Goal: Communication & Community: Answer question/provide support

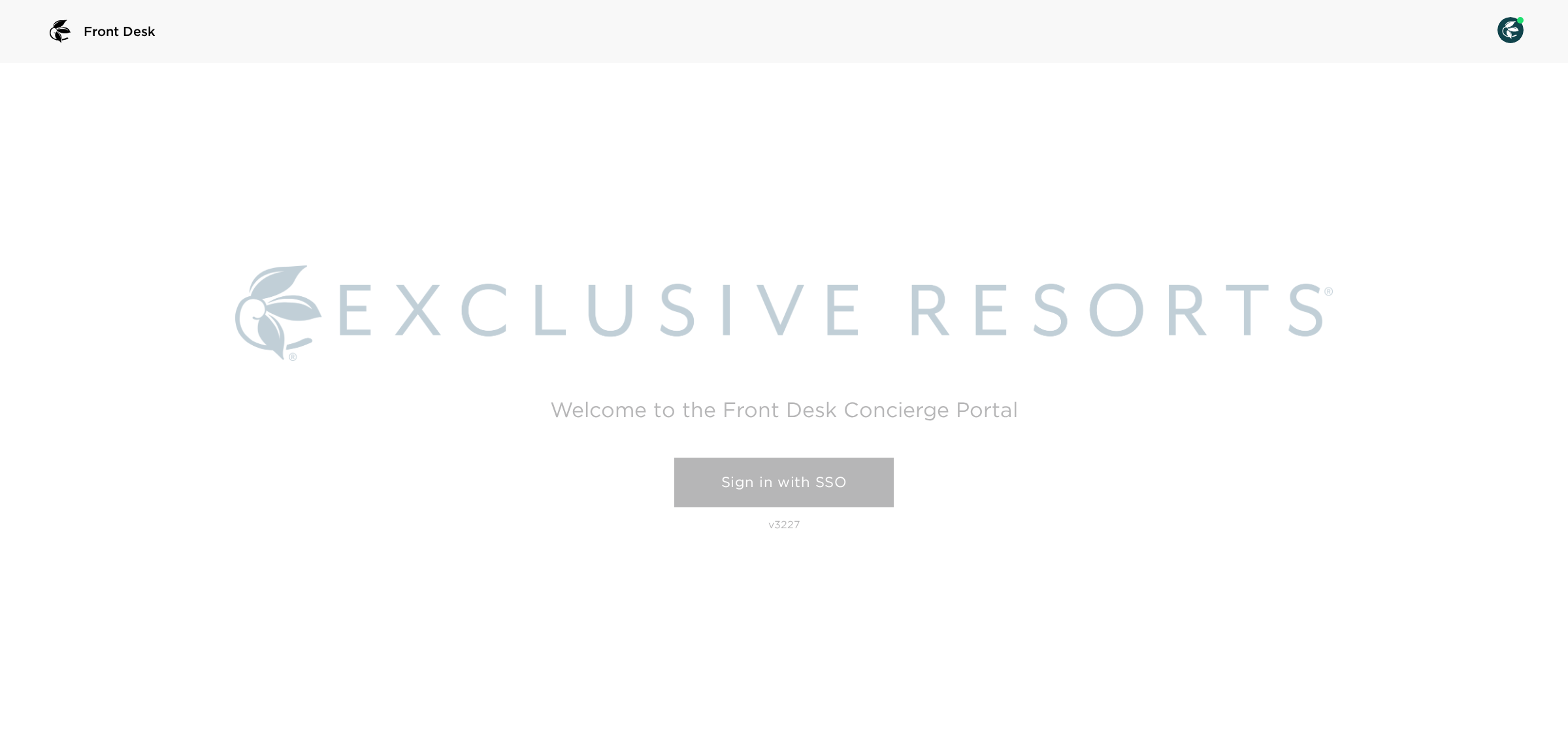
click at [761, 492] on link "Sign in with SSO" at bounding box center [784, 482] width 220 height 50
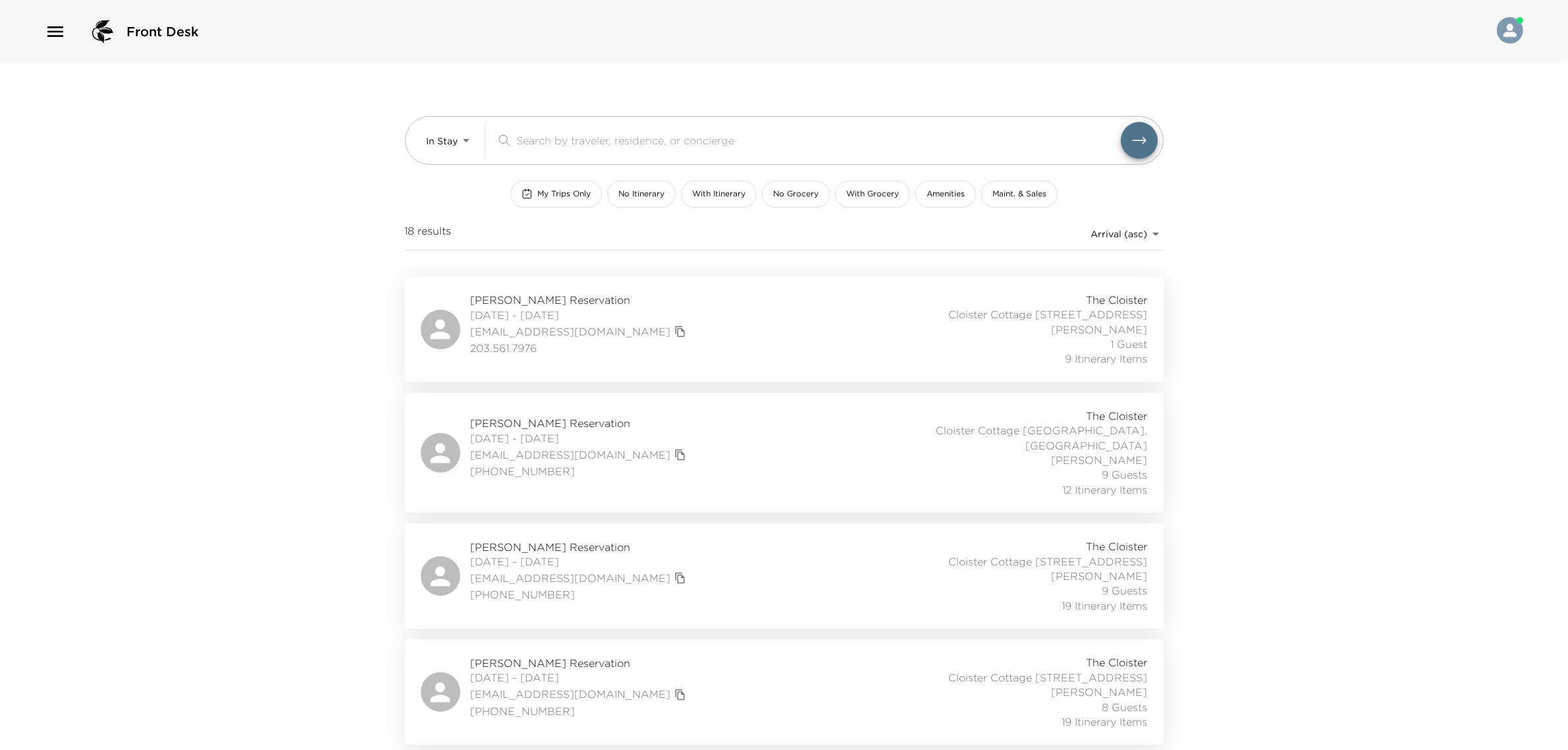
click at [57, 36] on icon "button" at bounding box center [55, 31] width 21 height 21
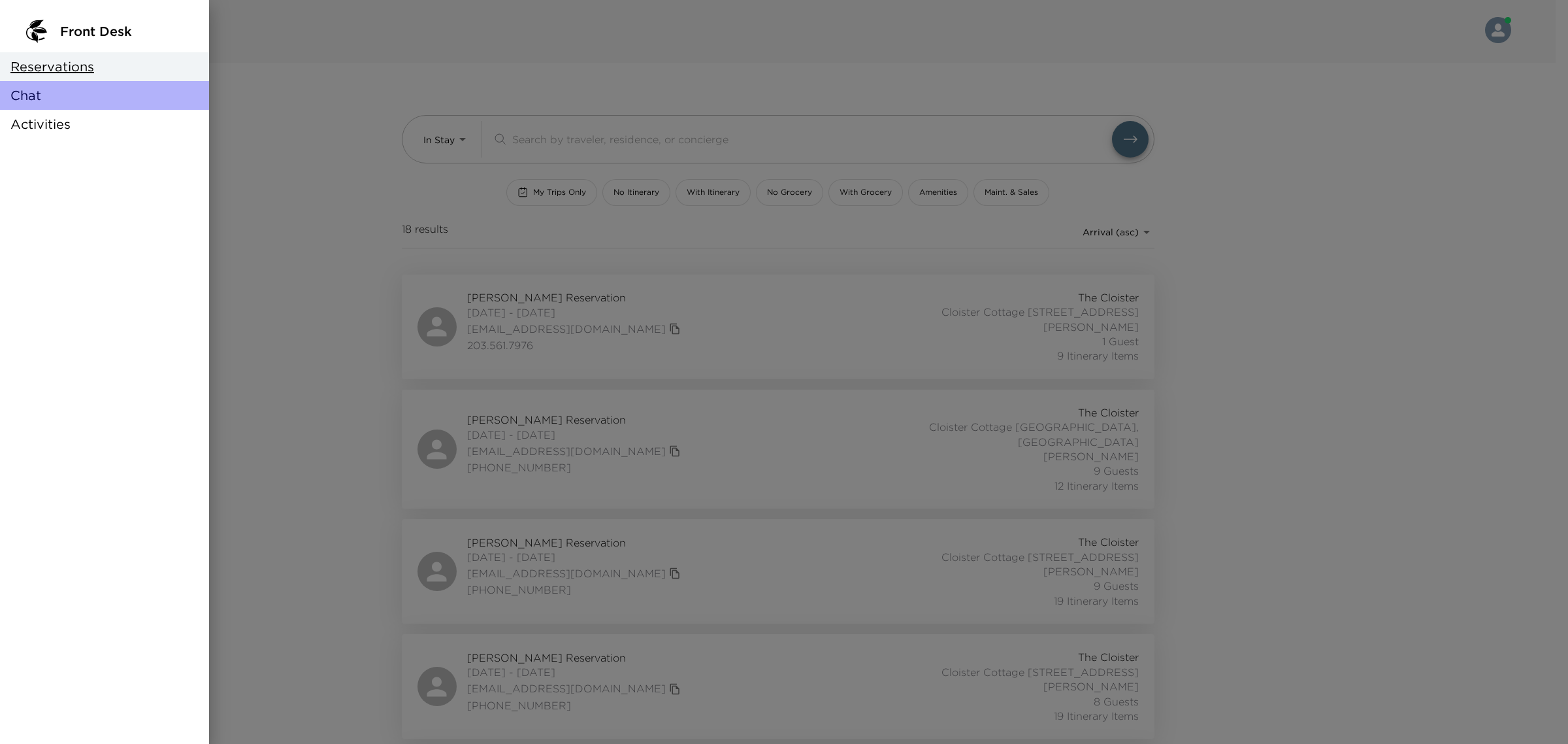
click at [34, 105] on div "Chat" at bounding box center [104, 96] width 209 height 29
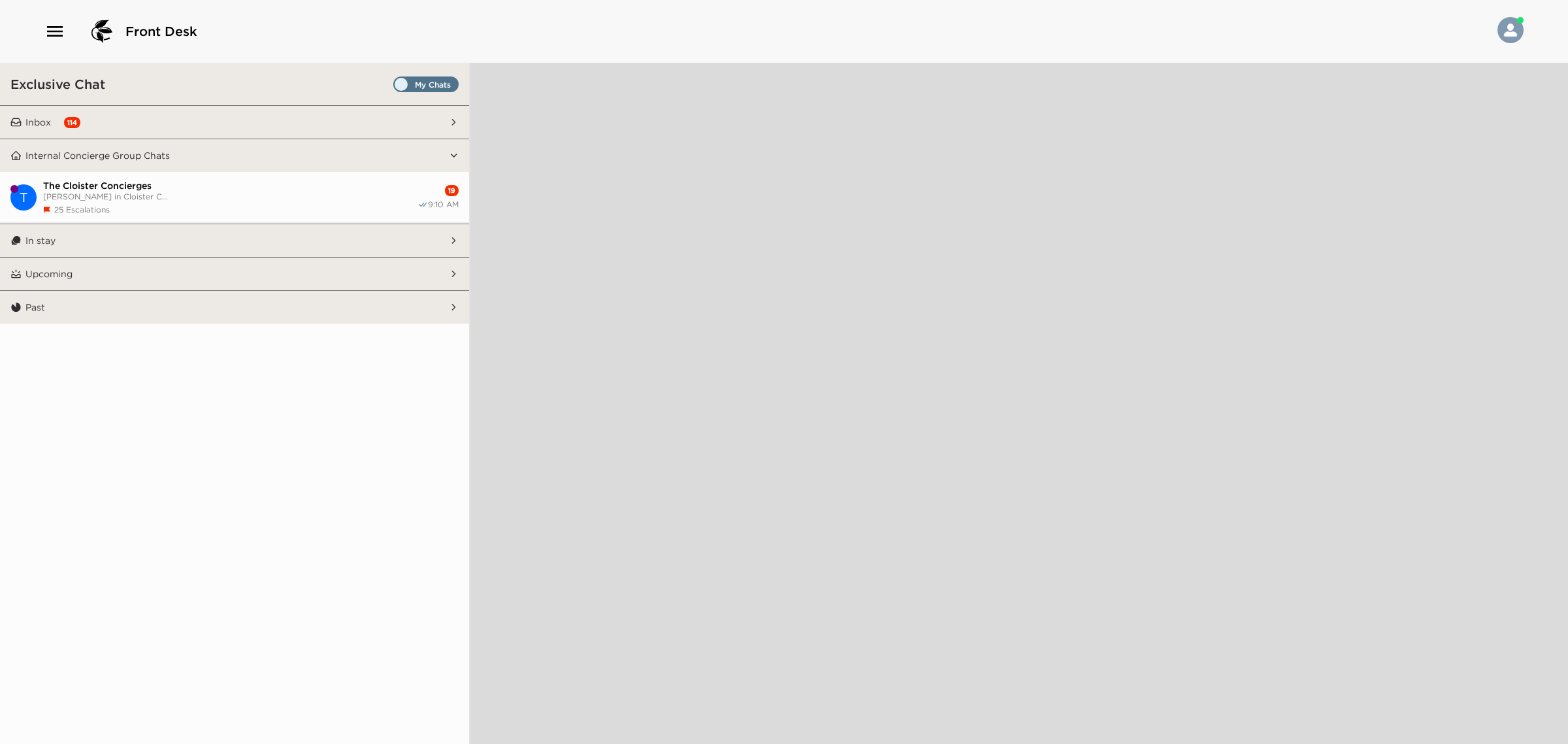
click at [413, 89] on span "Set all destinations" at bounding box center [426, 87] width 65 height 15
click at [396, 87] on input "Set all destinations" at bounding box center [396, 87] width 0 height 0
click at [384, 123] on button "Inbox 114" at bounding box center [235, 122] width 427 height 33
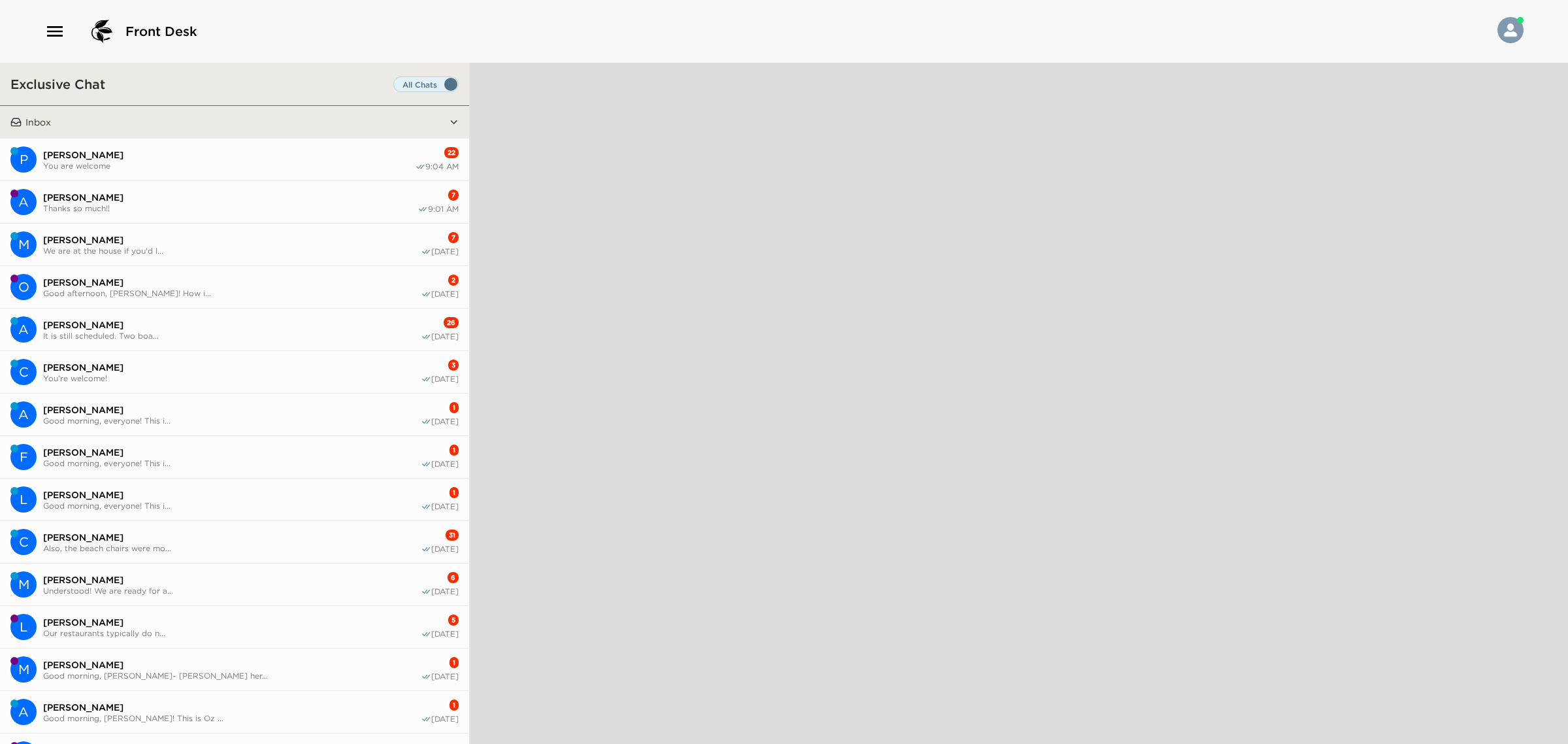
click at [328, 197] on span "[PERSON_NAME]" at bounding box center [230, 197] width 374 height 12
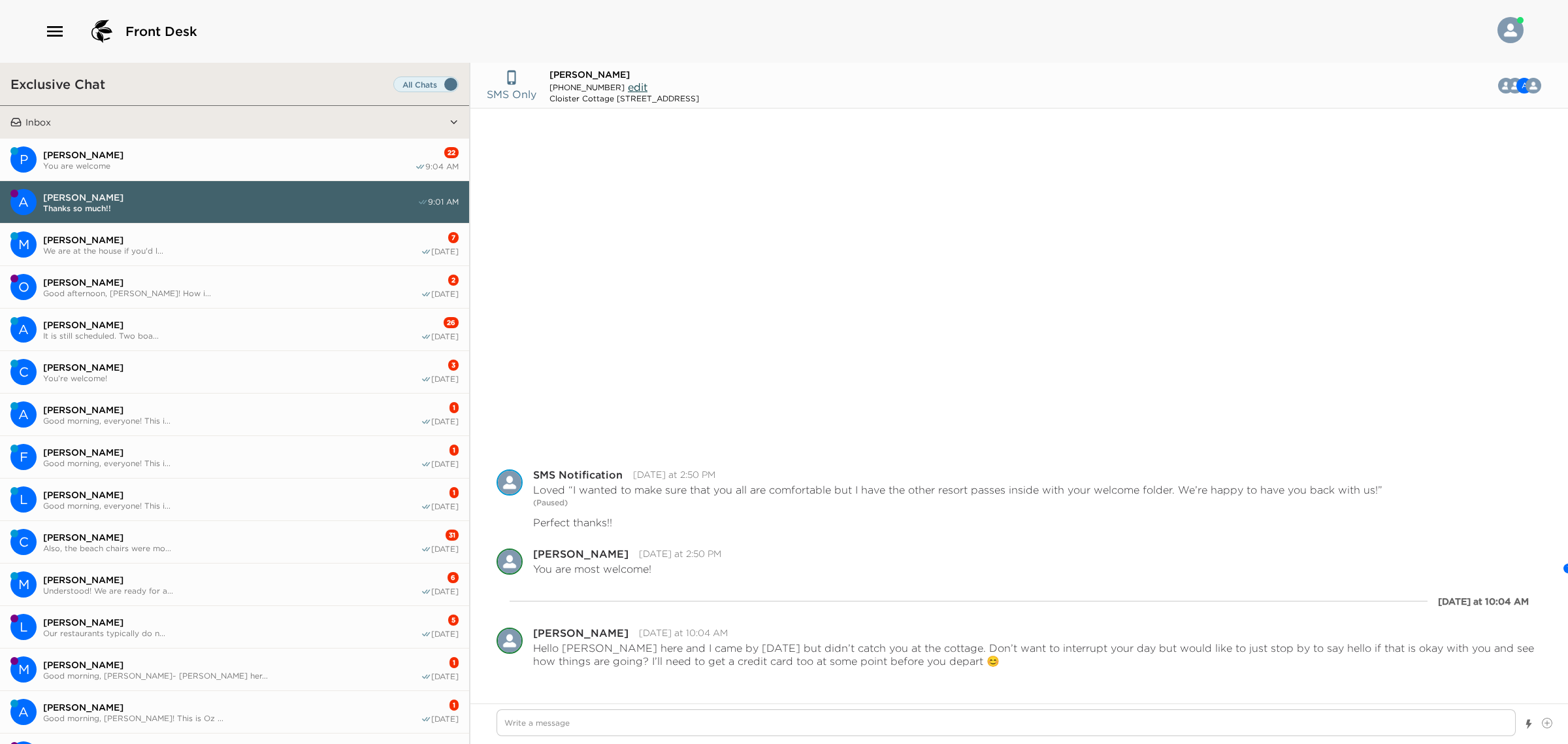
scroll to position [394, 0]
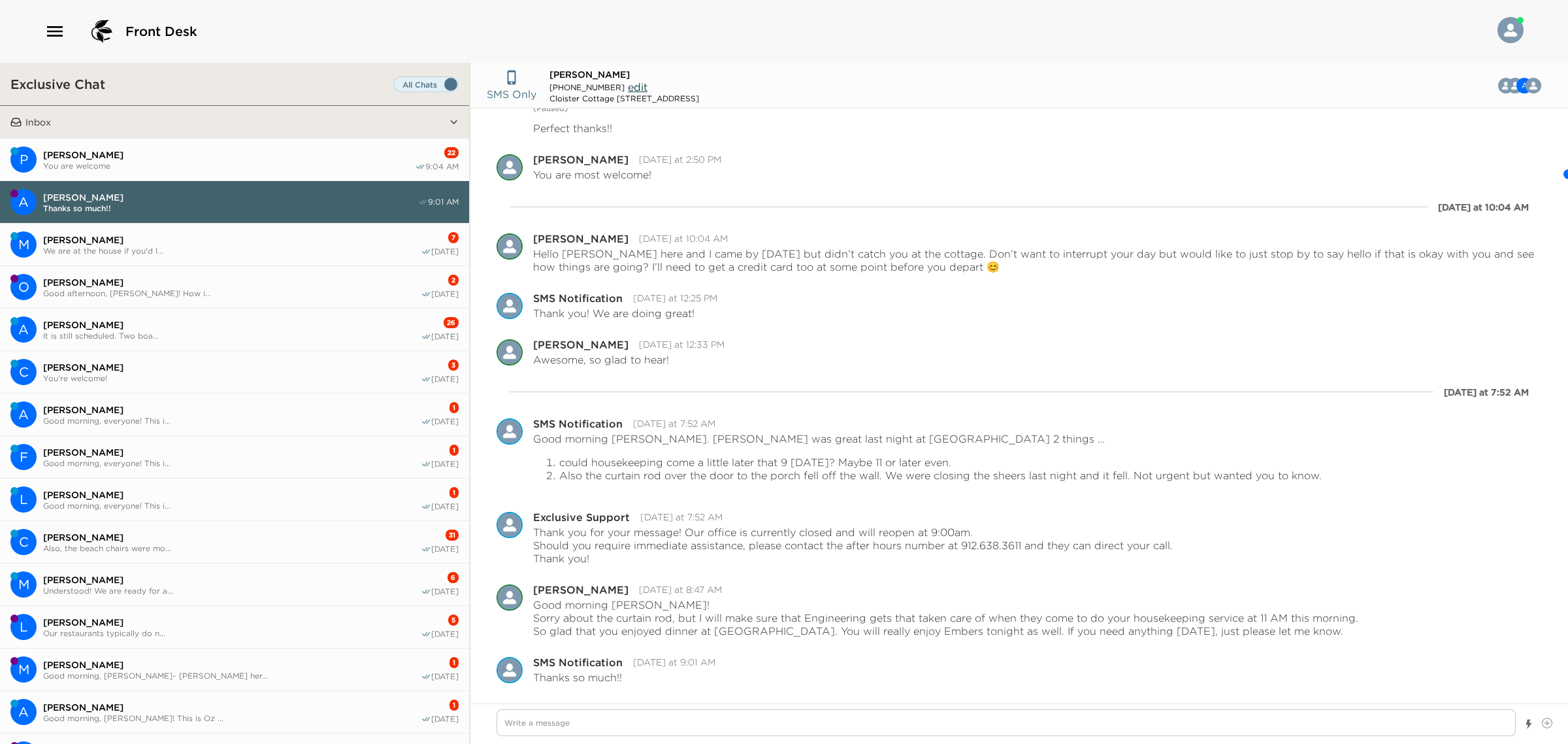
click at [333, 165] on span "You are welcome" at bounding box center [229, 165] width 371 height 10
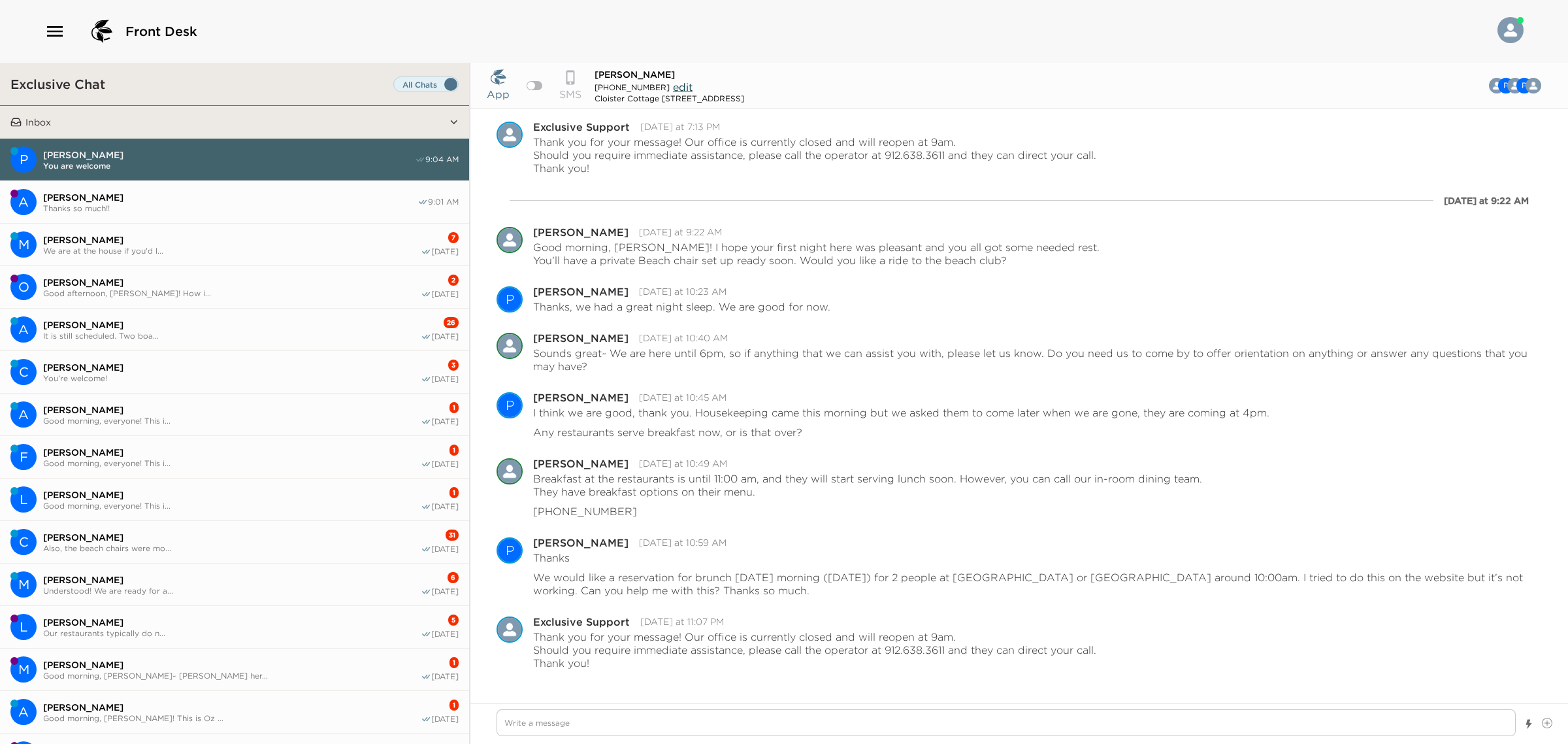
scroll to position [463, 0]
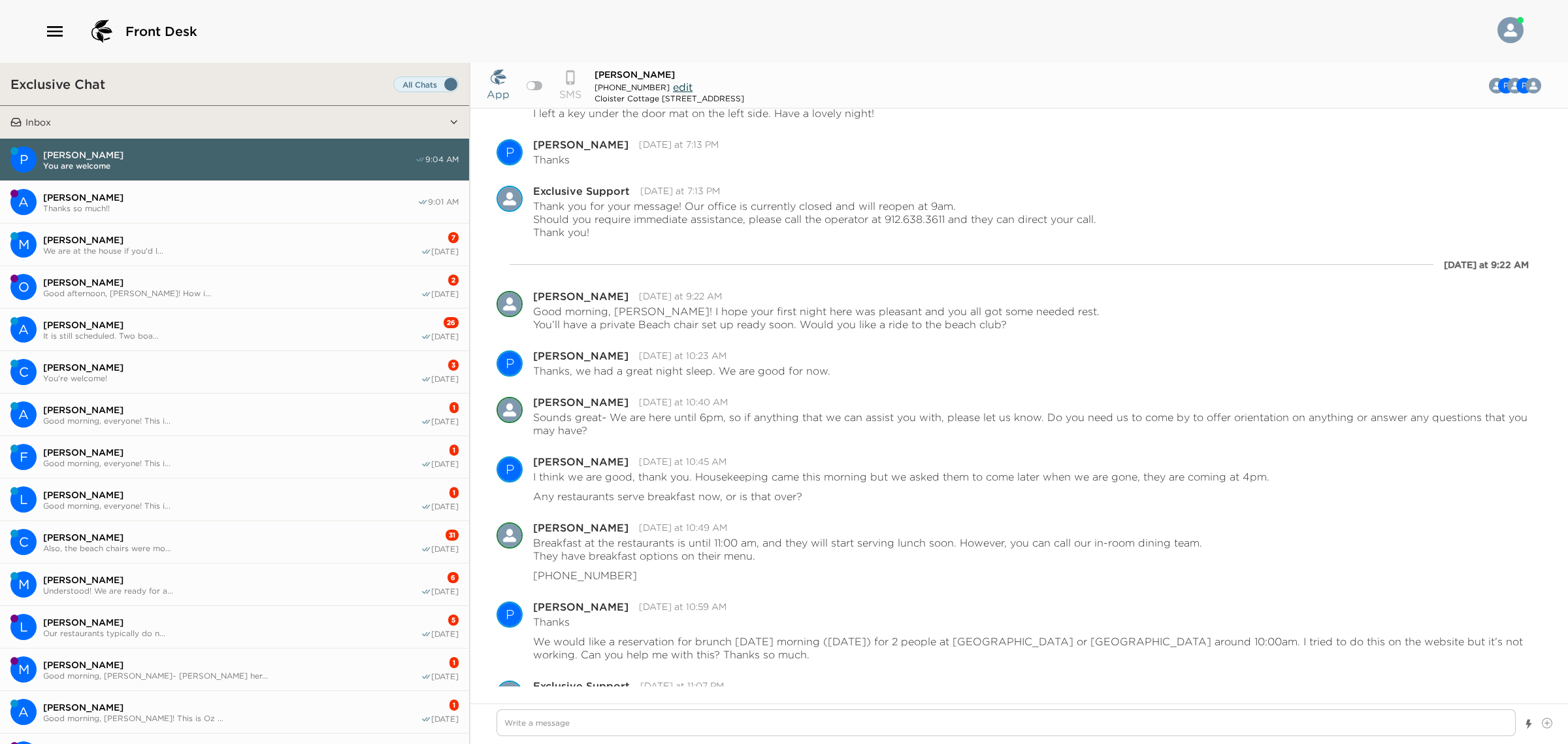
click at [175, 220] on main "P [PERSON_NAME] You are welcome 9:04 AM A [PERSON_NAME] Thanks so much!! 9:01 A…" at bounding box center [234, 457] width 469 height 637
click at [182, 211] on span "Thanks so much!!" at bounding box center [230, 208] width 374 height 10
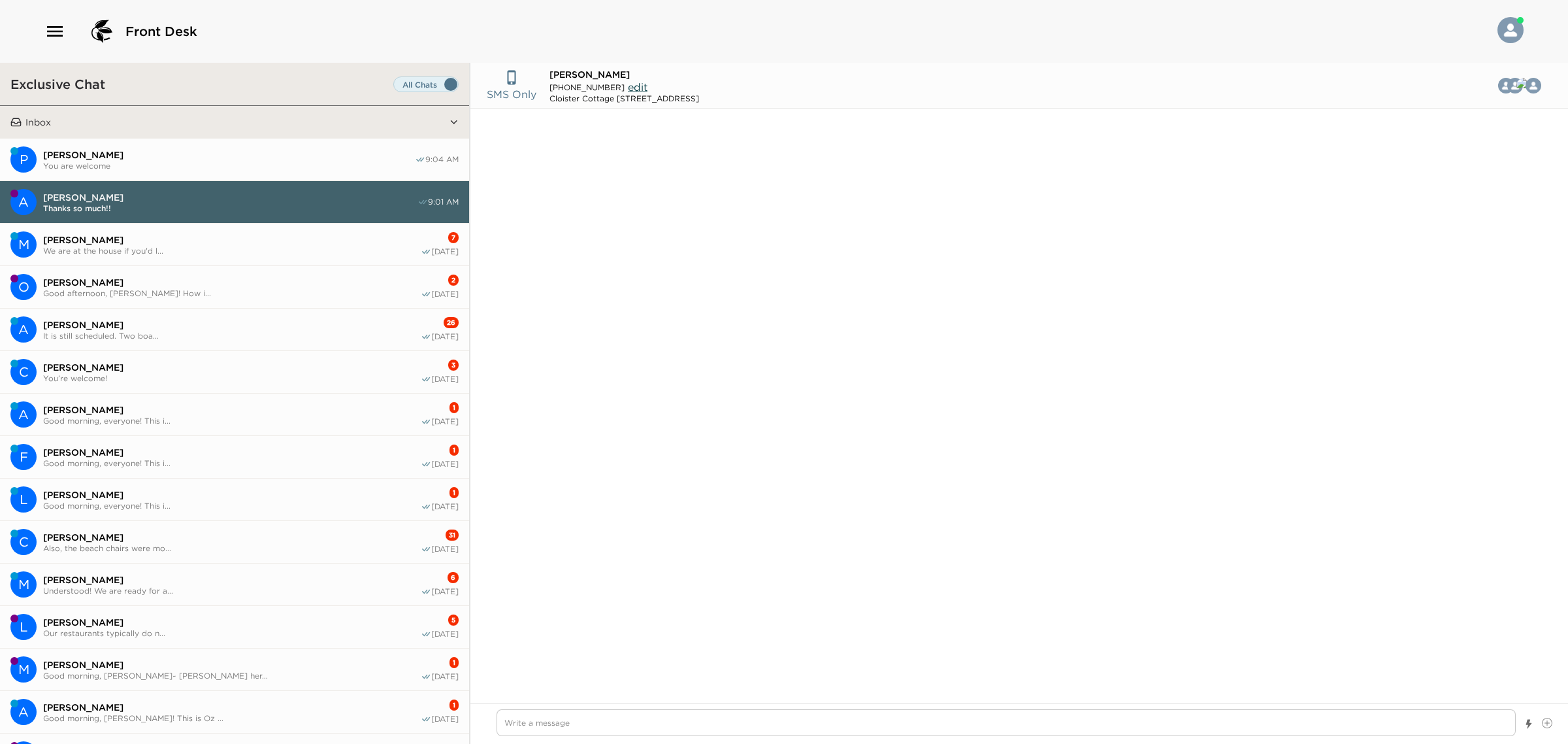
scroll to position [394, 0]
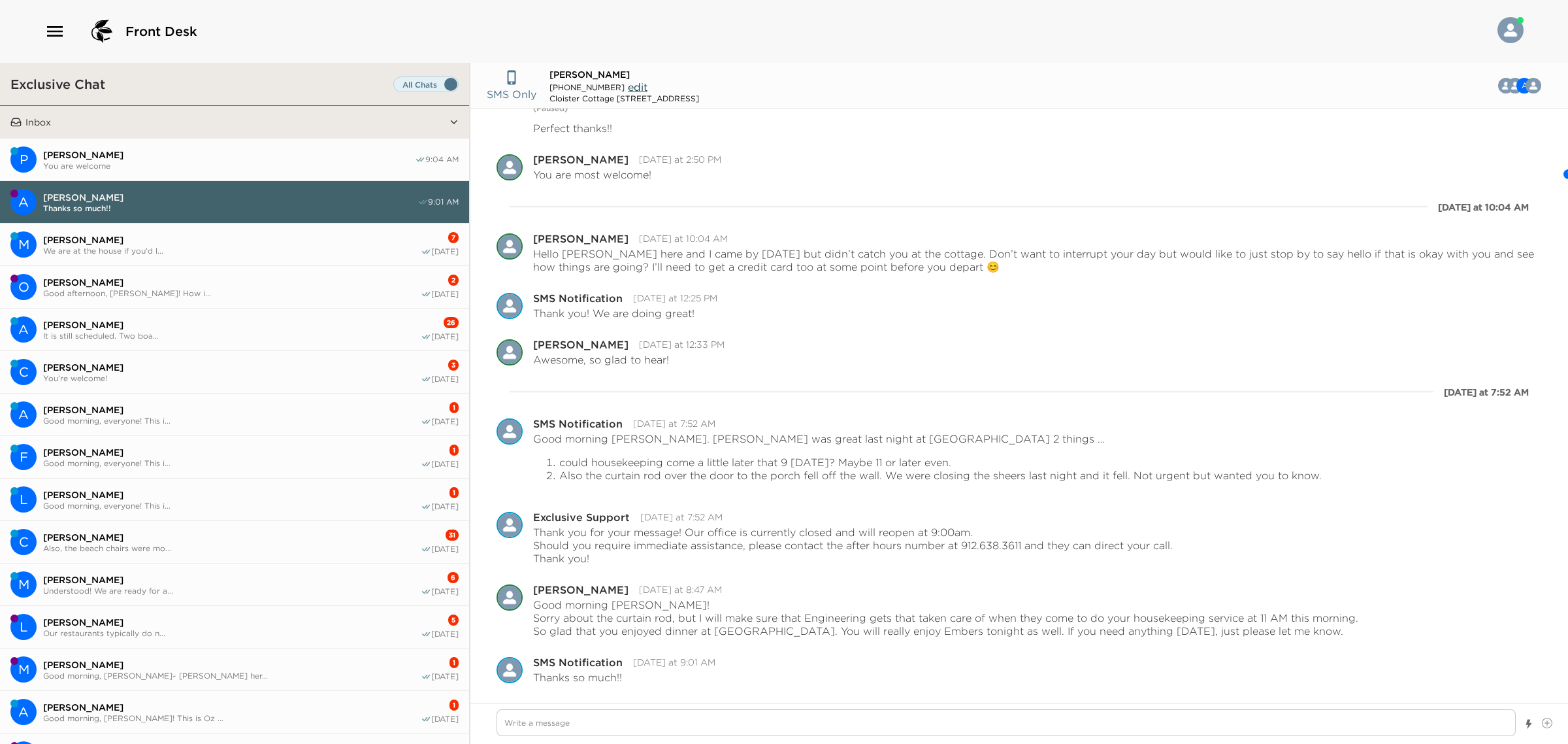
click at [181, 317] on button "A [PERSON_NAME] It is still scheduled. Two boa... 26 [DATE]" at bounding box center [234, 329] width 469 height 42
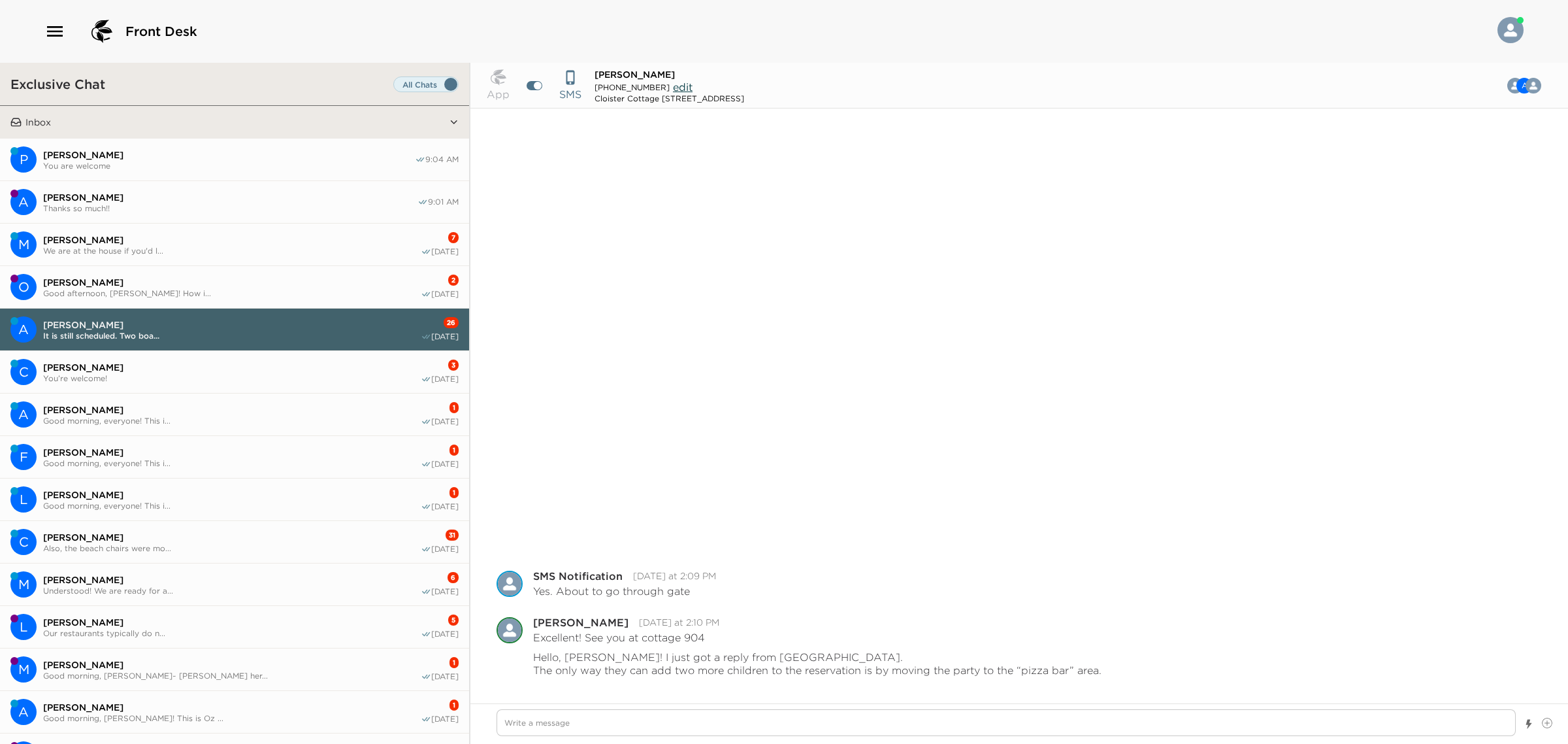
scroll to position [482, 0]
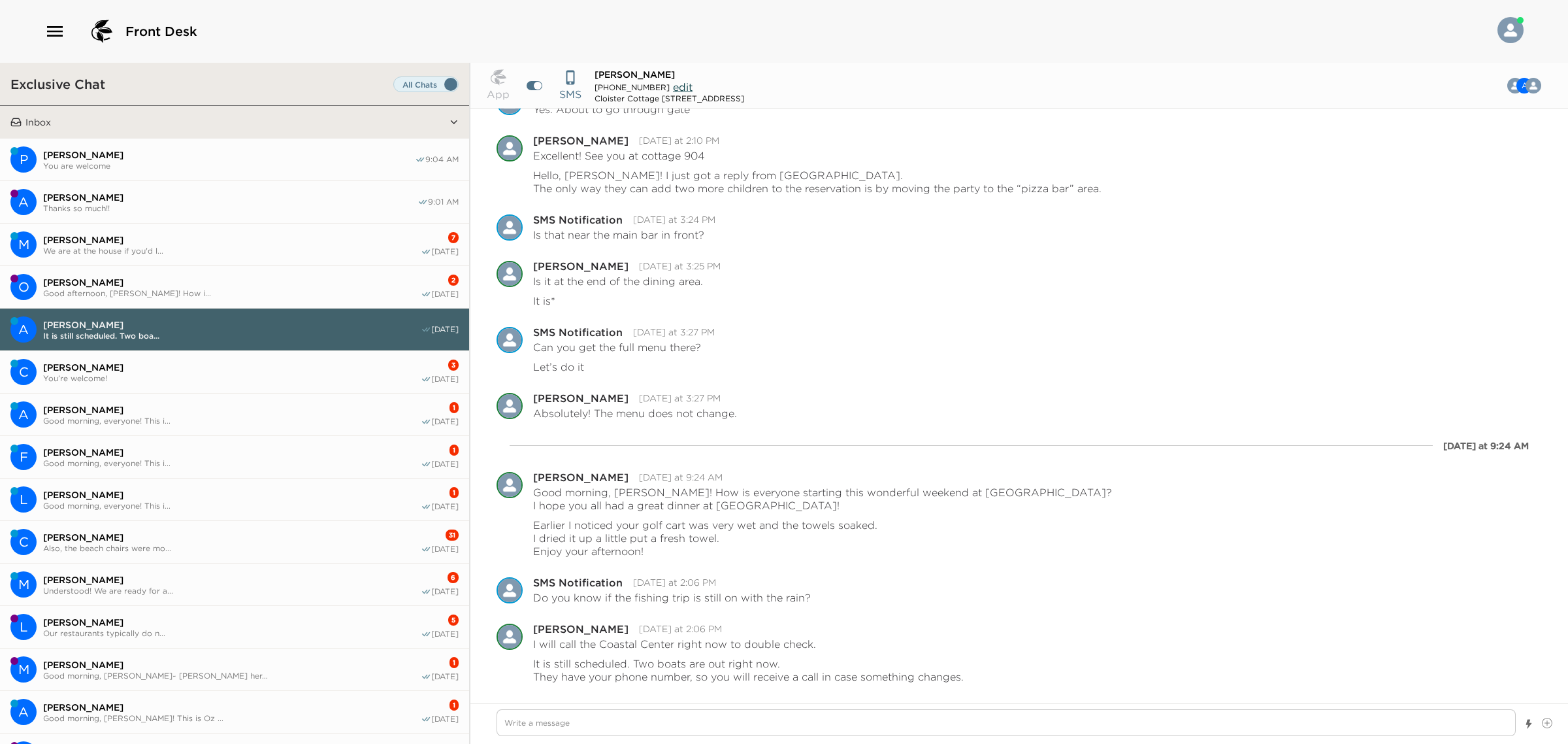
click at [171, 386] on button "C [PERSON_NAME] You’re welcome! 3 [DATE]" at bounding box center [234, 372] width 469 height 42
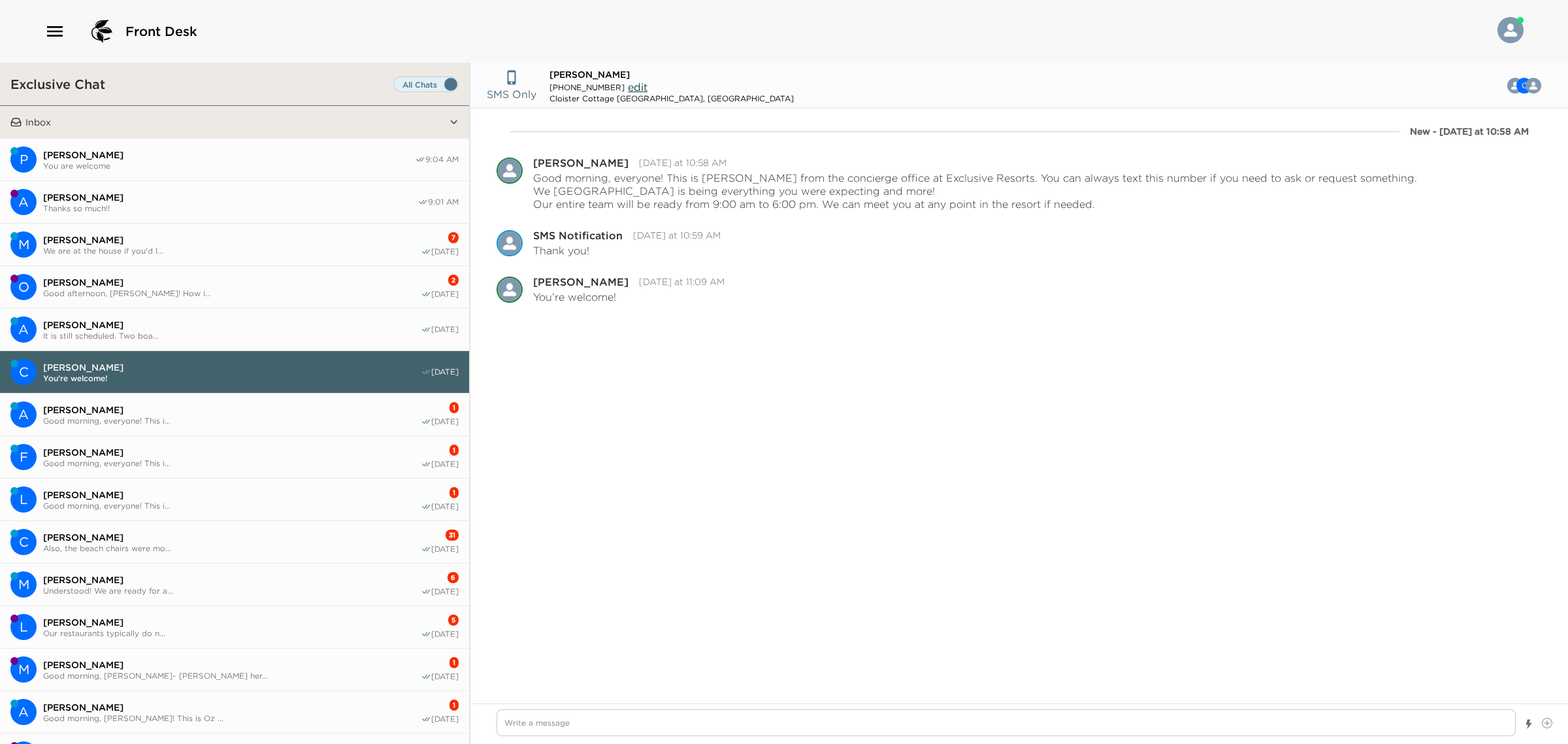
click at [160, 412] on span "[PERSON_NAME]" at bounding box center [232, 410] width 378 height 12
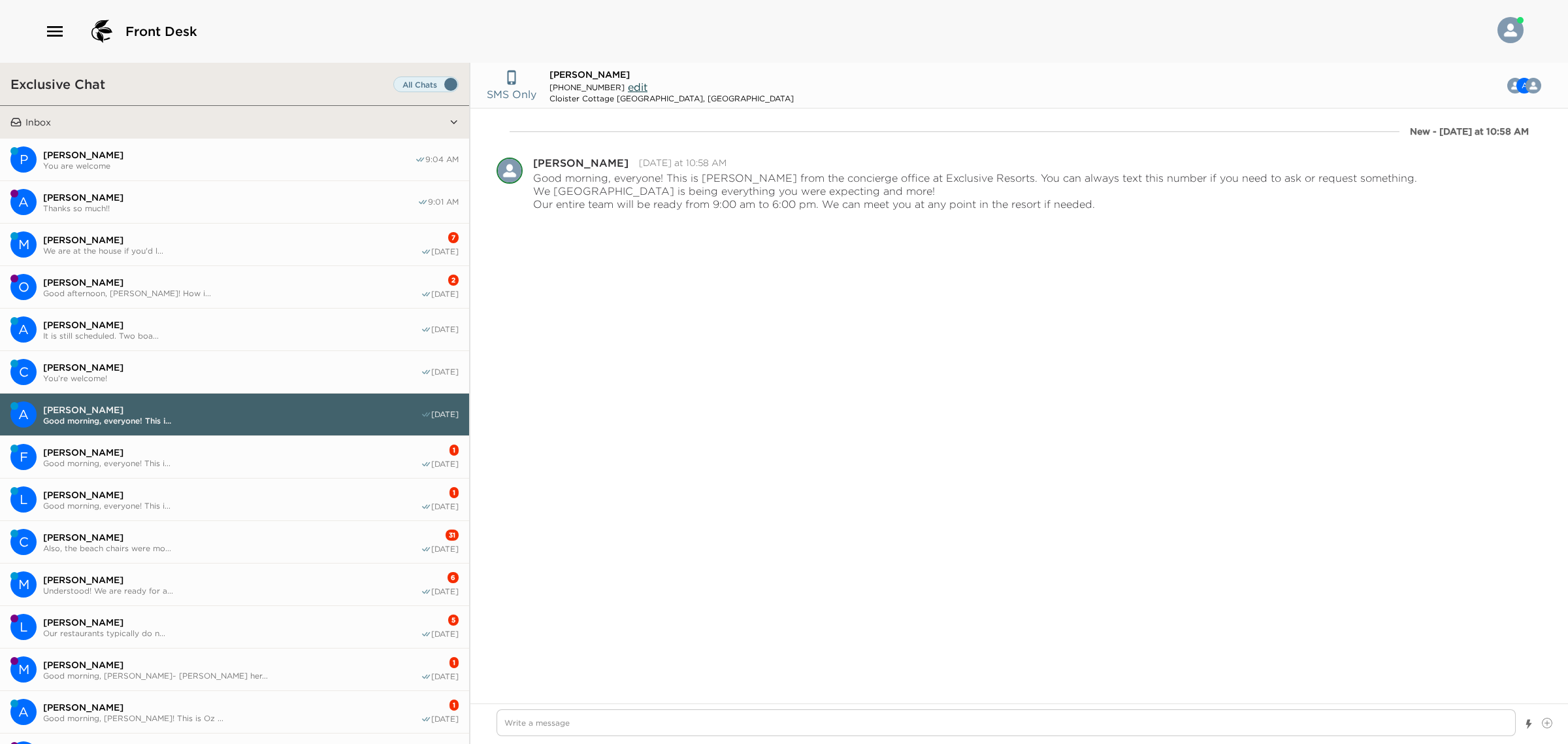
click at [167, 511] on button "L [PERSON_NAME] Good morning, everyone! This i... 1 [DATE]" at bounding box center [234, 499] width 469 height 42
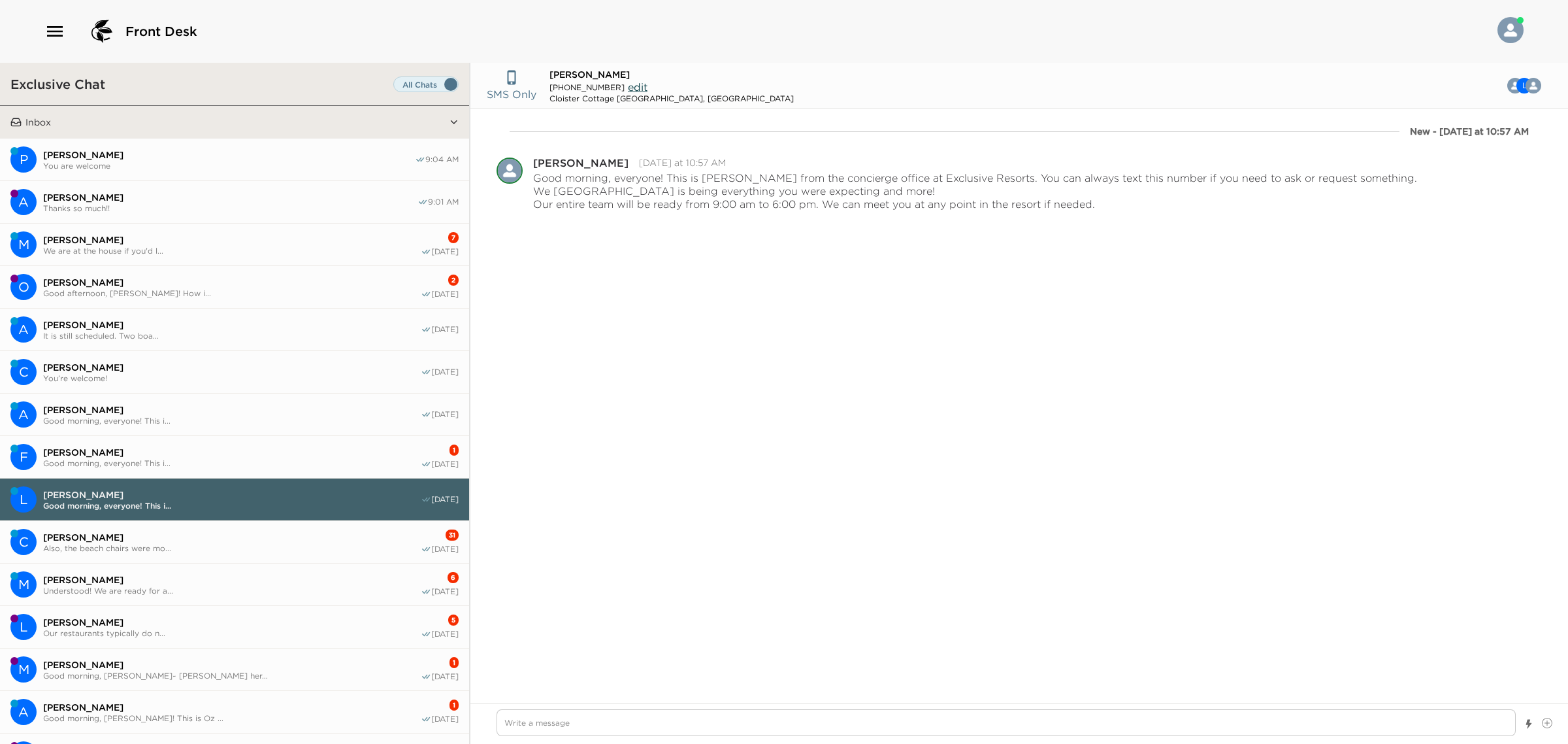
click at [175, 541] on span "[PERSON_NAME]" at bounding box center [232, 537] width 378 height 12
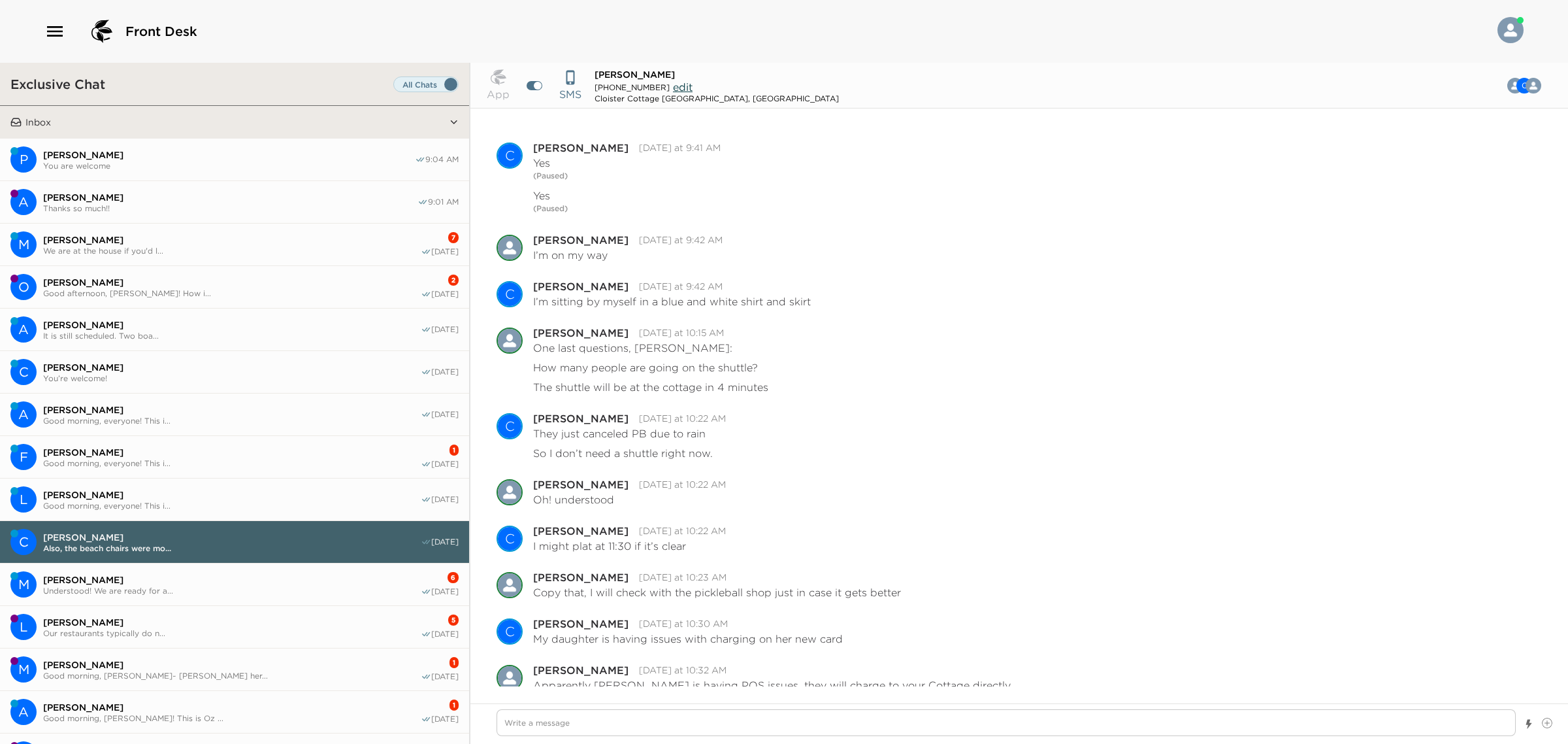
scroll to position [613, 0]
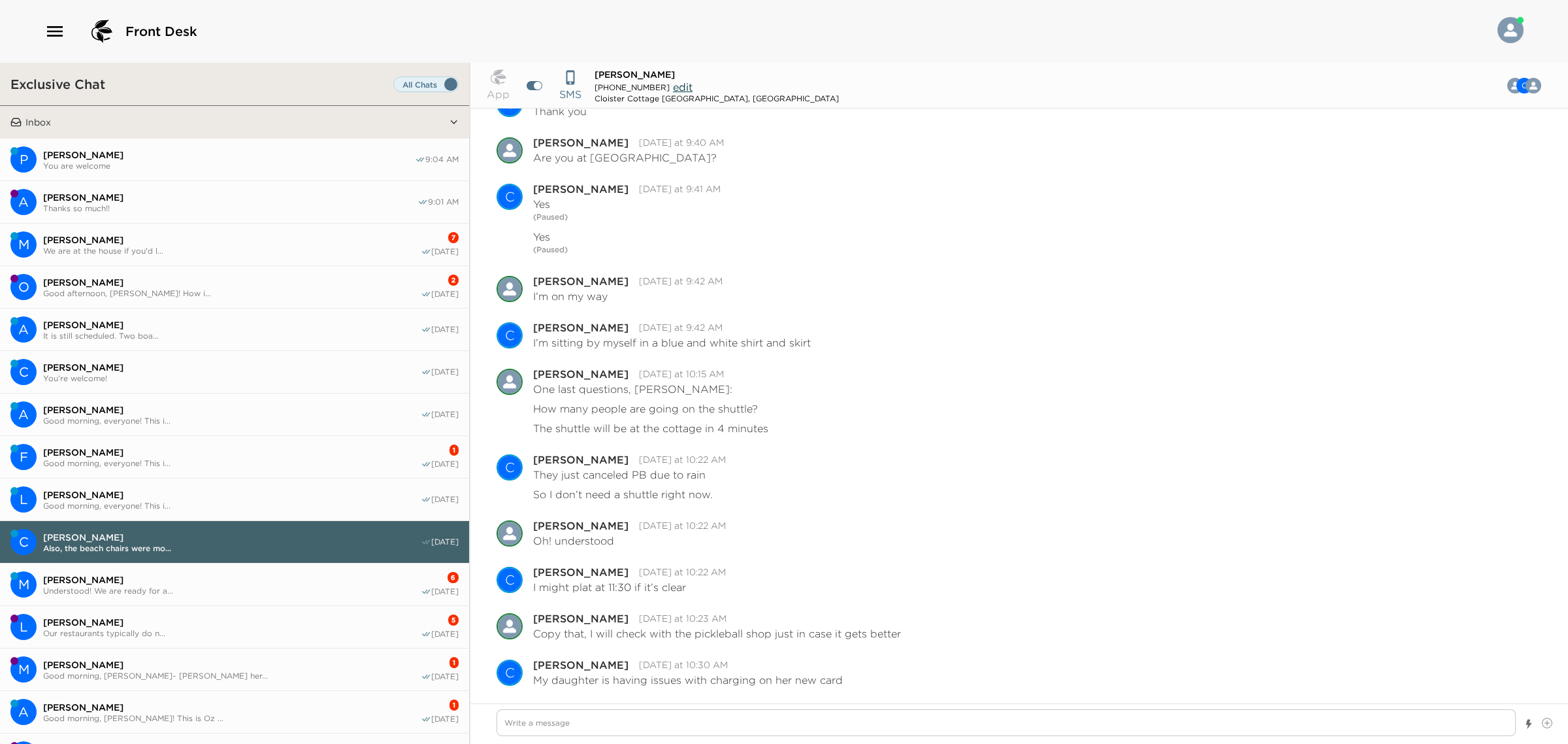
click at [249, 593] on span "Understood! We are ready for a..." at bounding box center [232, 590] width 378 height 10
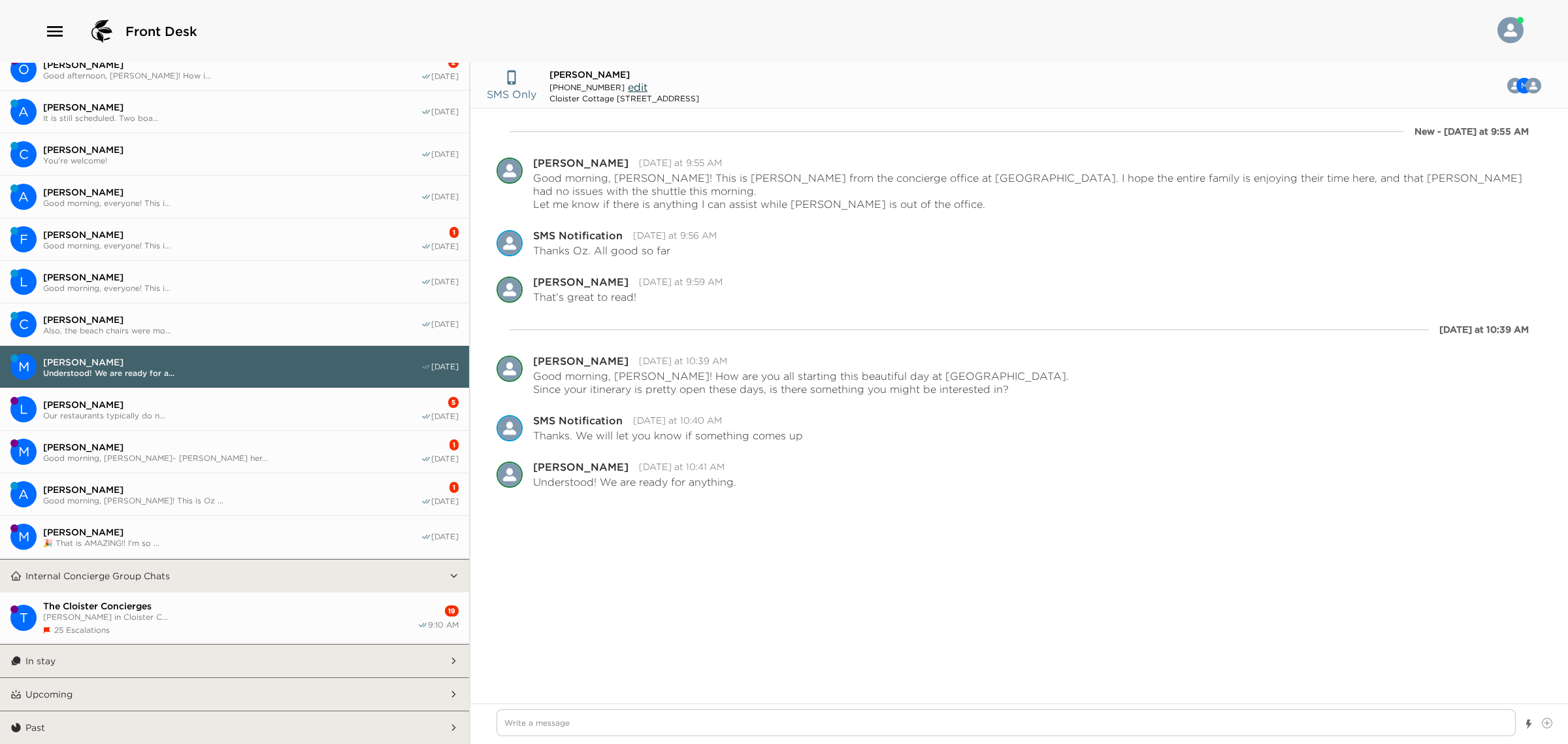
scroll to position [0, 0]
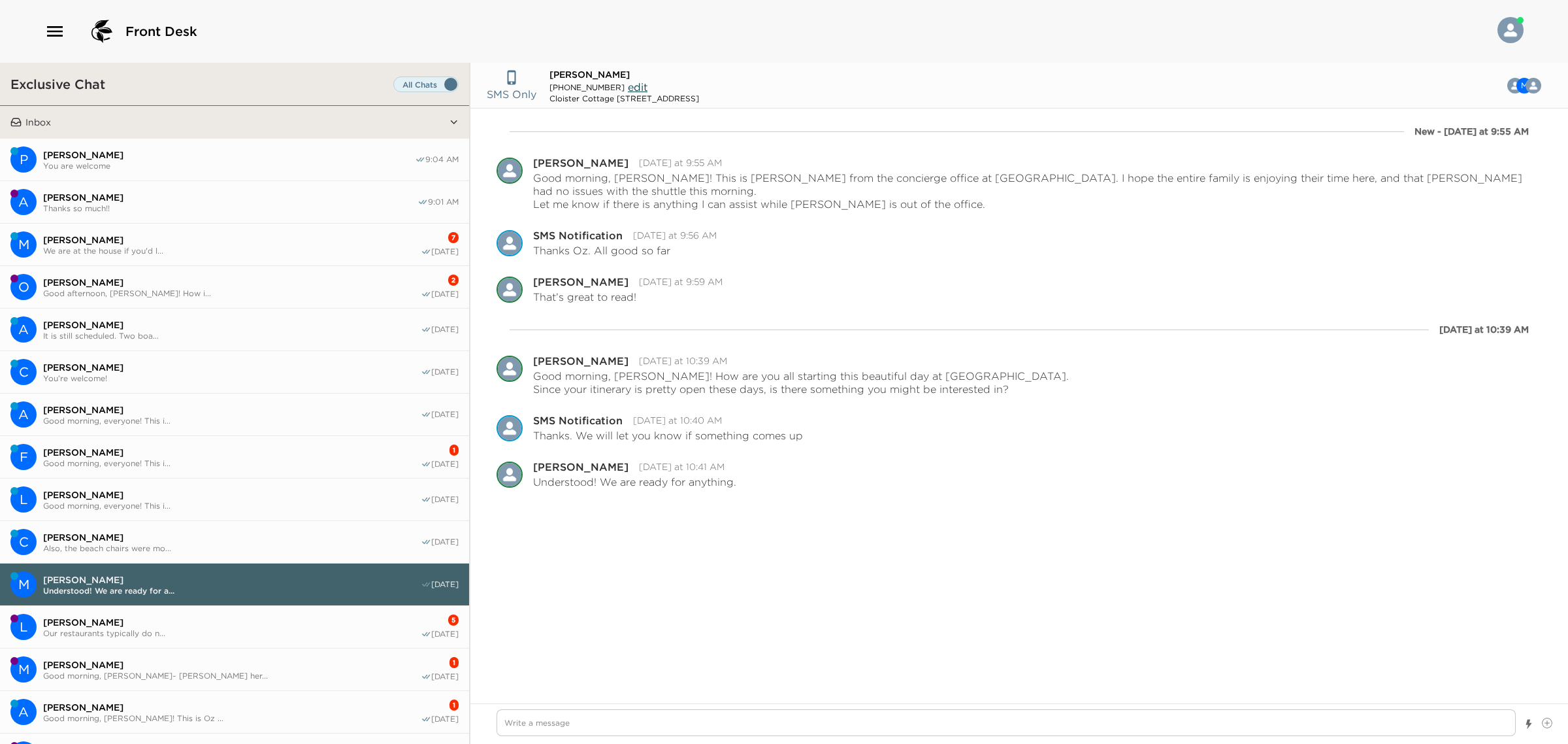
click at [119, 250] on span "We are at the house if you'd l..." at bounding box center [232, 250] width 378 height 10
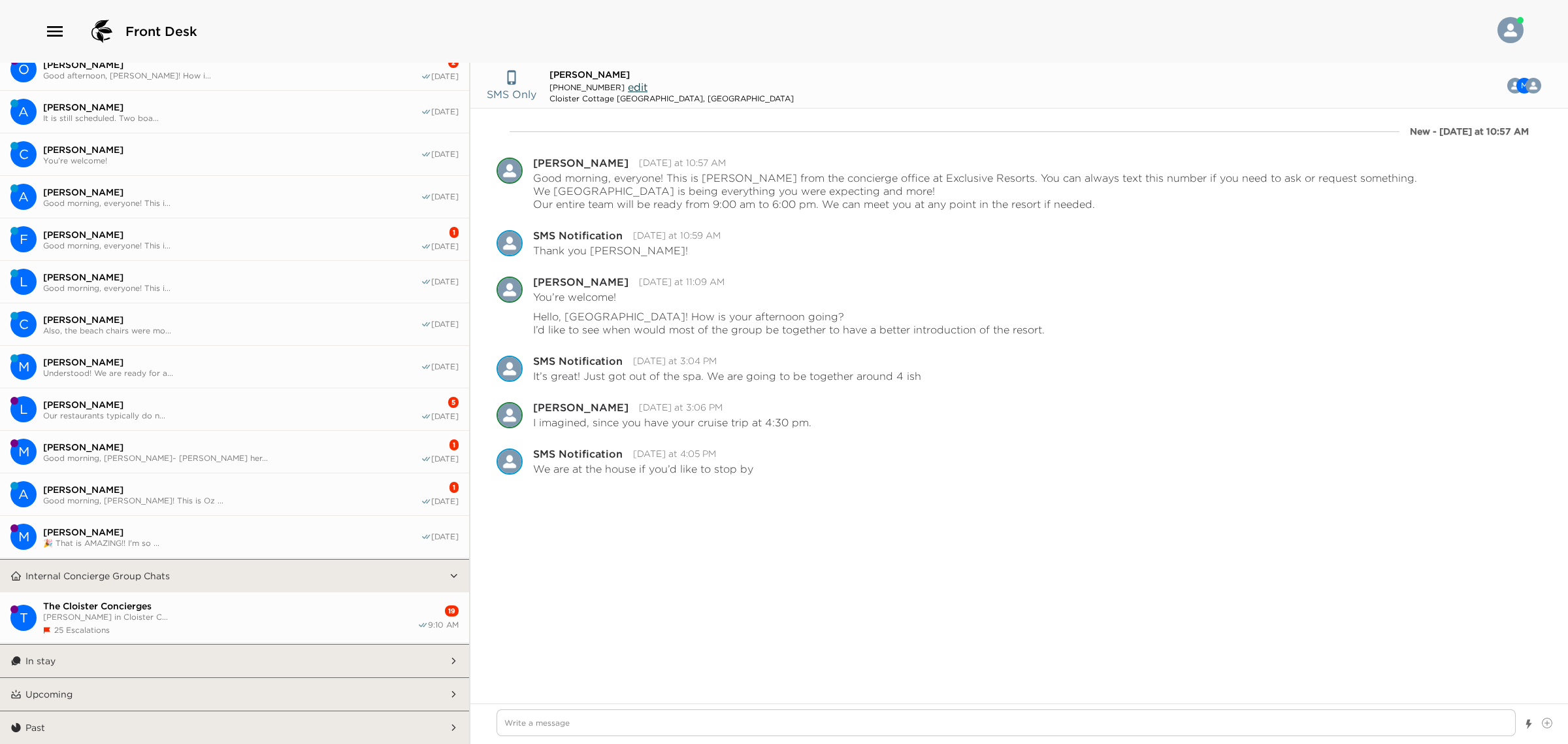
scroll to position [136, 0]
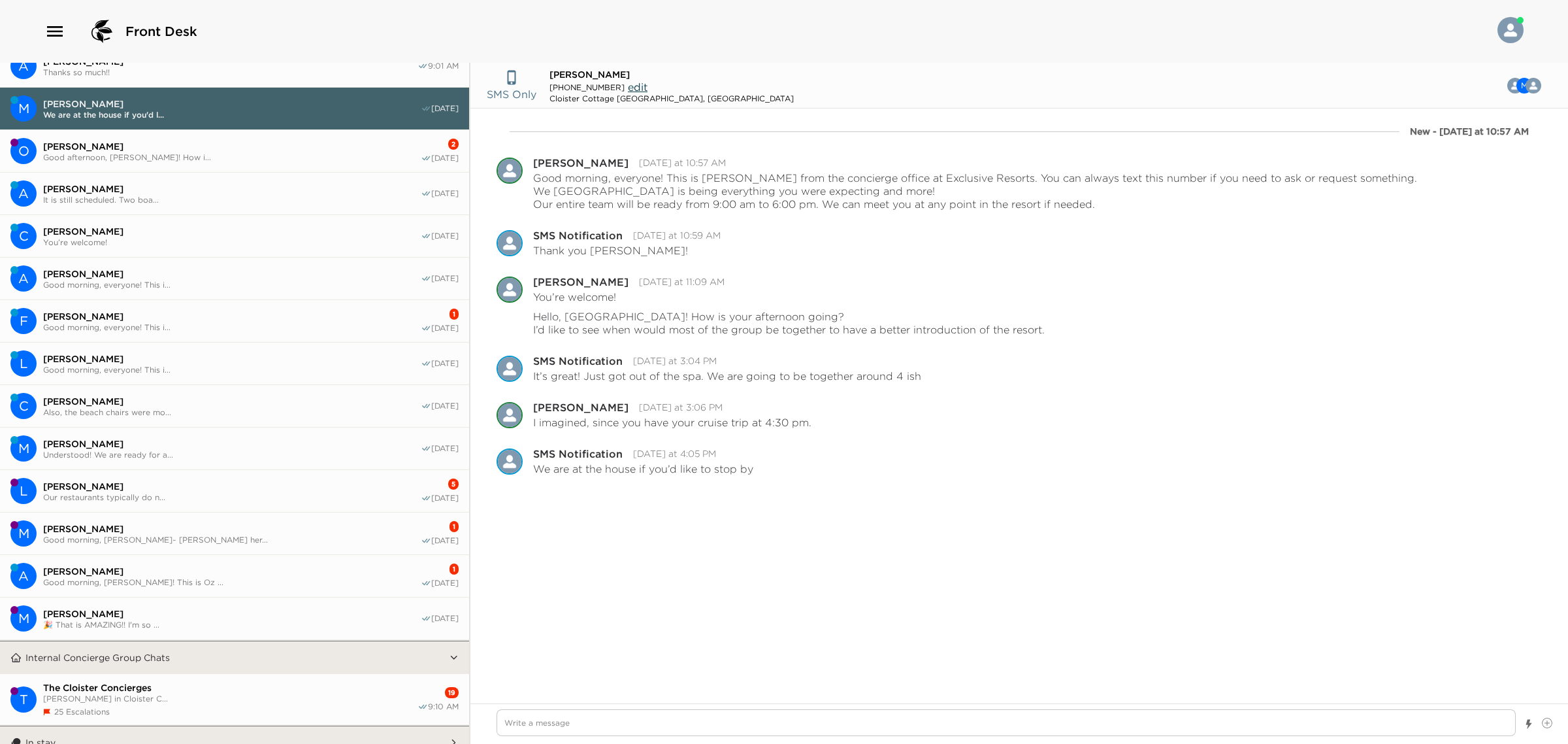
click at [145, 416] on span "Also, the beach chairs were mo..." at bounding box center [232, 411] width 378 height 10
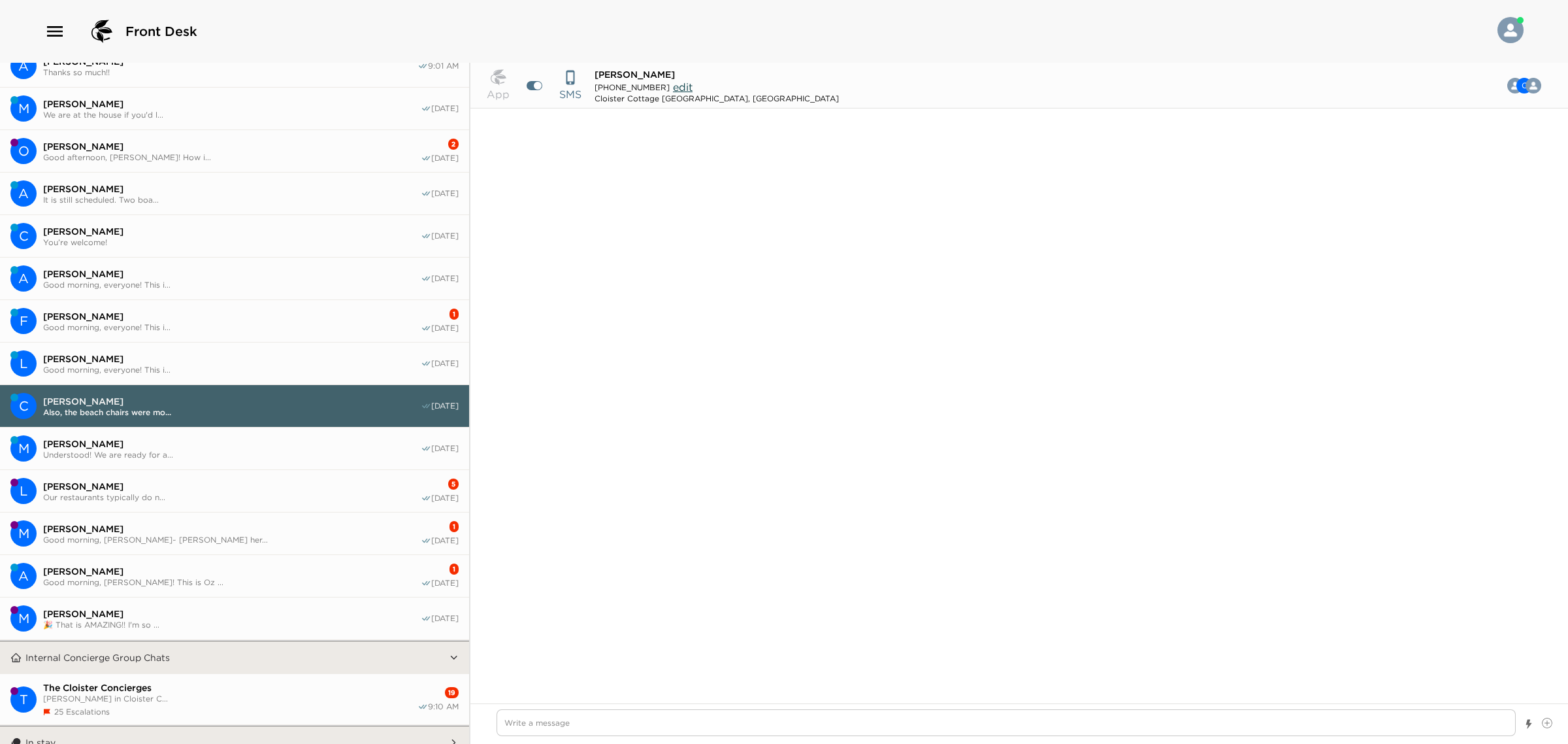
scroll to position [626, 0]
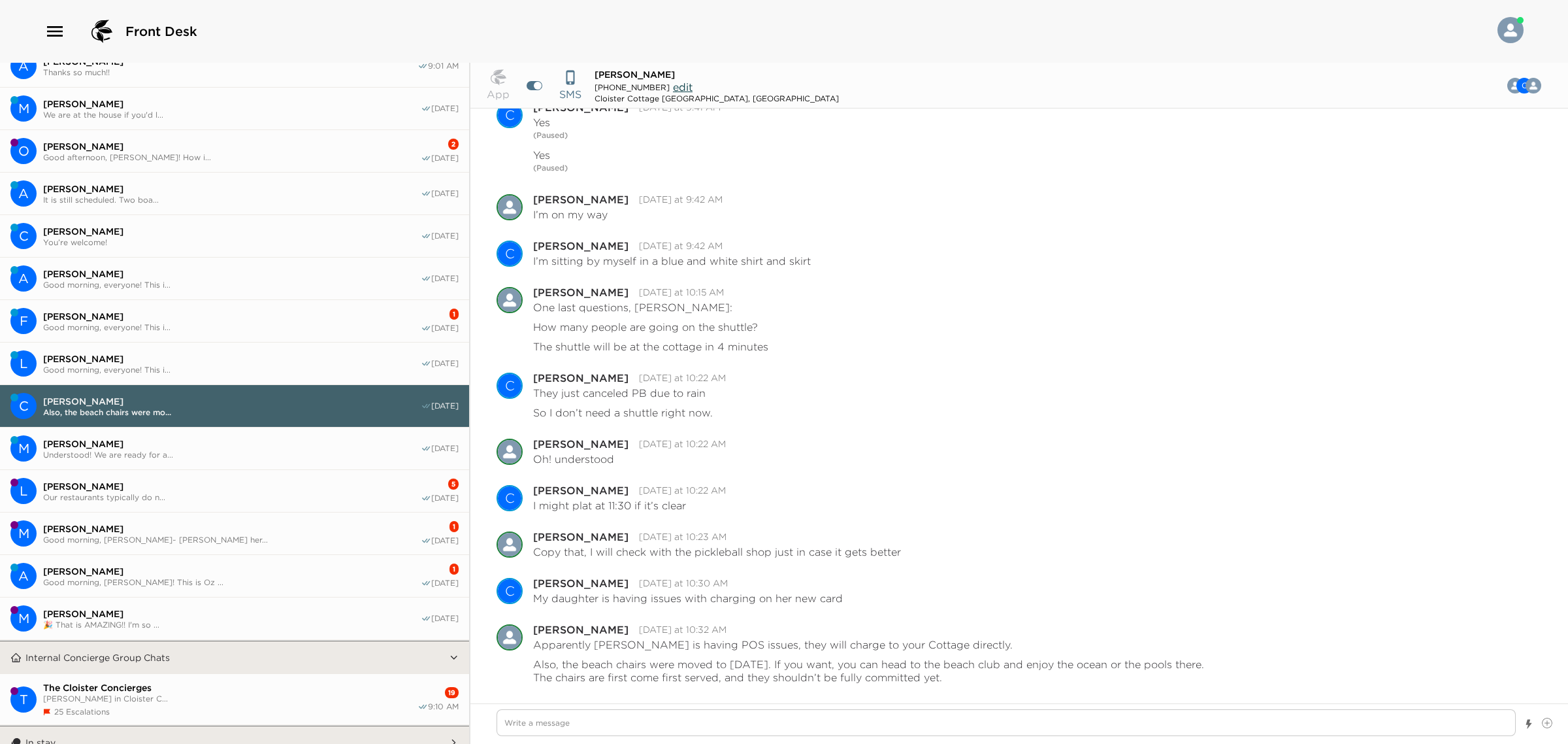
click at [218, 543] on span "Good morning, [PERSON_NAME]~ [PERSON_NAME] her..." at bounding box center [232, 539] width 378 height 10
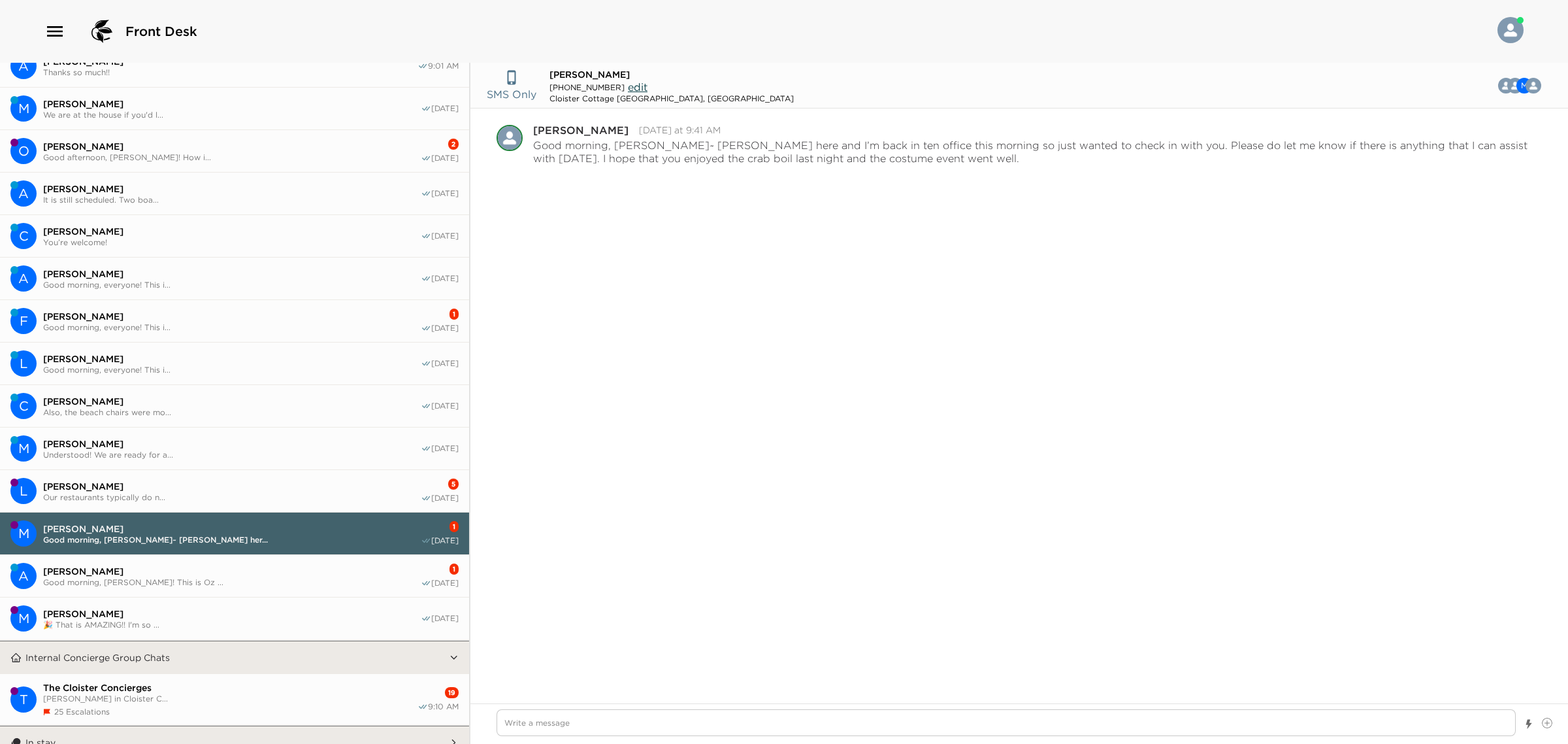
scroll to position [8, 0]
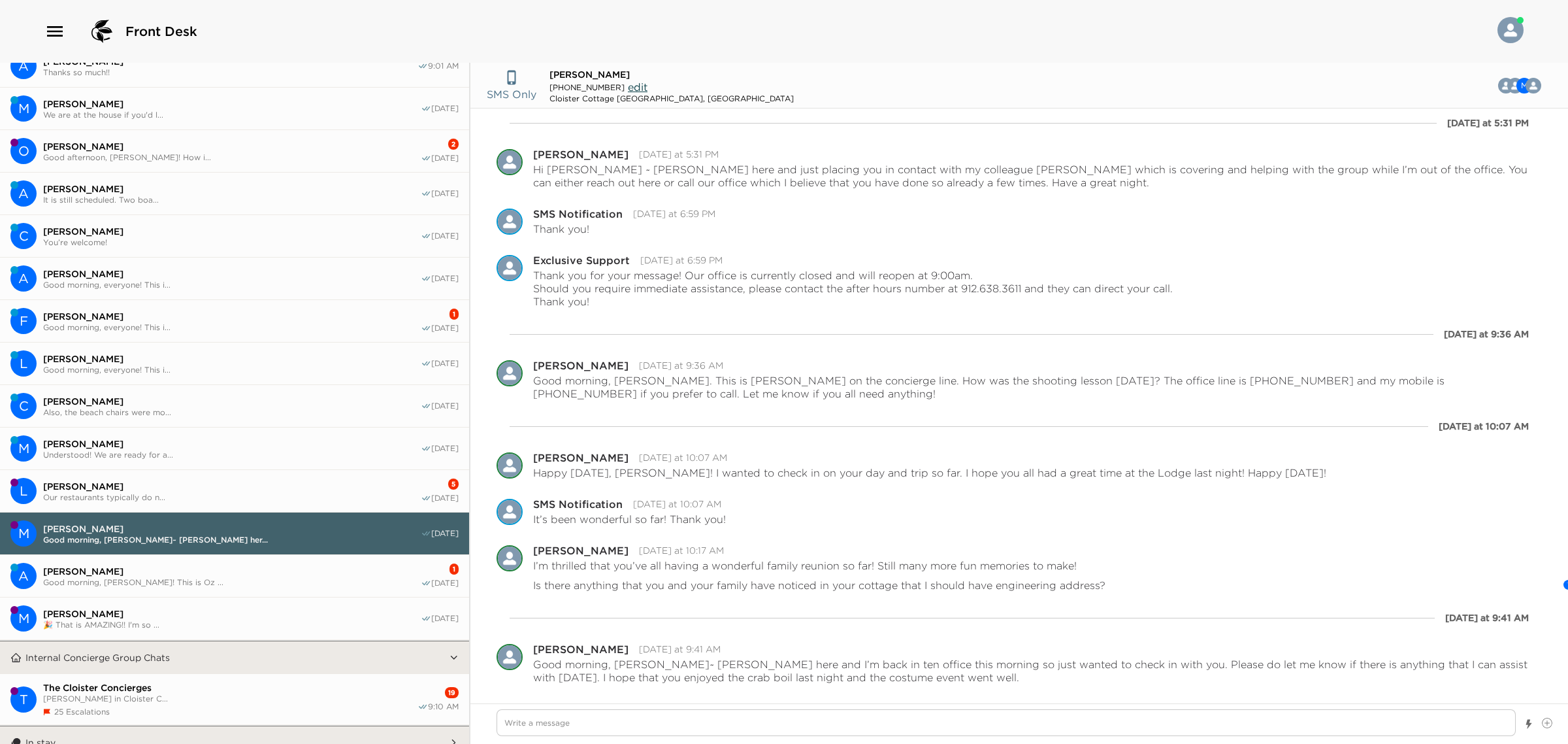
click at [213, 572] on span "[PERSON_NAME]" at bounding box center [232, 570] width 378 height 12
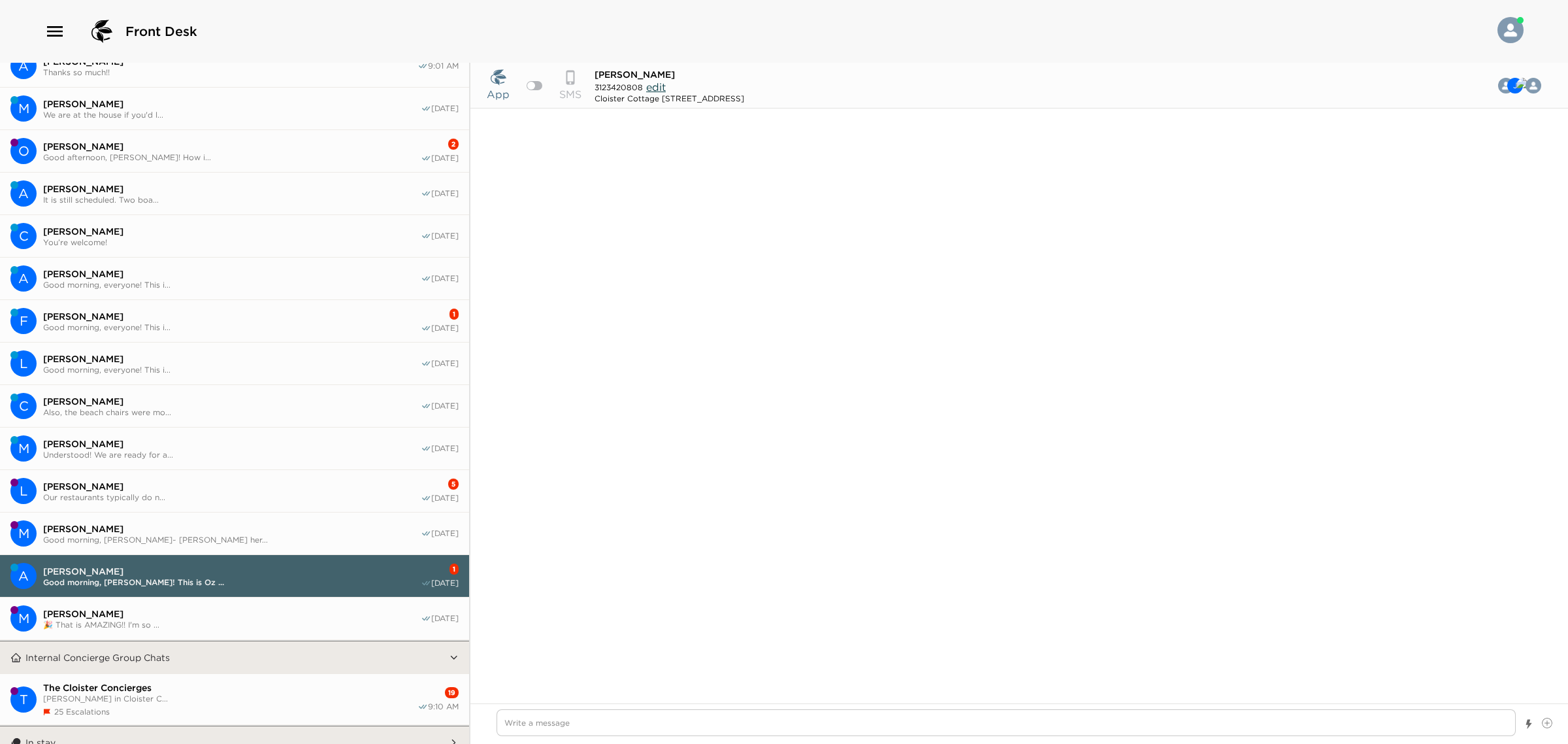
scroll to position [992, 0]
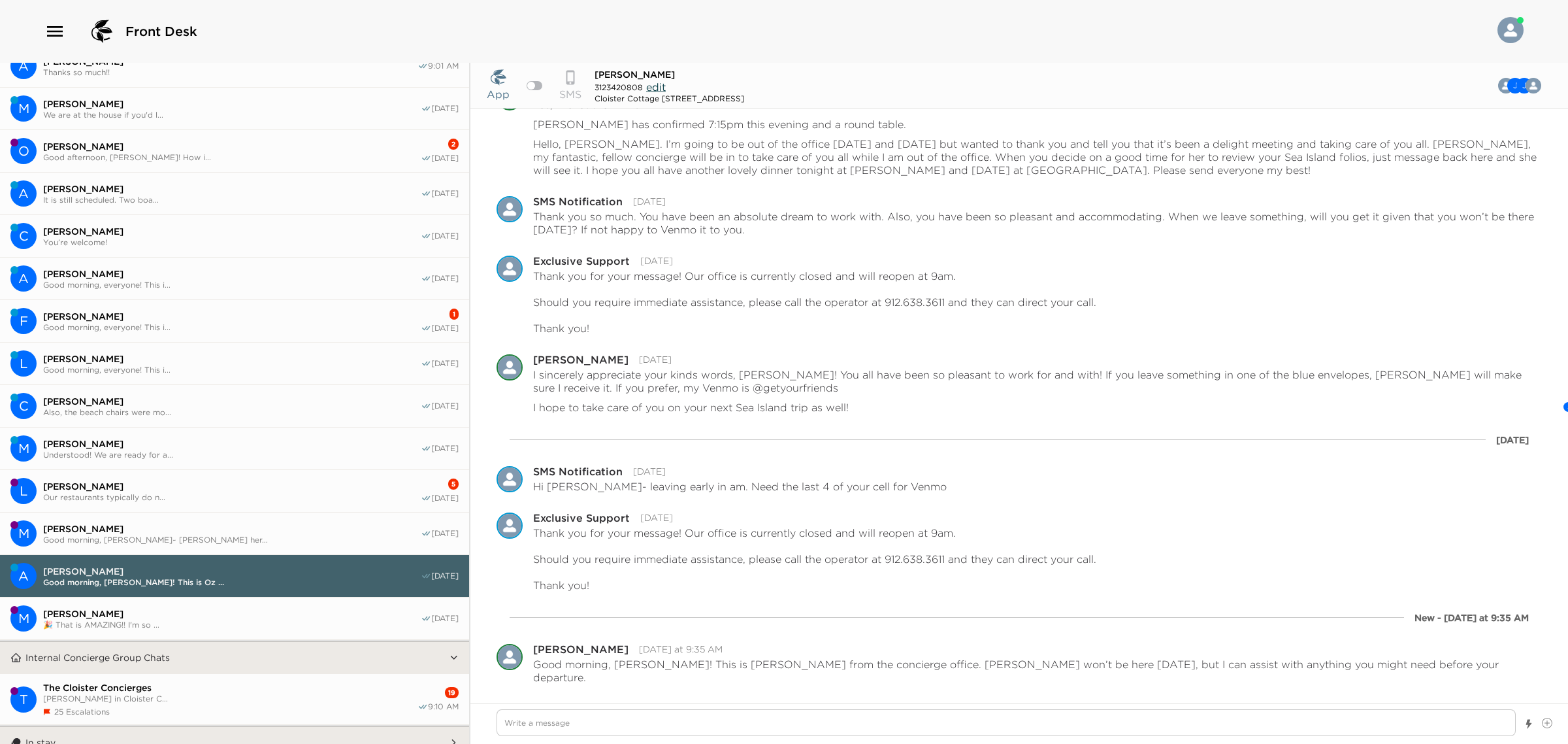
click at [174, 482] on span "[PERSON_NAME]" at bounding box center [232, 485] width 378 height 12
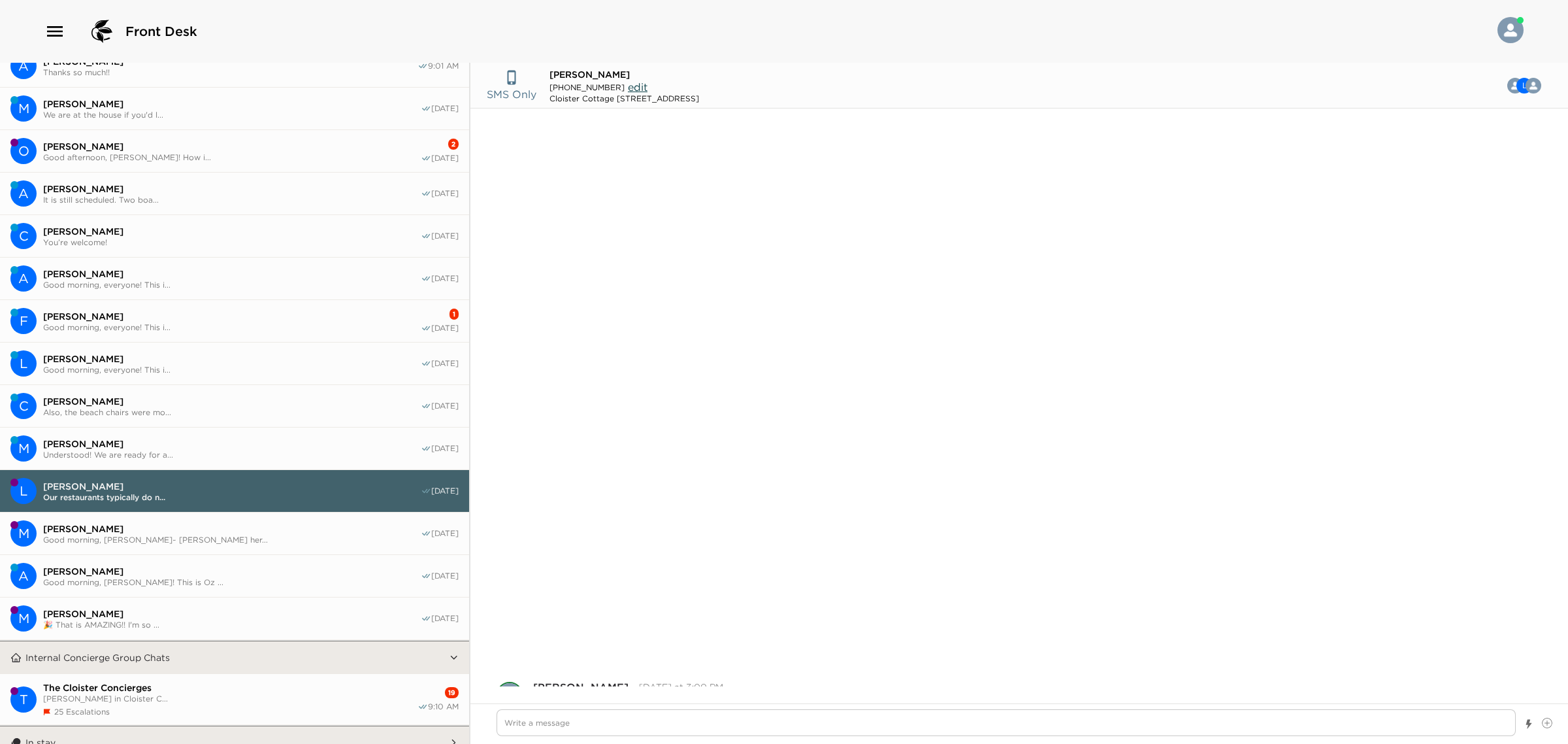
scroll to position [593, 0]
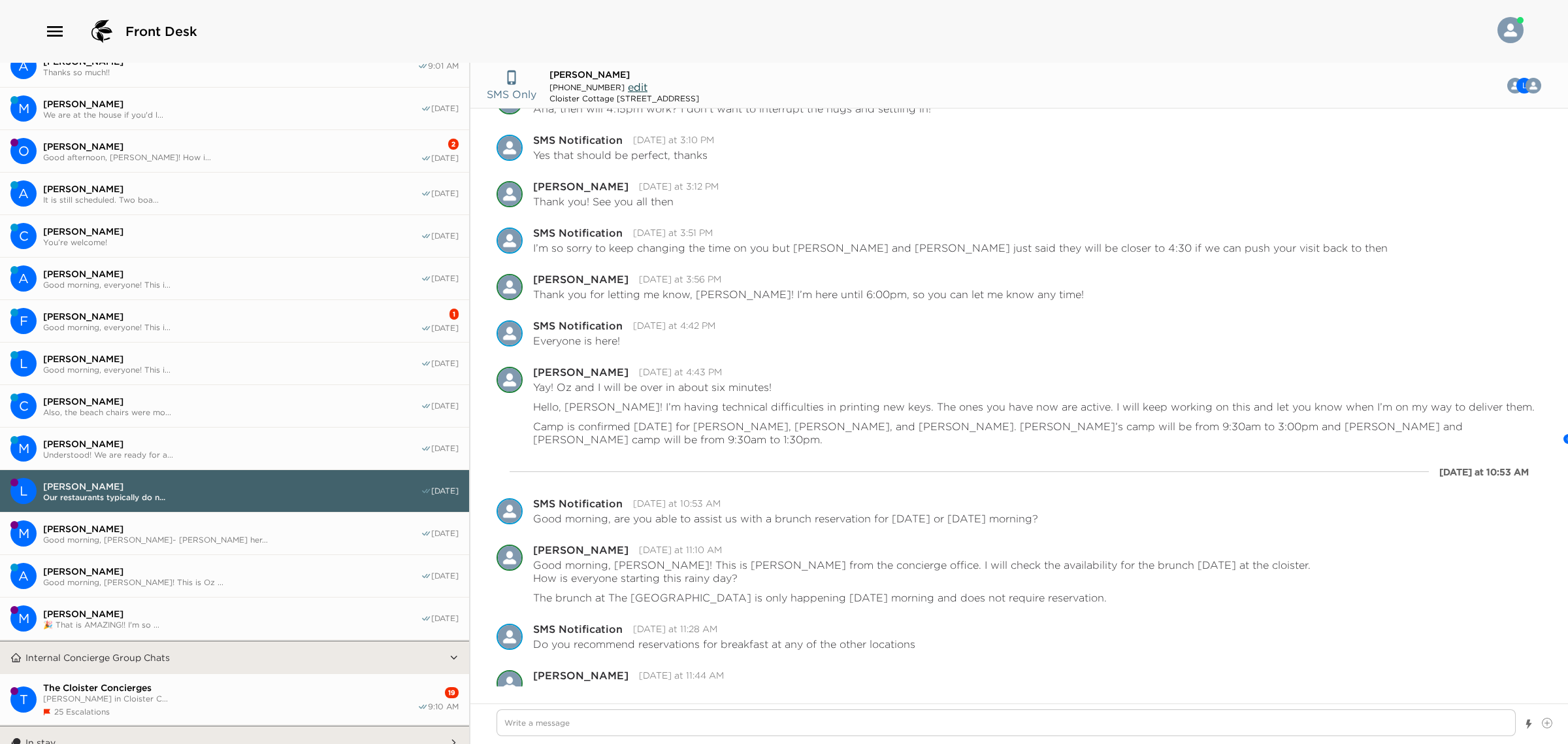
click at [145, 302] on button "F [PERSON_NAME] Good morning, everyone! This i... 1 [DATE]" at bounding box center [234, 321] width 469 height 42
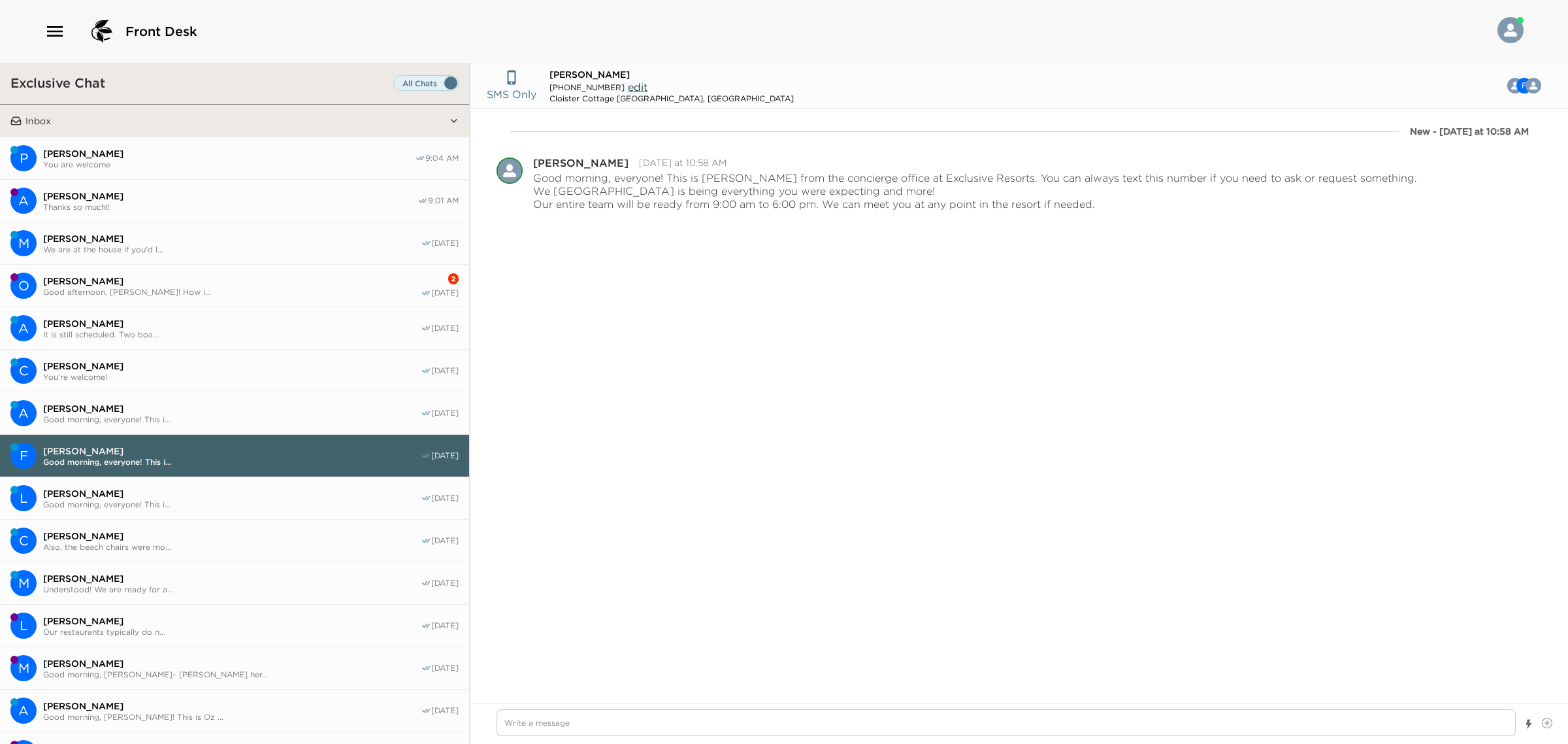
scroll to position [0, 0]
click at [141, 275] on button "O [PERSON_NAME] Good afternoon, [PERSON_NAME]! How i... 2 [DATE]" at bounding box center [234, 287] width 469 height 42
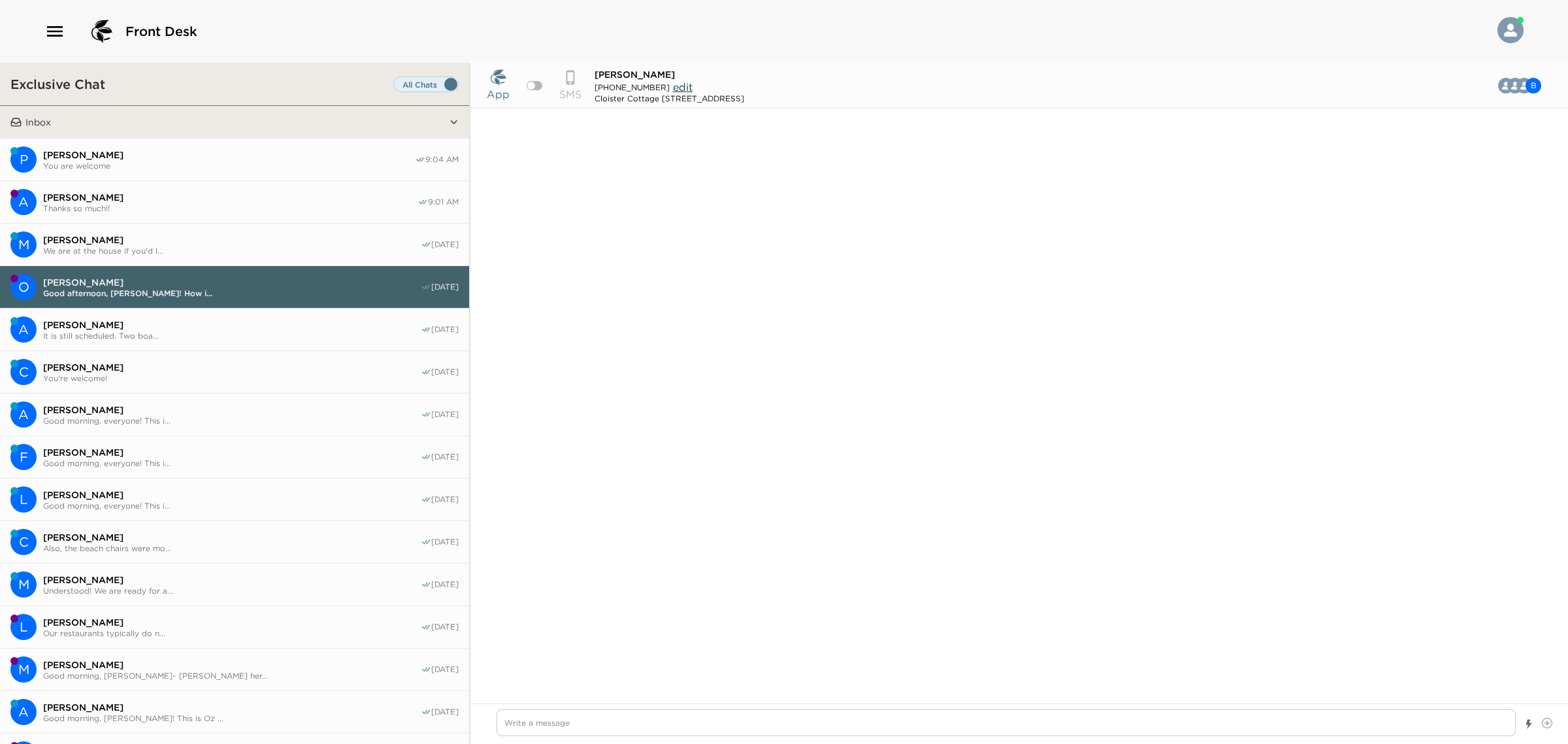
scroll to position [1133, 0]
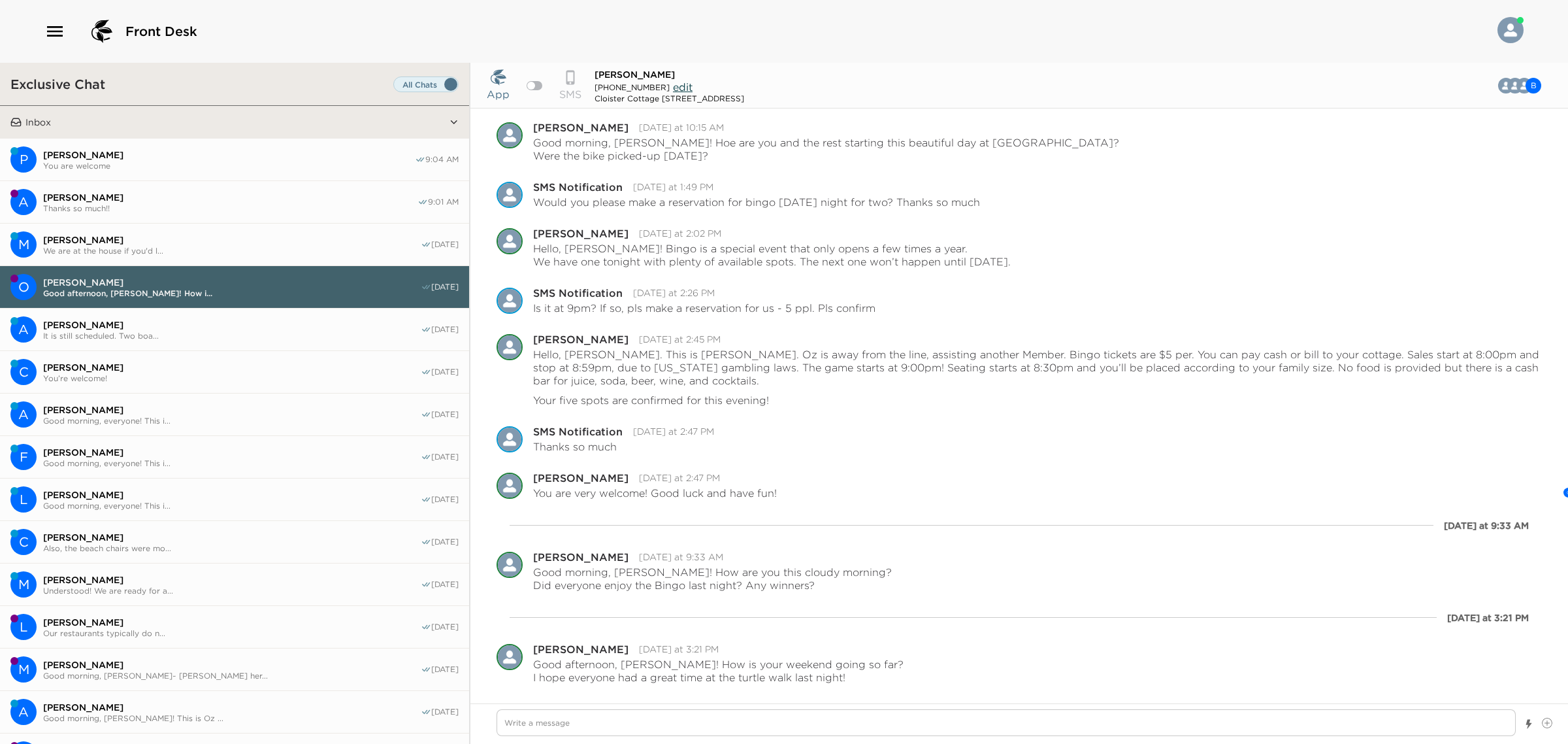
click at [133, 246] on span "We are at the house if you'd l..." at bounding box center [232, 250] width 378 height 10
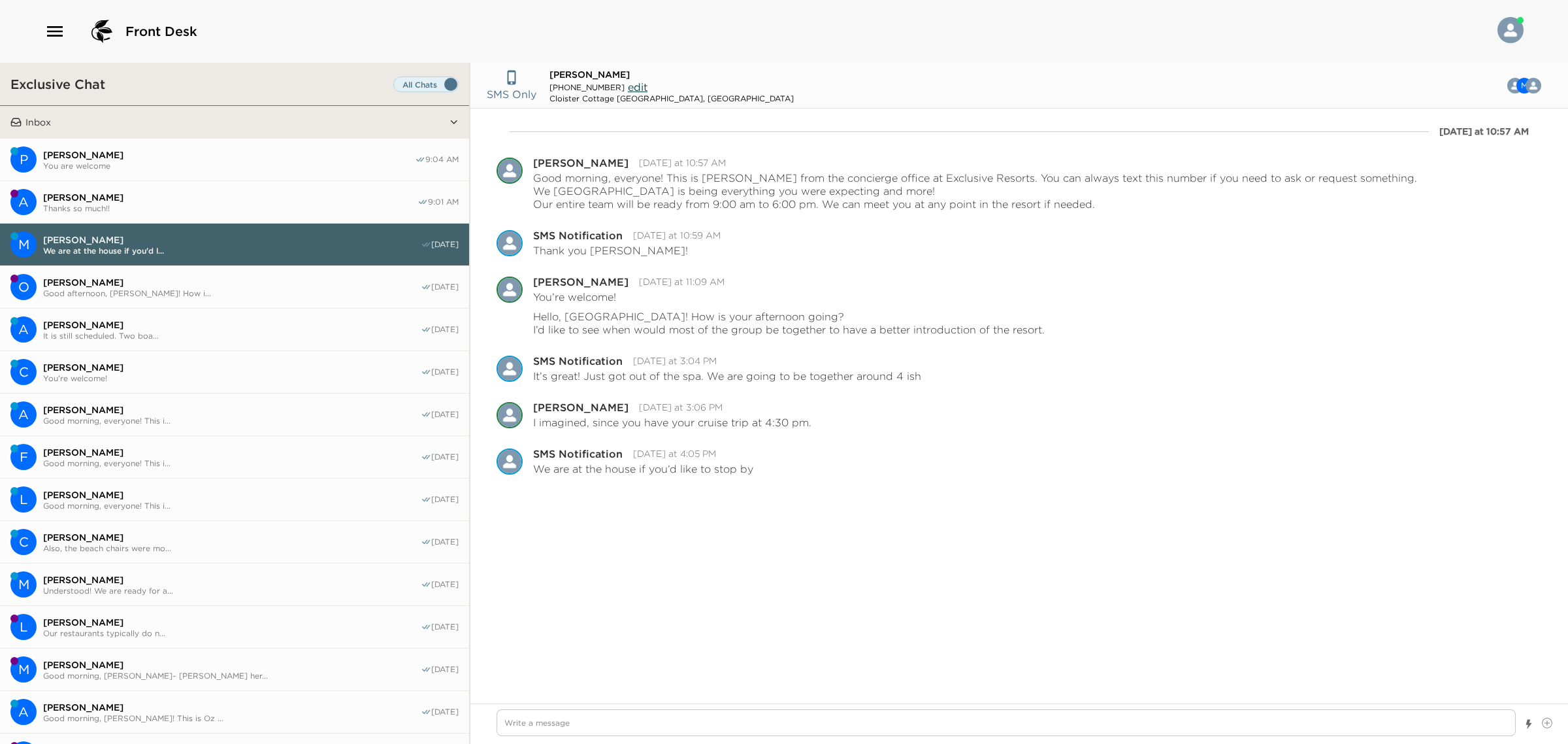
click at [123, 190] on button "A [PERSON_NAME] Thanks so much!! 9:01 AM" at bounding box center [234, 202] width 469 height 42
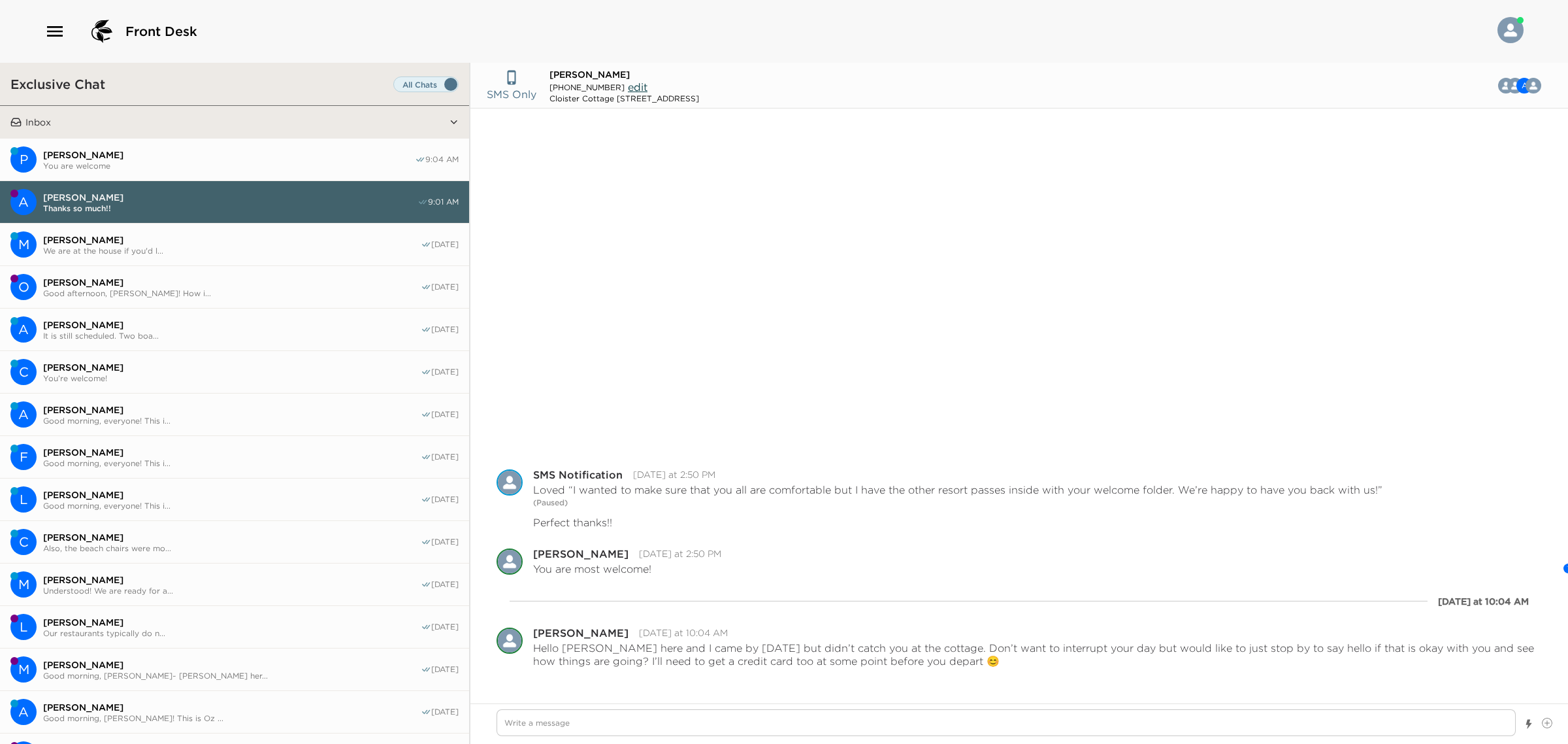
scroll to position [394, 0]
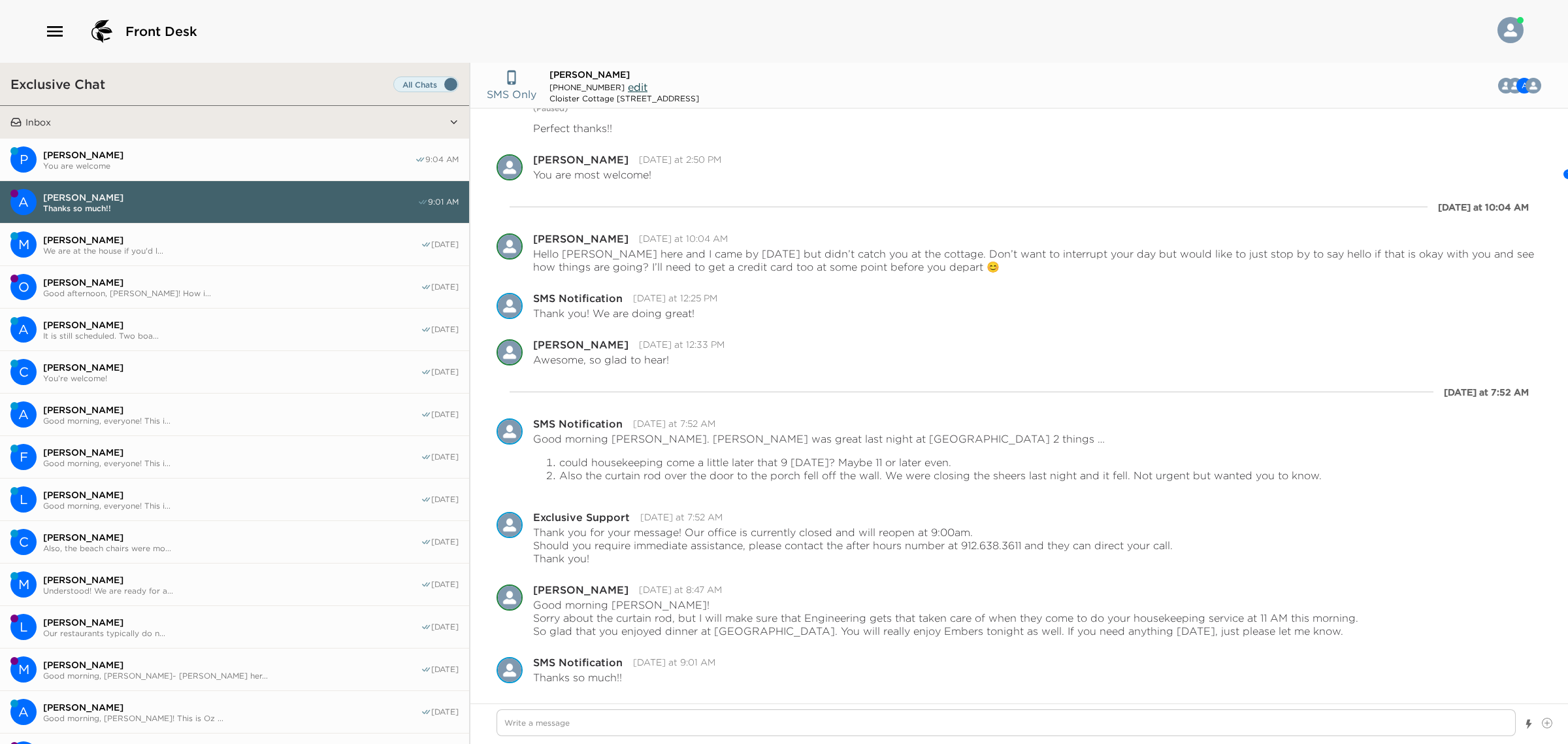
click at [117, 156] on span "[PERSON_NAME]" at bounding box center [229, 155] width 371 height 12
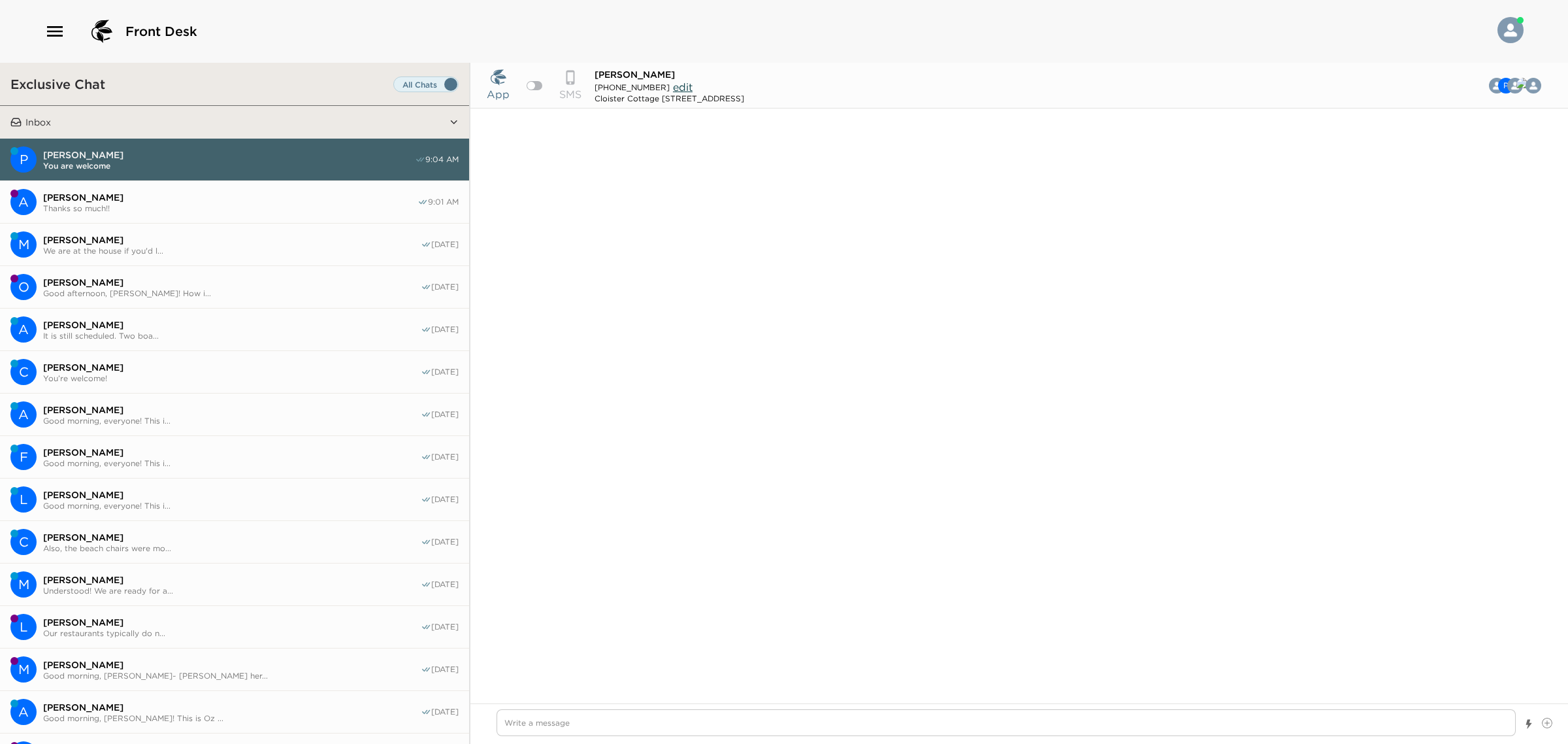
scroll to position [751, 0]
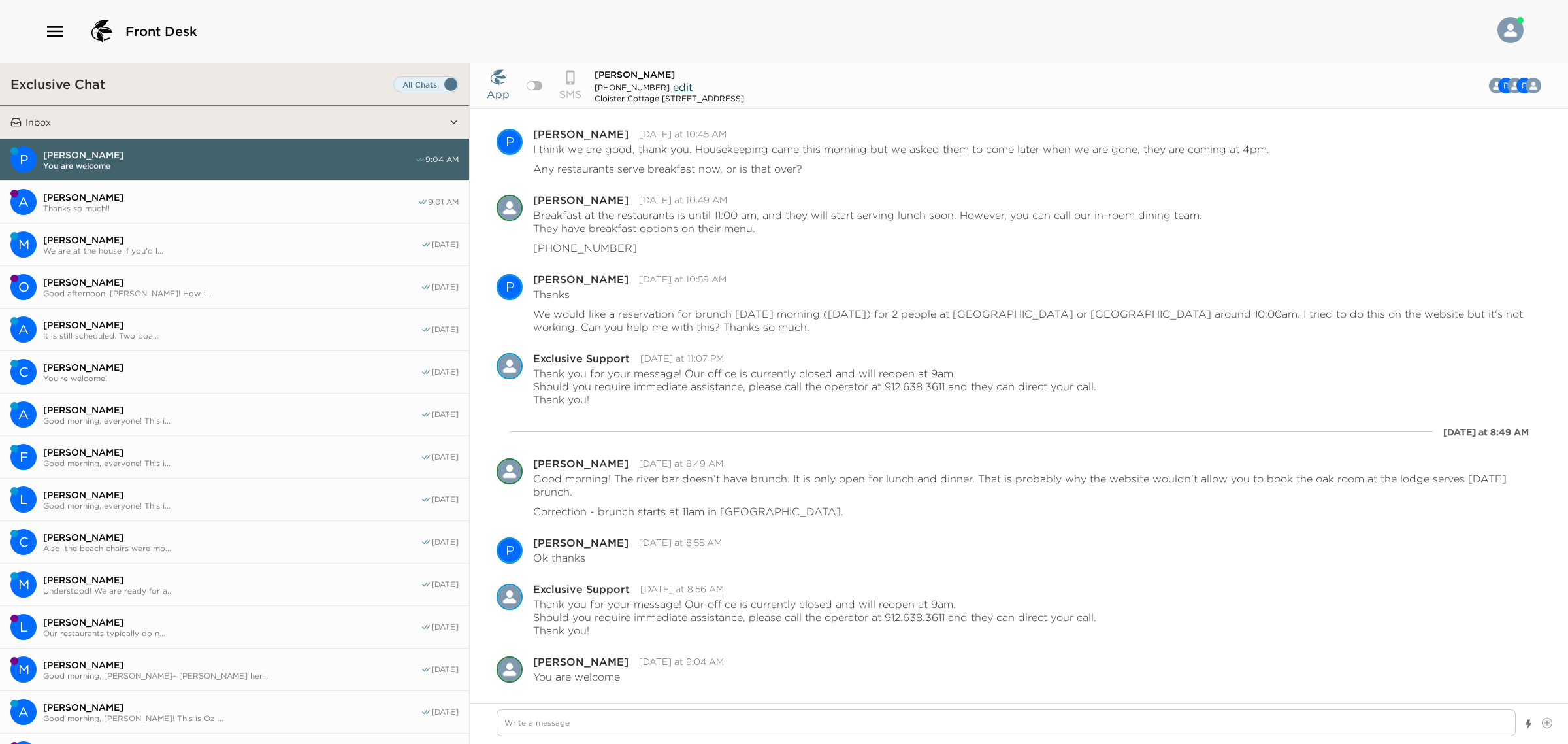
click at [538, 85] on div at bounding box center [534, 86] width 15 height 9
type textarea "x"
checkbox input "true"
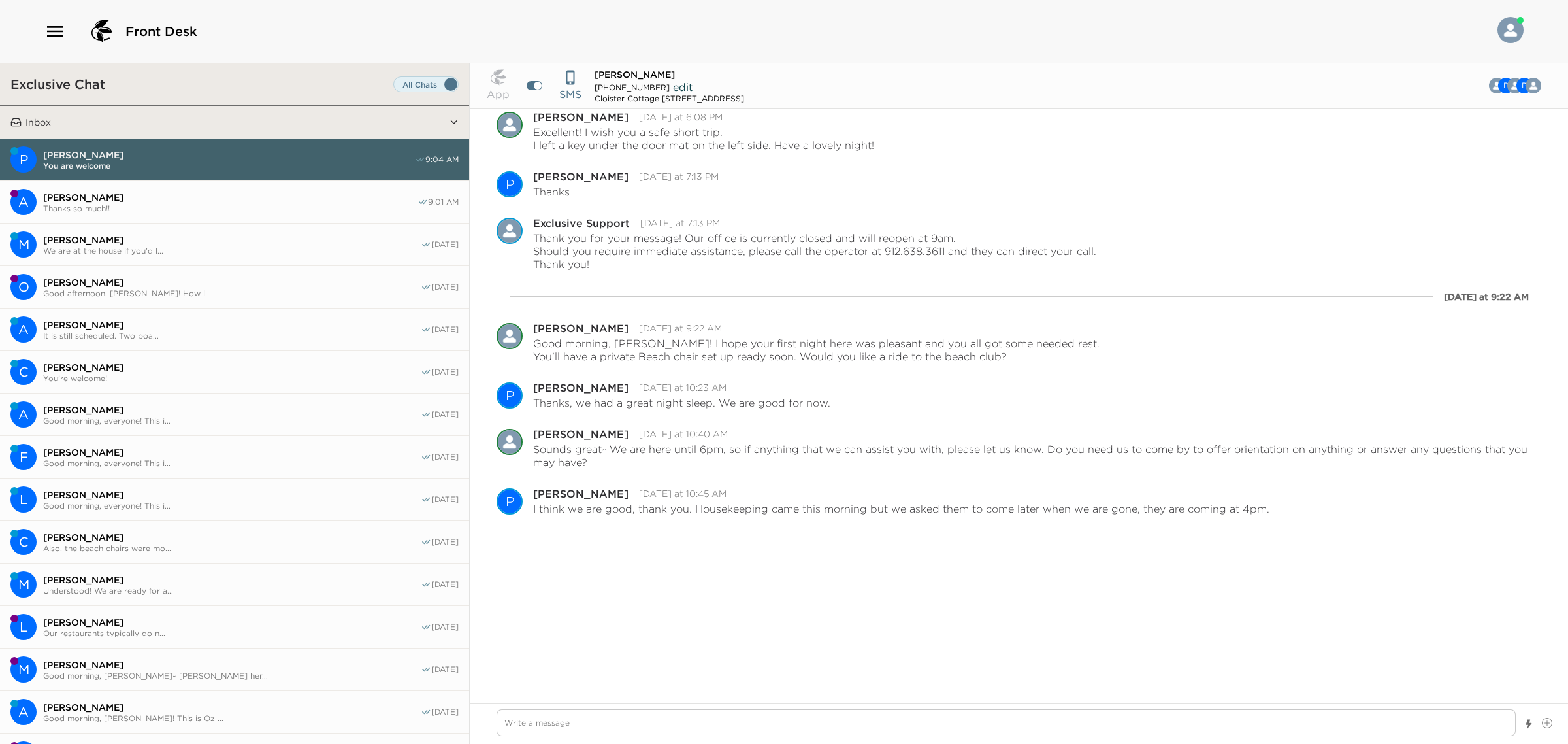
scroll to position [4249, 0]
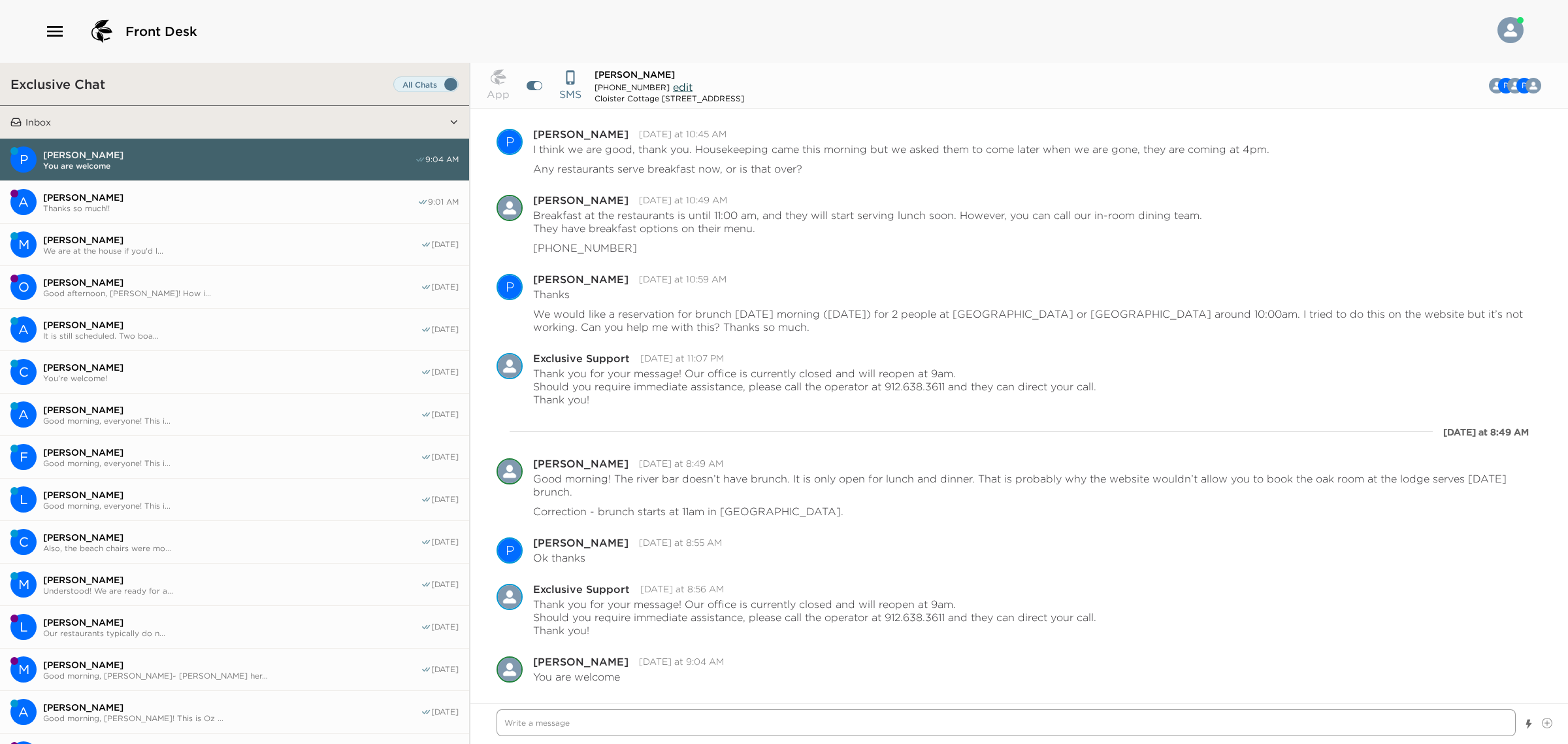
click at [782, 722] on textarea "Write a message" at bounding box center [1006, 722] width 1019 height 27
type textarea "x"
type textarea "G"
type textarea "x"
type textarea "Go"
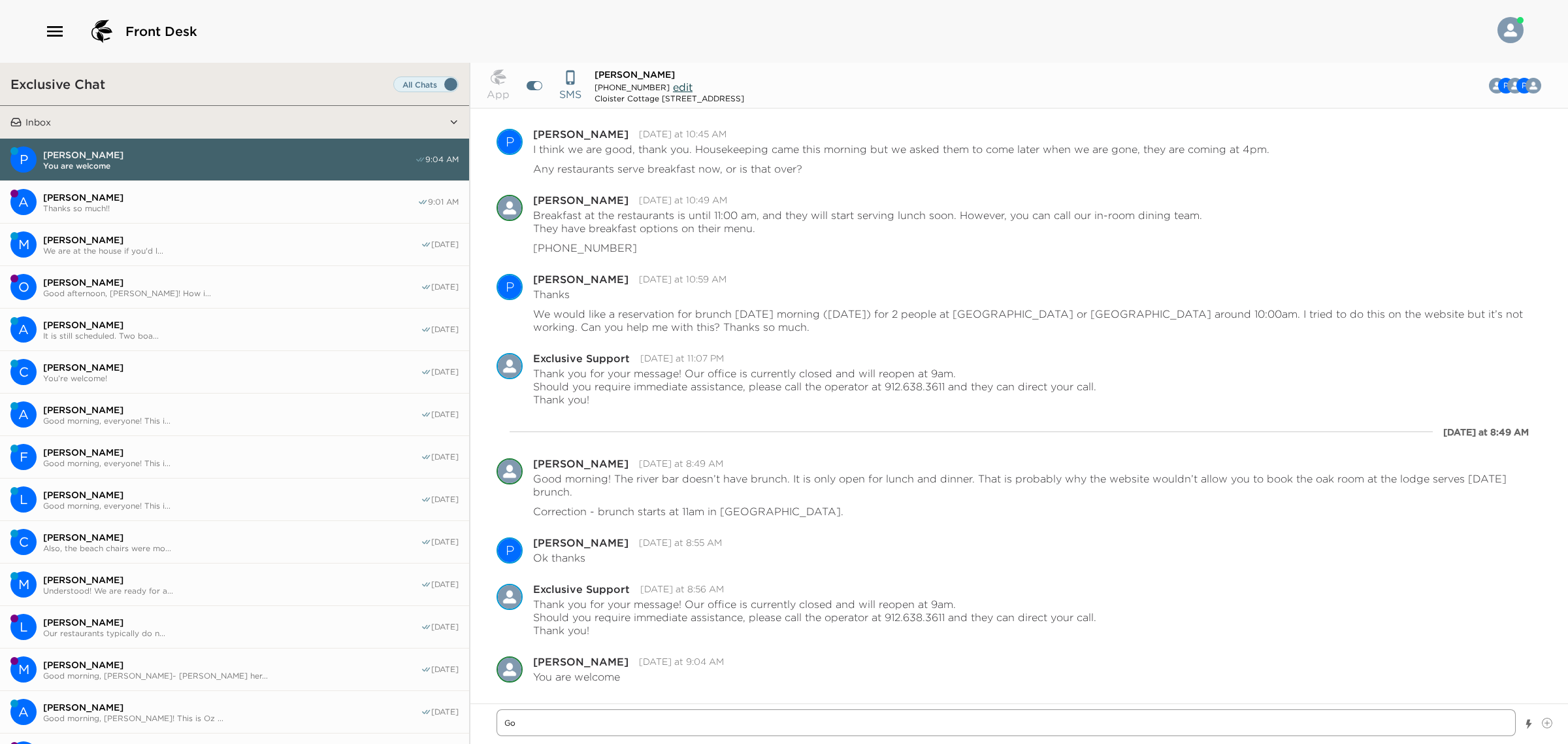
type textarea "x"
type textarea "Goo"
type textarea "x"
type textarea "Good"
type textarea "x"
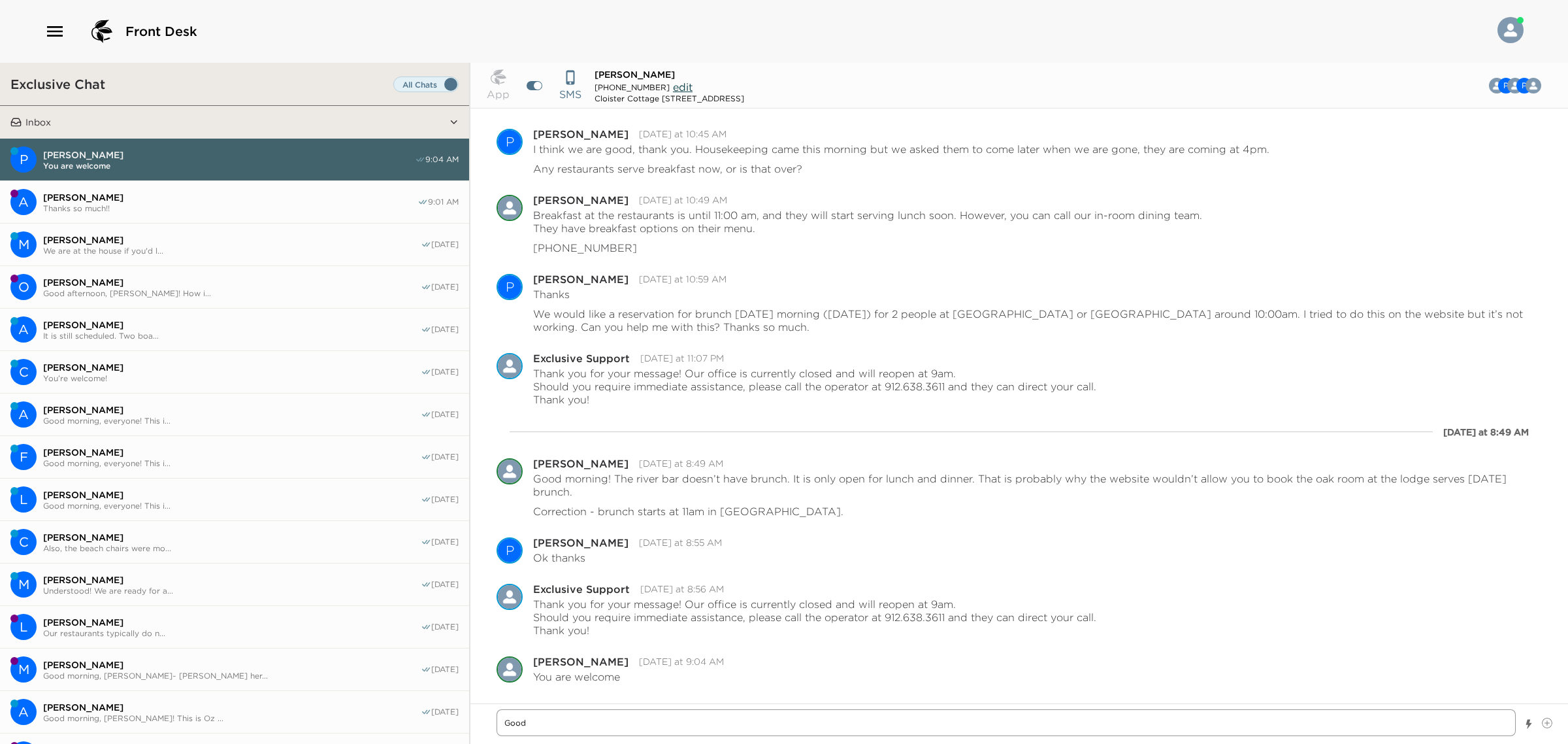
type textarea "Good"
type textarea "x"
type textarea "Good m"
type textarea "x"
type textarea "Good mo"
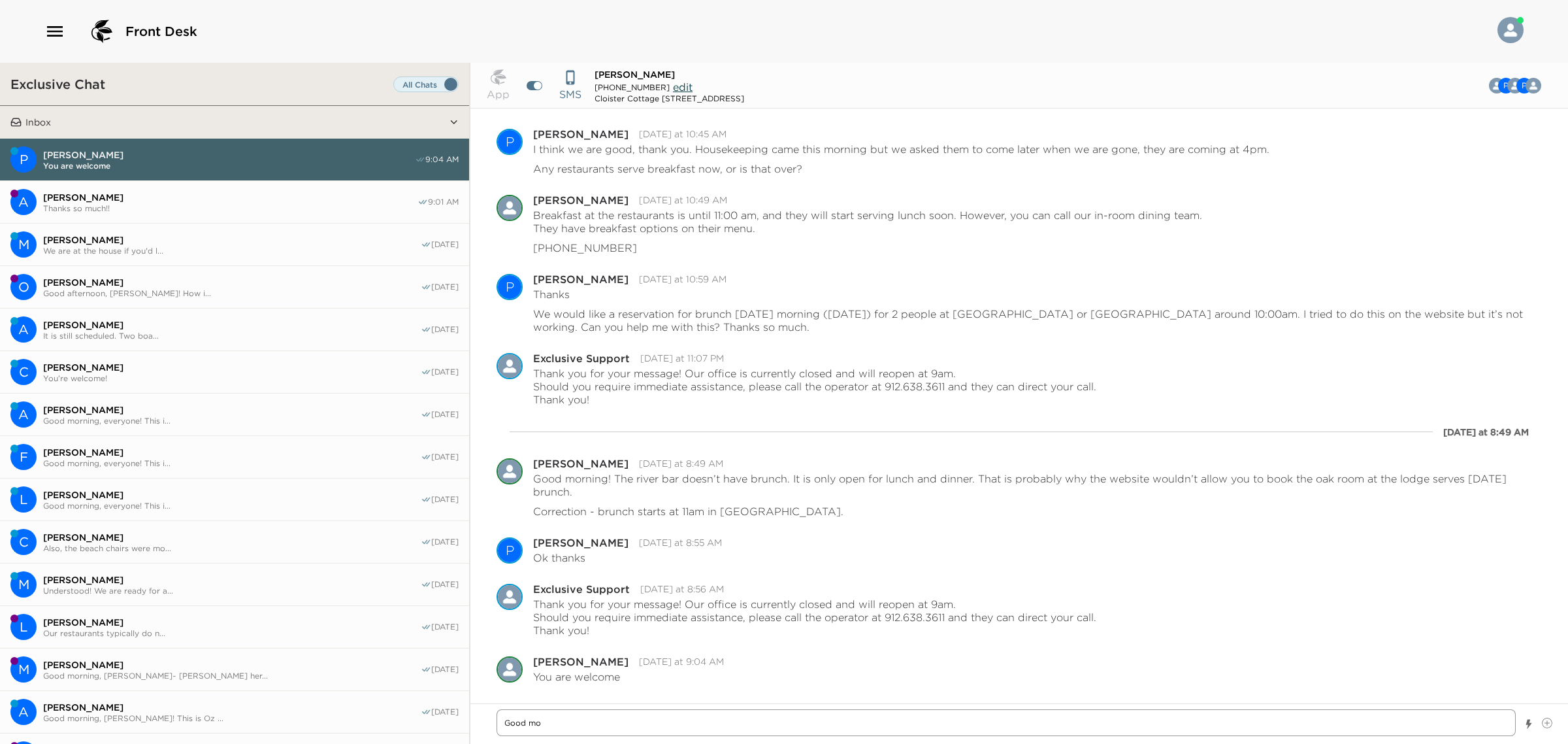
type textarea "x"
type textarea "Good morn"
type textarea "x"
type textarea "Good morni"
type textarea "x"
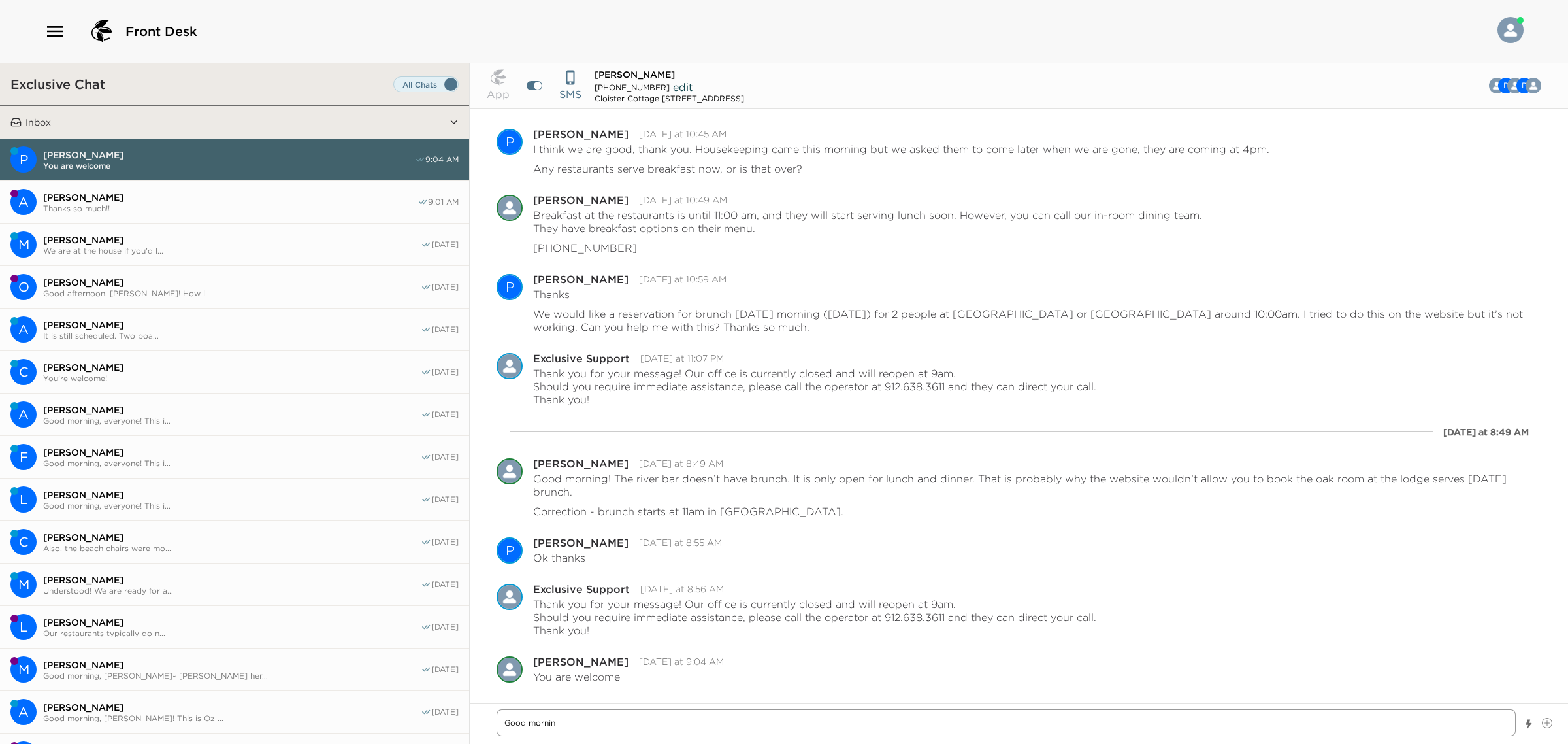
type textarea "Good morning"
type textarea "x"
type textarea "Good morning,"
type textarea "x"
type textarea "Good morning,"
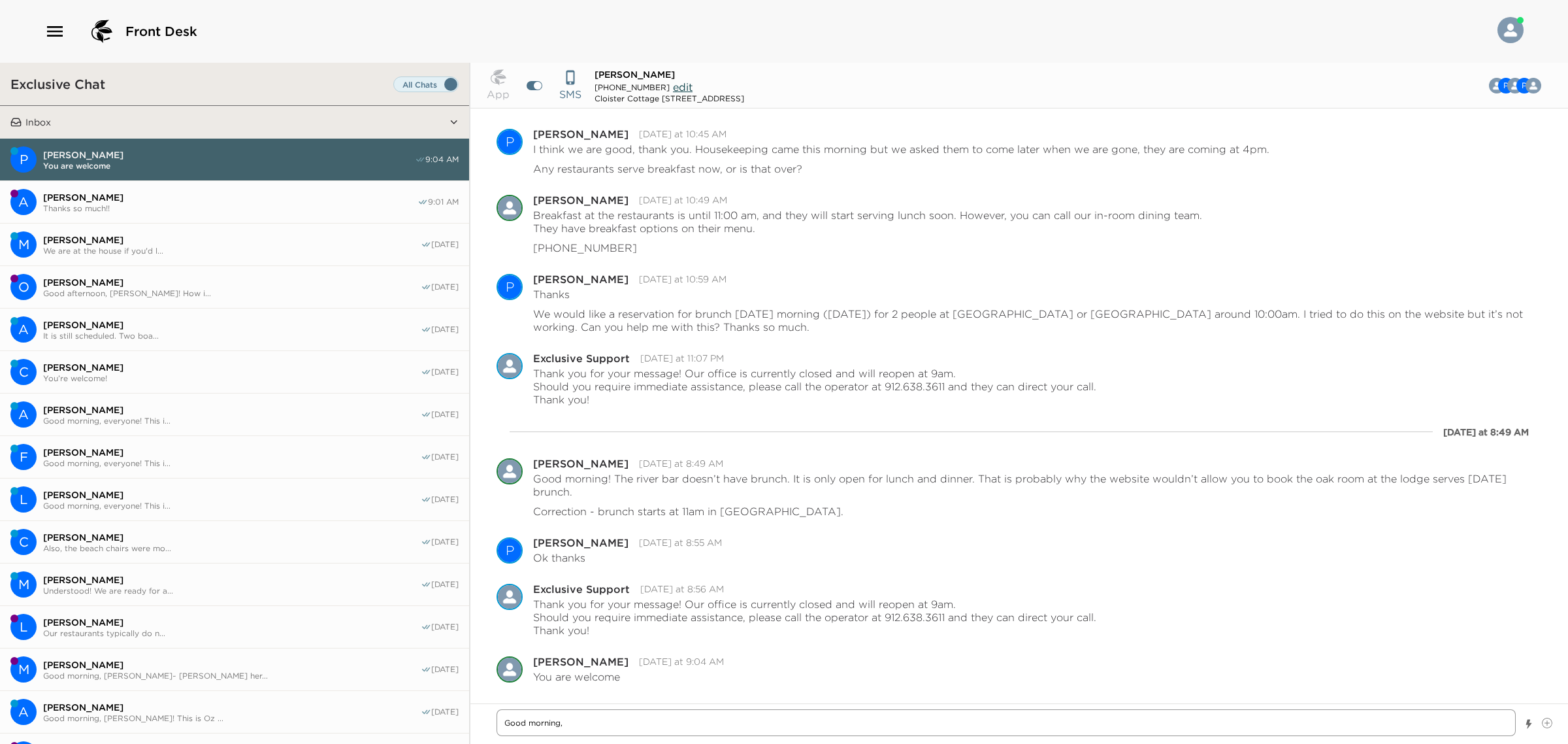
type textarea "x"
type textarea "Good morning, P"
type textarea "x"
type textarea "Good morning, Ph"
type textarea "x"
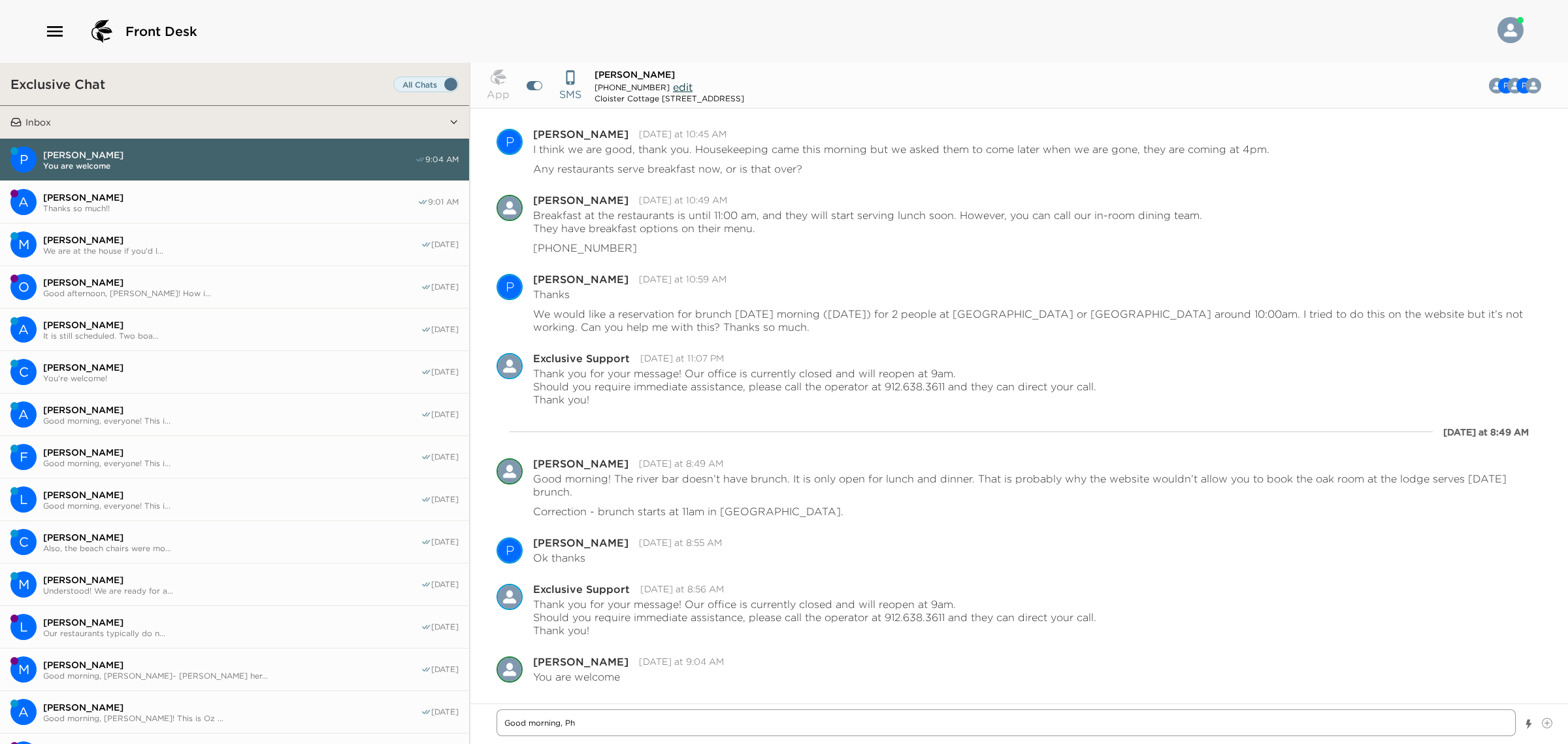
type textarea "Good morning, Phi"
type textarea "x"
type textarea "Good morning, [PERSON_NAME]"
type textarea "x"
type textarea "Good morning, [PERSON_NAME]"
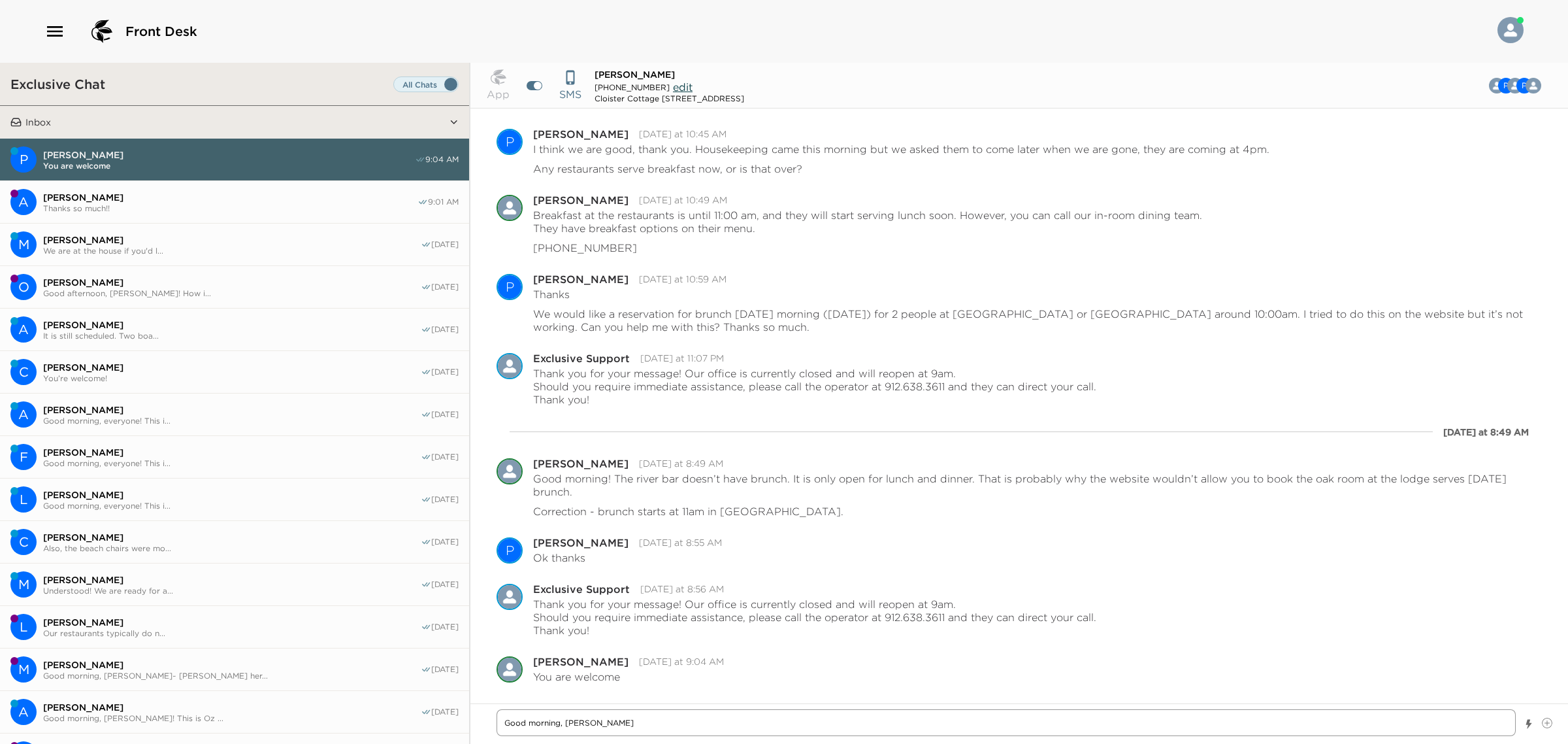
type textarea "x"
type textarea "Good morning, [PERSON_NAME]"
type textarea "x"
type textarea "Good morning, [PERSON_NAME]"
type textarea "x"
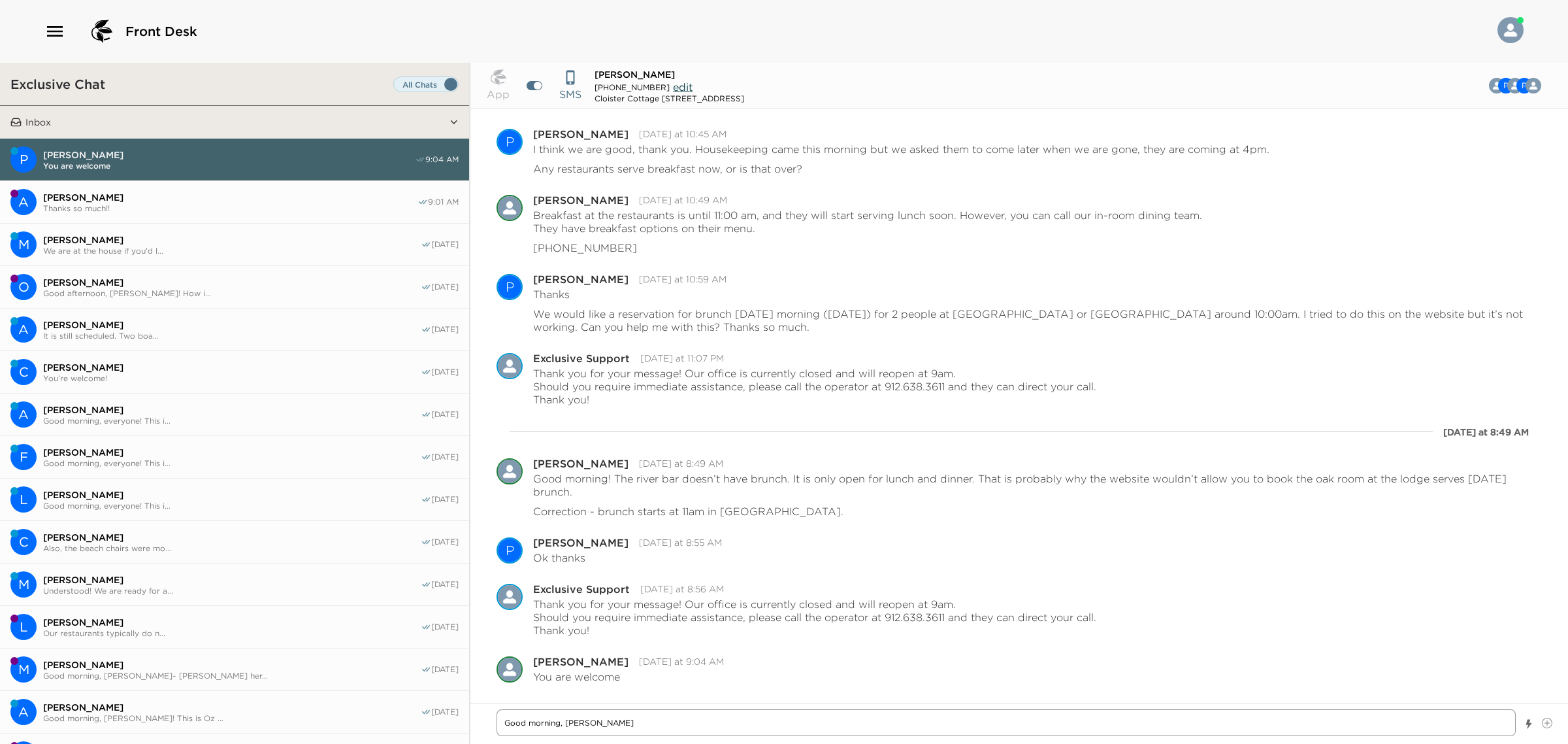
type textarea "Good morning, [PERSON_NAME]"
type textarea "x"
type textarea "Good morning, [PERSON_NAME] an"
type textarea "x"
type textarea "Good morning, [PERSON_NAME] and"
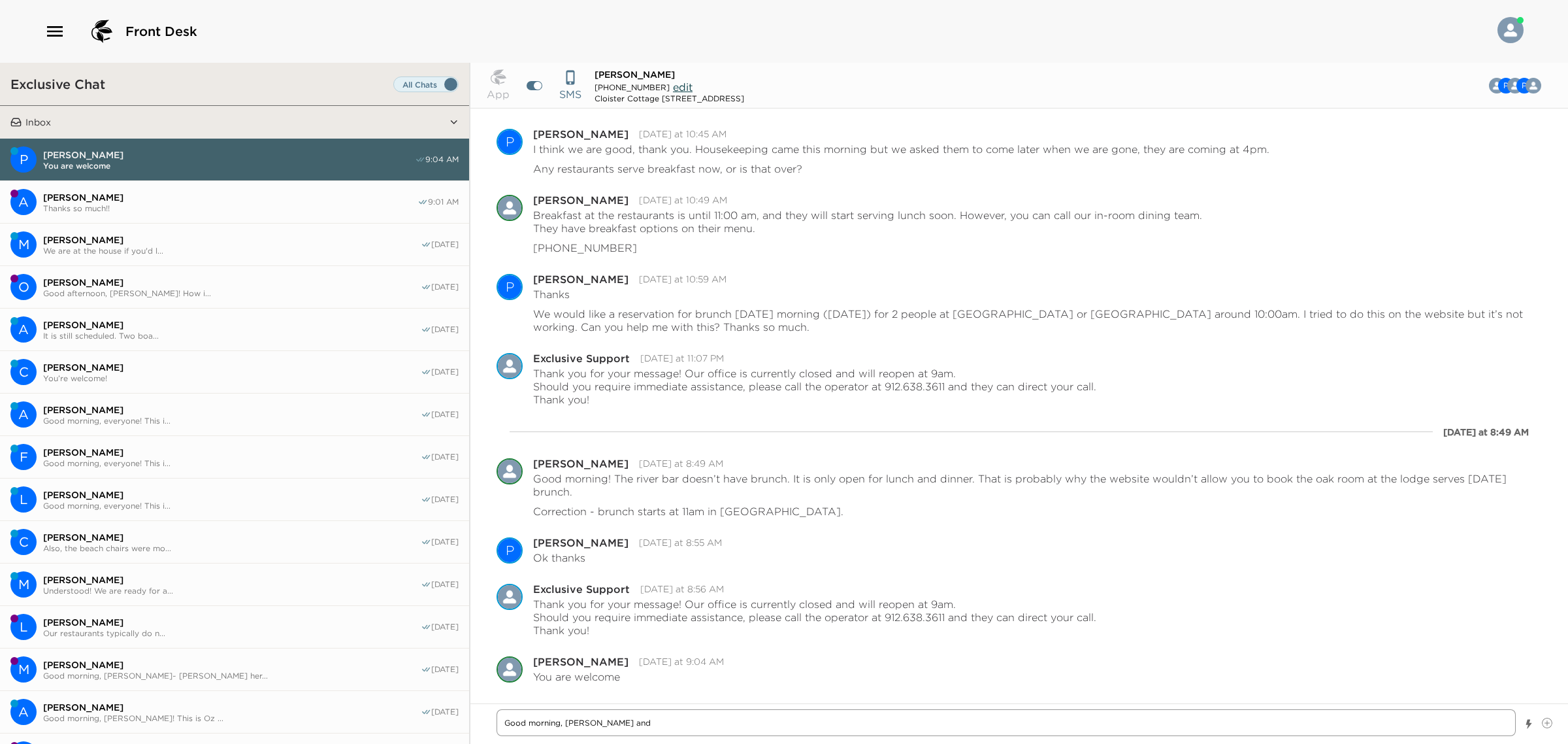
type textarea "x"
type textarea "Good morning, [PERSON_NAME] and A"
type textarea "x"
type textarea "Good morning, [PERSON_NAME] and [PERSON_NAME]"
type textarea "x"
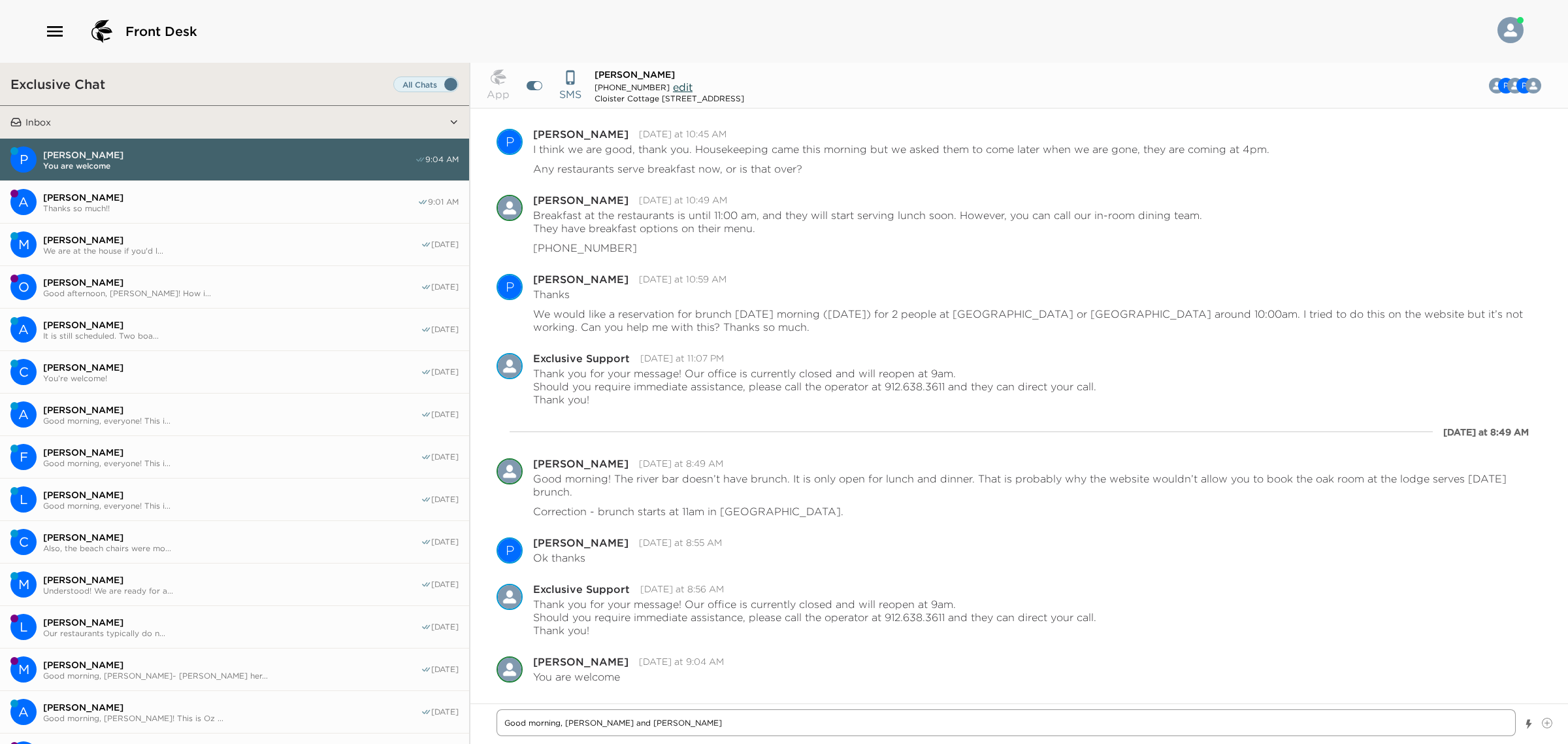
type textarea "Good morning, [PERSON_NAME] and All"
type textarea "x"
type textarea "Good morning, [PERSON_NAME] and [PERSON_NAME]"
type textarea "x"
type textarea "Good morning, [PERSON_NAME] and [PERSON_NAME]"
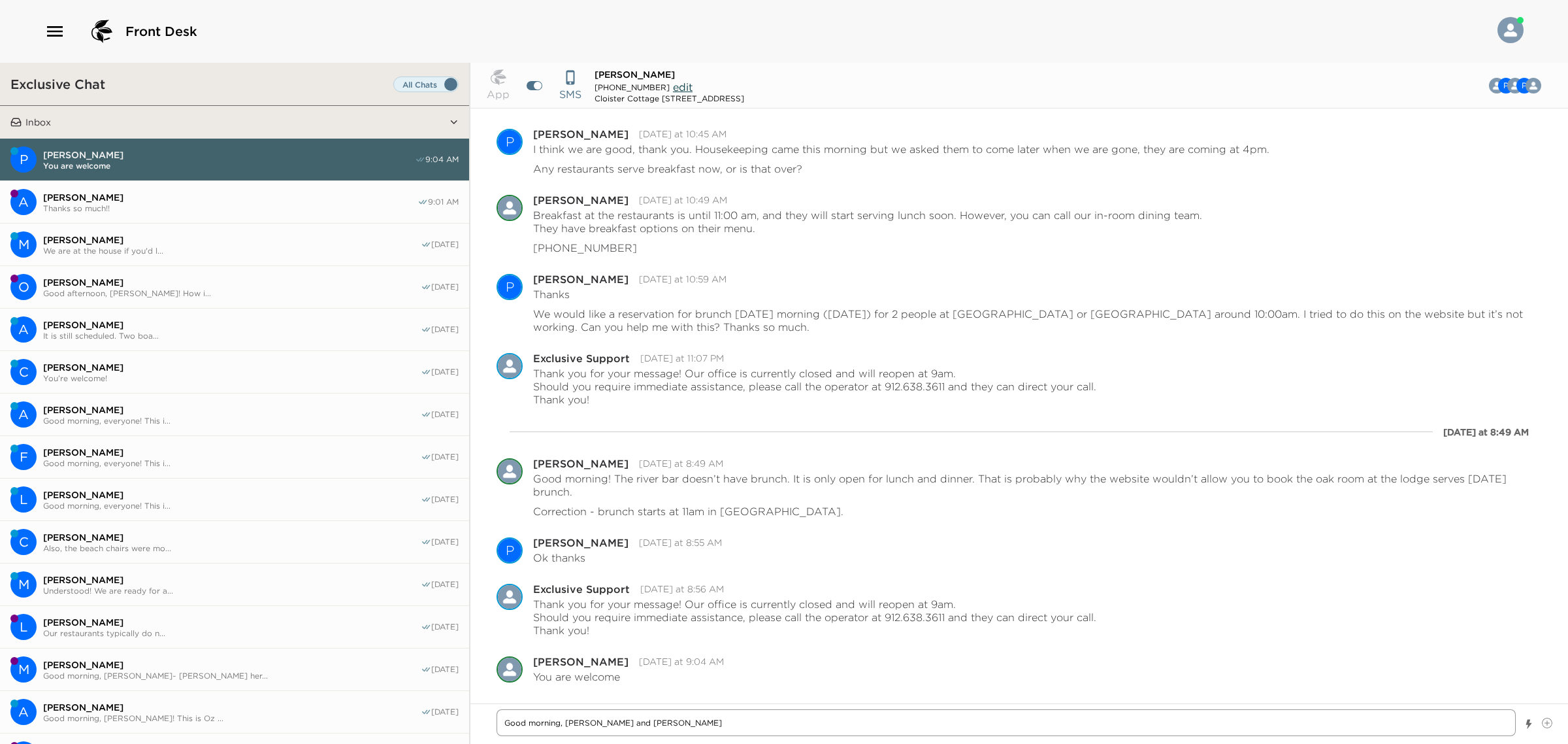
type textarea "x"
type textarea "Good morning, [PERSON_NAME] and [PERSON_NAME]"
type textarea "x"
type textarea "Good morning, [PERSON_NAME] and [PERSON_NAME]"
type textarea "x"
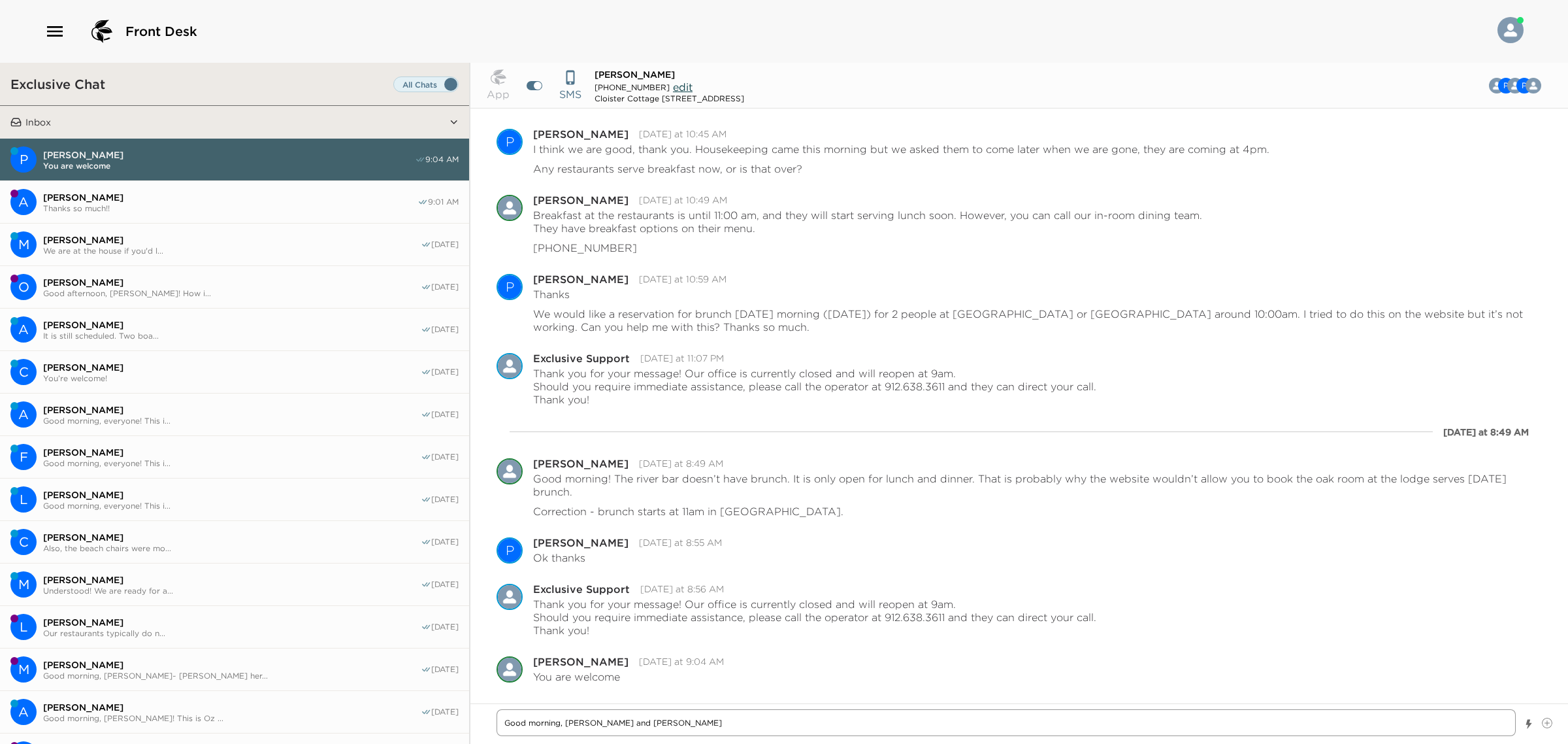
type textarea "Good morning, [PERSON_NAME] and [PERSON_NAME]!"
type textarea "x"
type textarea "Good morning, [PERSON_NAME] and [PERSON_NAME]!"
type textarea "x"
type textarea "Good morning, [PERSON_NAME] and [PERSON_NAME]!"
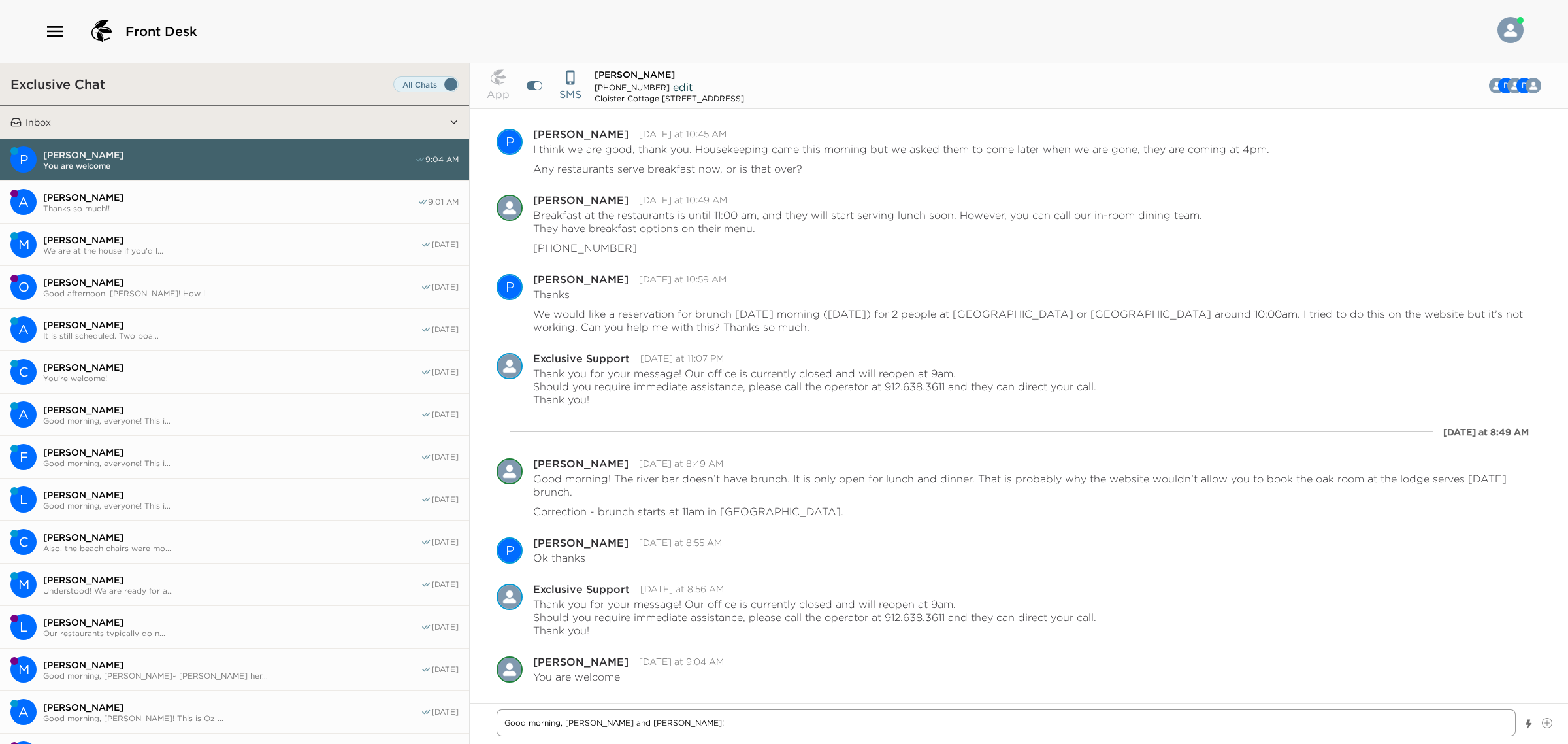
type textarea "x"
type textarea "Good morning, [PERSON_NAME] and [PERSON_NAME]! W"
type textarea "x"
type textarea "Good morning, [PERSON_NAME] and [PERSON_NAME]! We"
type textarea "x"
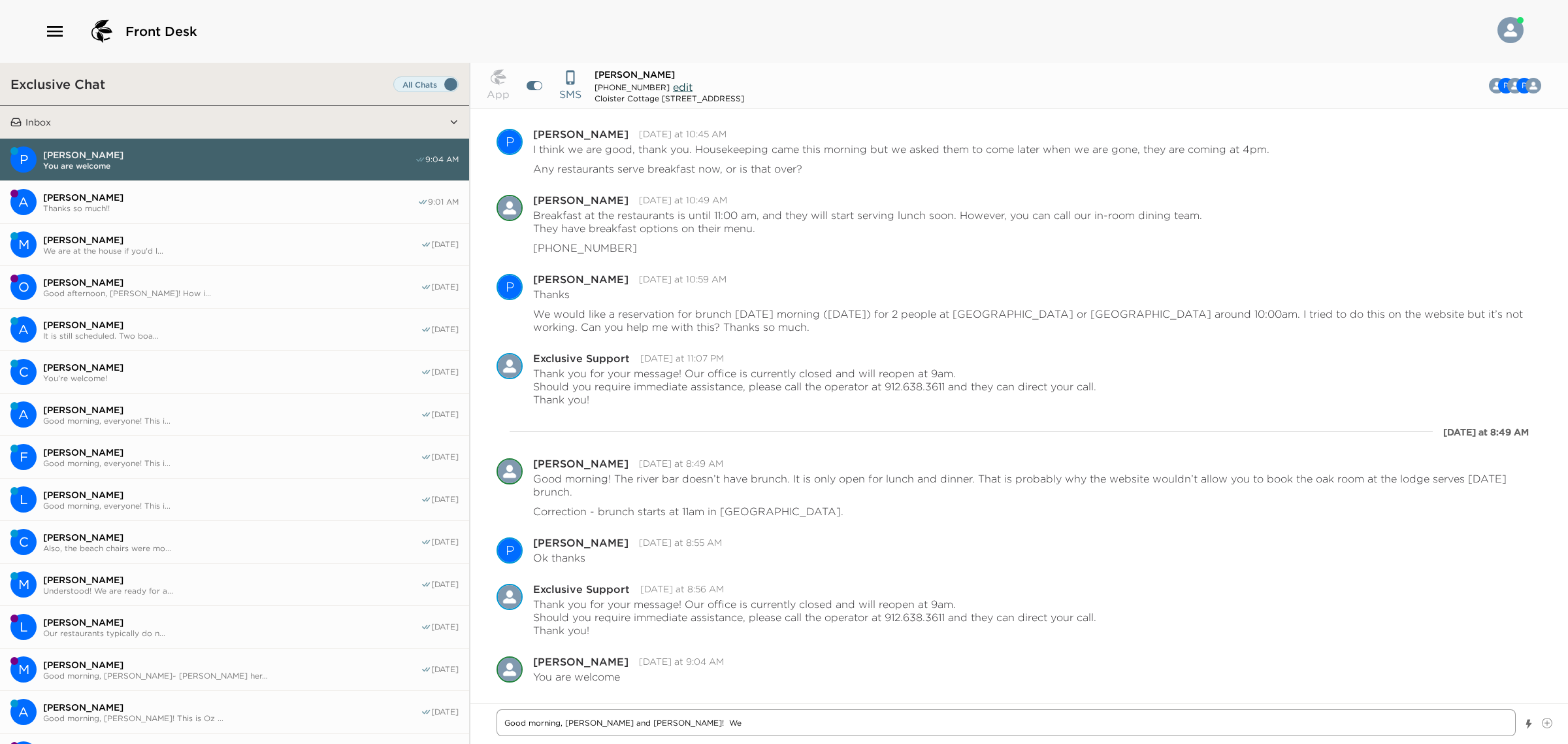
type textarea "Good morning, [PERSON_NAME] and [PERSON_NAME]! Wel"
type textarea "x"
type textarea "Good morning, [PERSON_NAME] and [PERSON_NAME]! [PERSON_NAME]"
type textarea "x"
type textarea "Good morning, [PERSON_NAME] and [PERSON_NAME]! Welco"
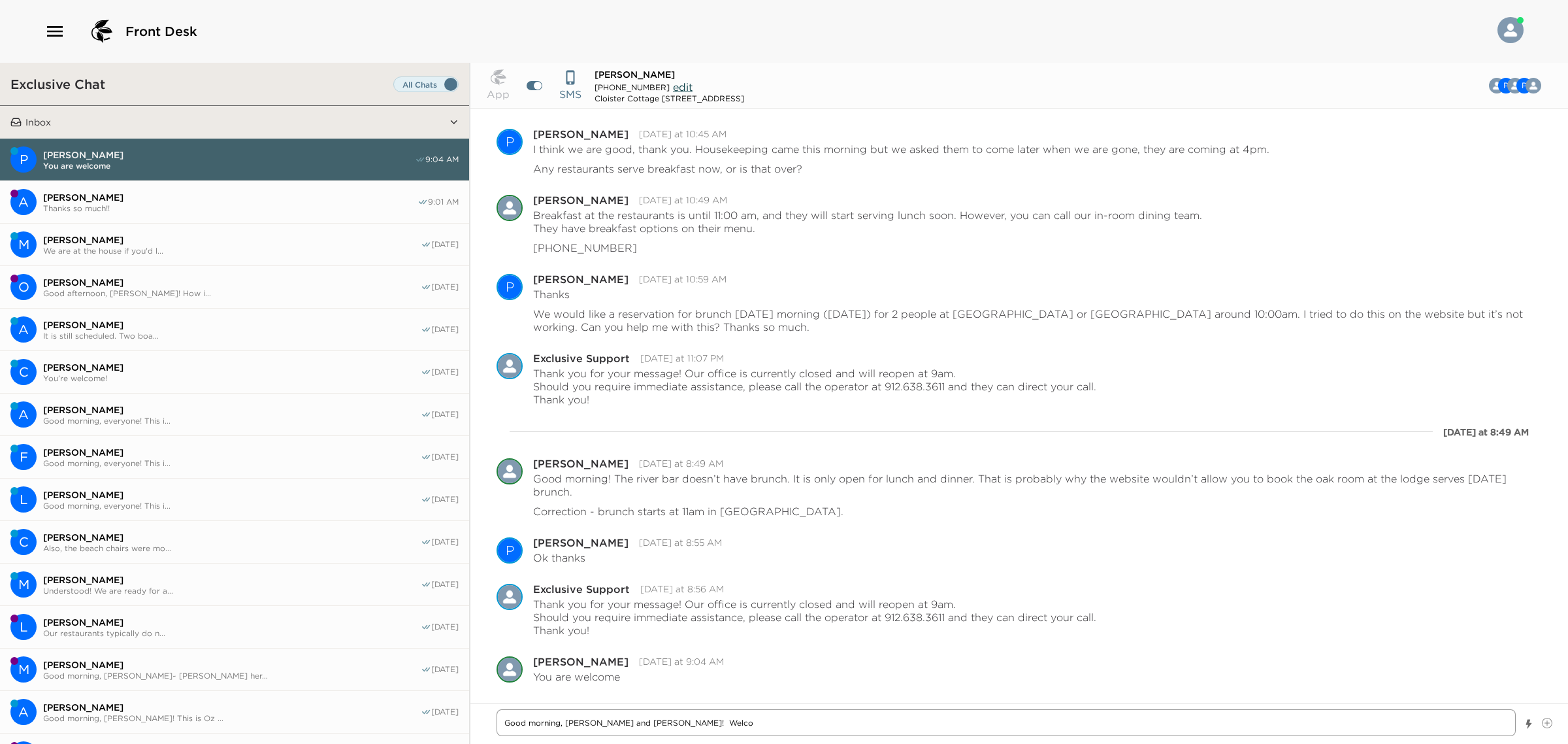
type textarea "x"
type textarea "Good morning, [PERSON_NAME] and [PERSON_NAME]! Welcome"
type textarea "x"
type textarea "Good morning, [PERSON_NAME] and [PERSON_NAME]! Welcome"
type textarea "x"
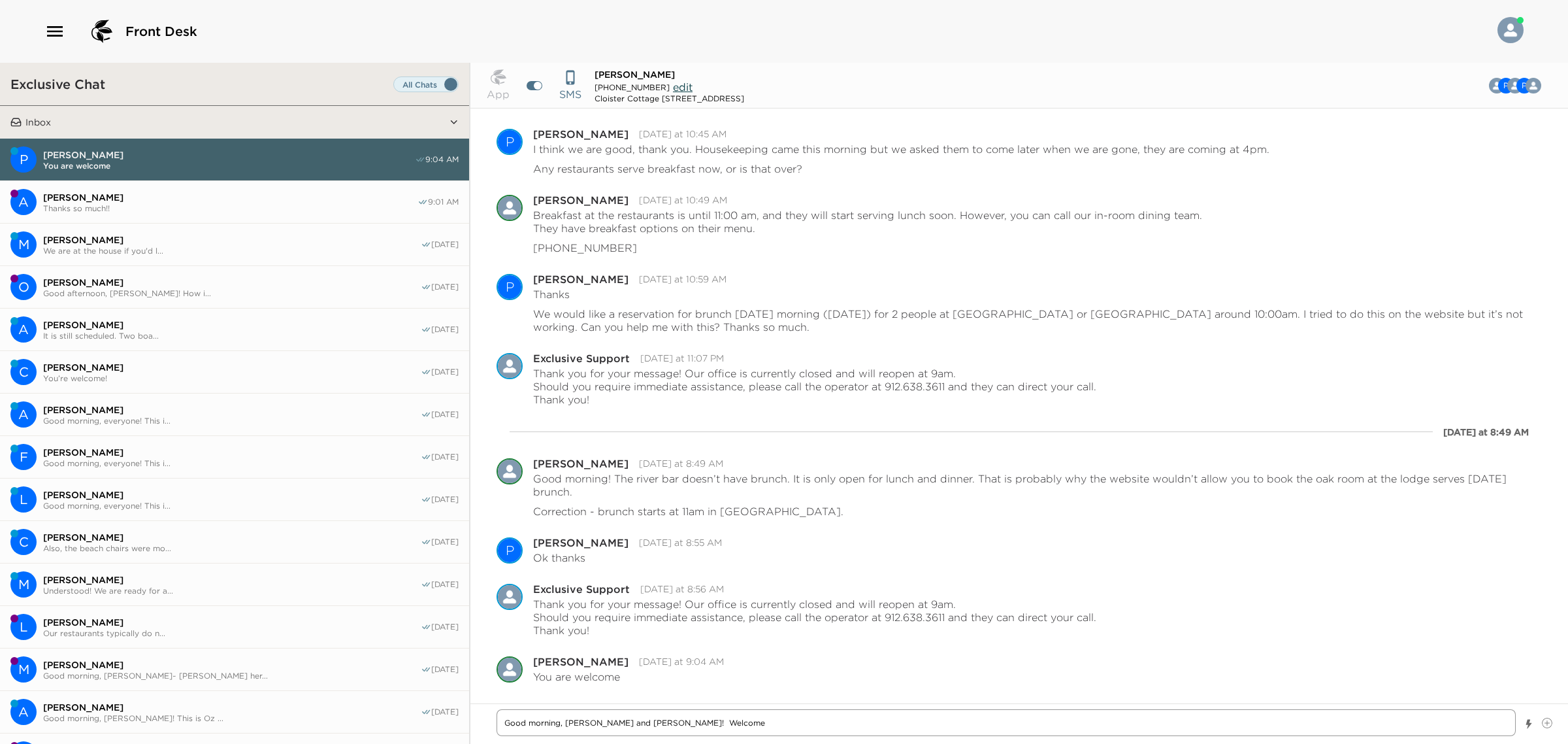
type textarea "Good morning, [PERSON_NAME] and [PERSON_NAME]! Welcome b"
type textarea "x"
type textarea "Good morning, [PERSON_NAME] and [PERSON_NAME]! Welcome ba"
type textarea "x"
type textarea "Good morning, [PERSON_NAME] and [PERSON_NAME]! Welcome bac"
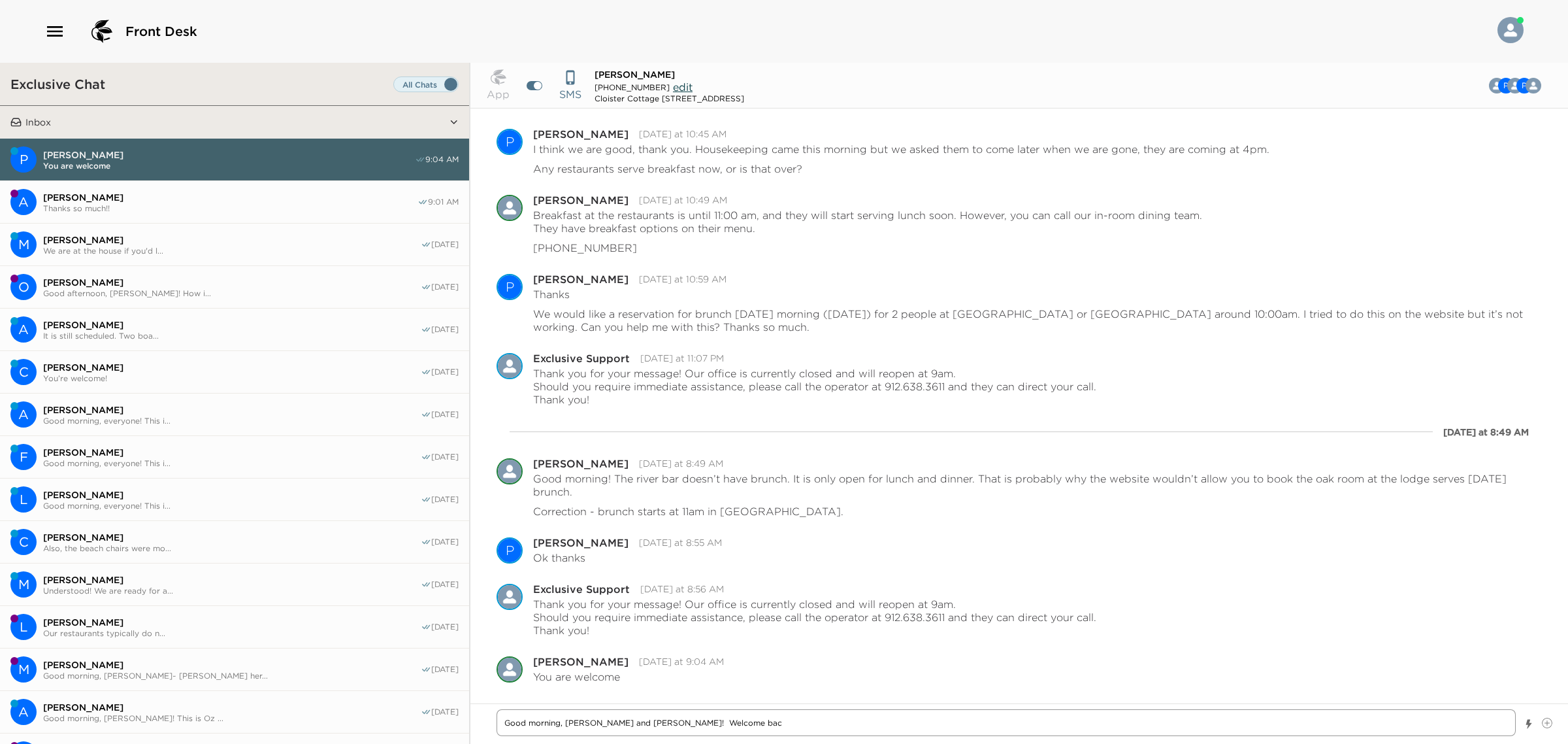
type textarea "x"
type textarea "Good morning, [PERSON_NAME] and [PERSON_NAME]! Welcome back"
type textarea "x"
type textarea "Good morning, [PERSON_NAME] and [PERSON_NAME]! Welcome back!"
type textarea "x"
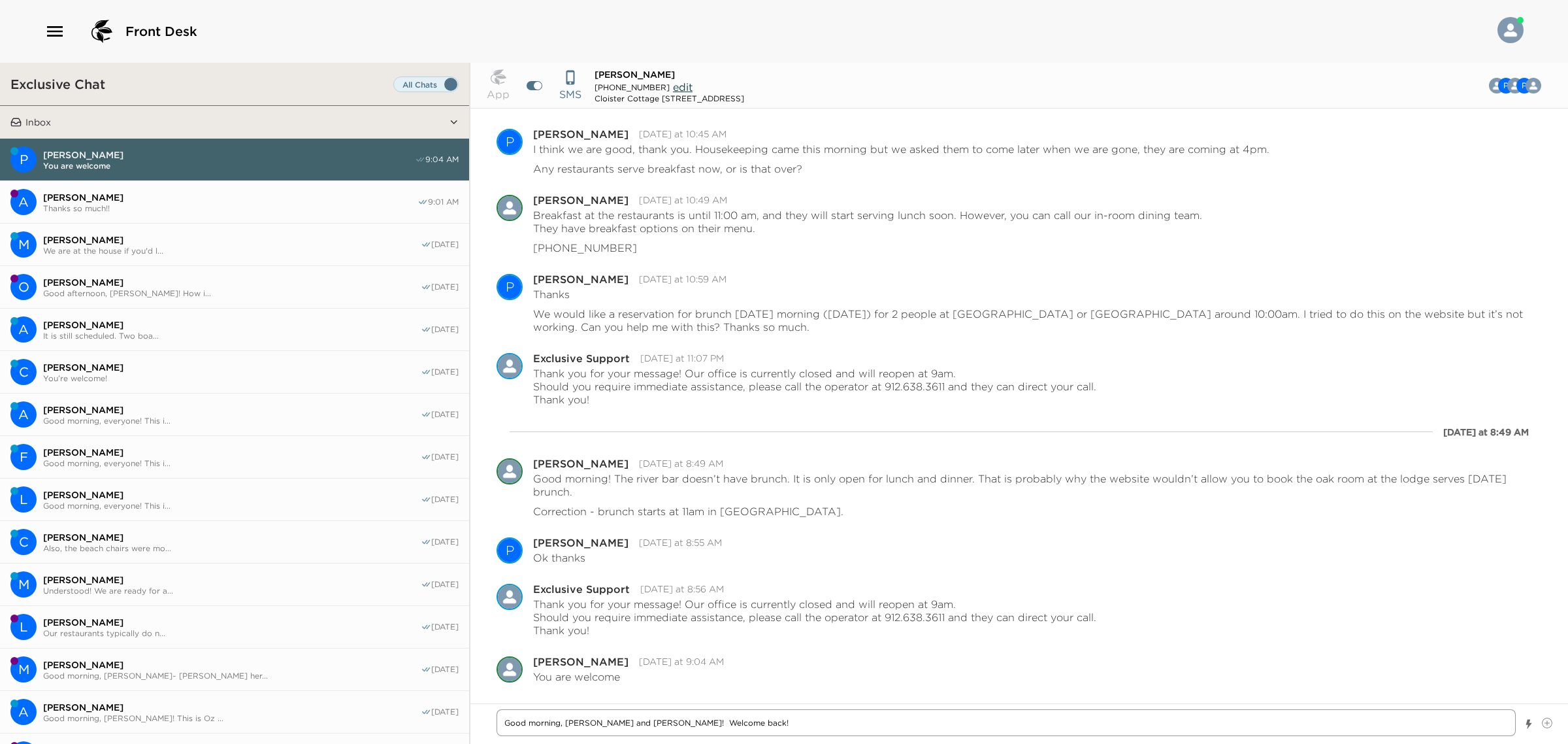
type textarea "Good morning, [PERSON_NAME] and [PERSON_NAME]! Welcome back!"
type textarea "x"
type textarea "Good morning, [PERSON_NAME] and [PERSON_NAME]! Welcome back!"
type textarea "x"
type textarea "Good morning, [PERSON_NAME] and [PERSON_NAME]! Welcome back! H"
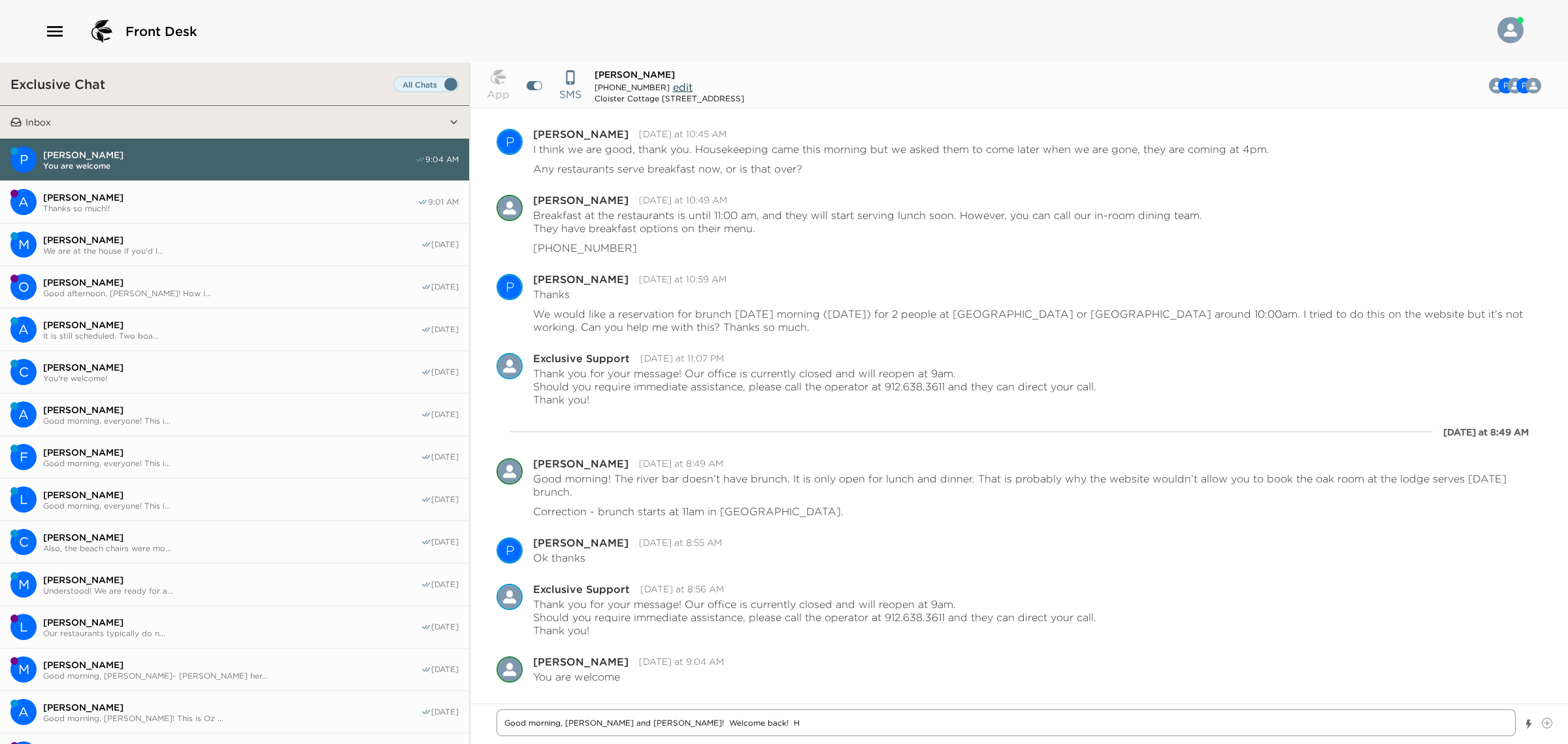
type textarea "x"
type textarea "Good morning, [PERSON_NAME] and [PERSON_NAME]! Welcome back! Ho"
type textarea "x"
type textarea "Good morning, [PERSON_NAME] and [PERSON_NAME]! Welcome back! How"
type textarea "x"
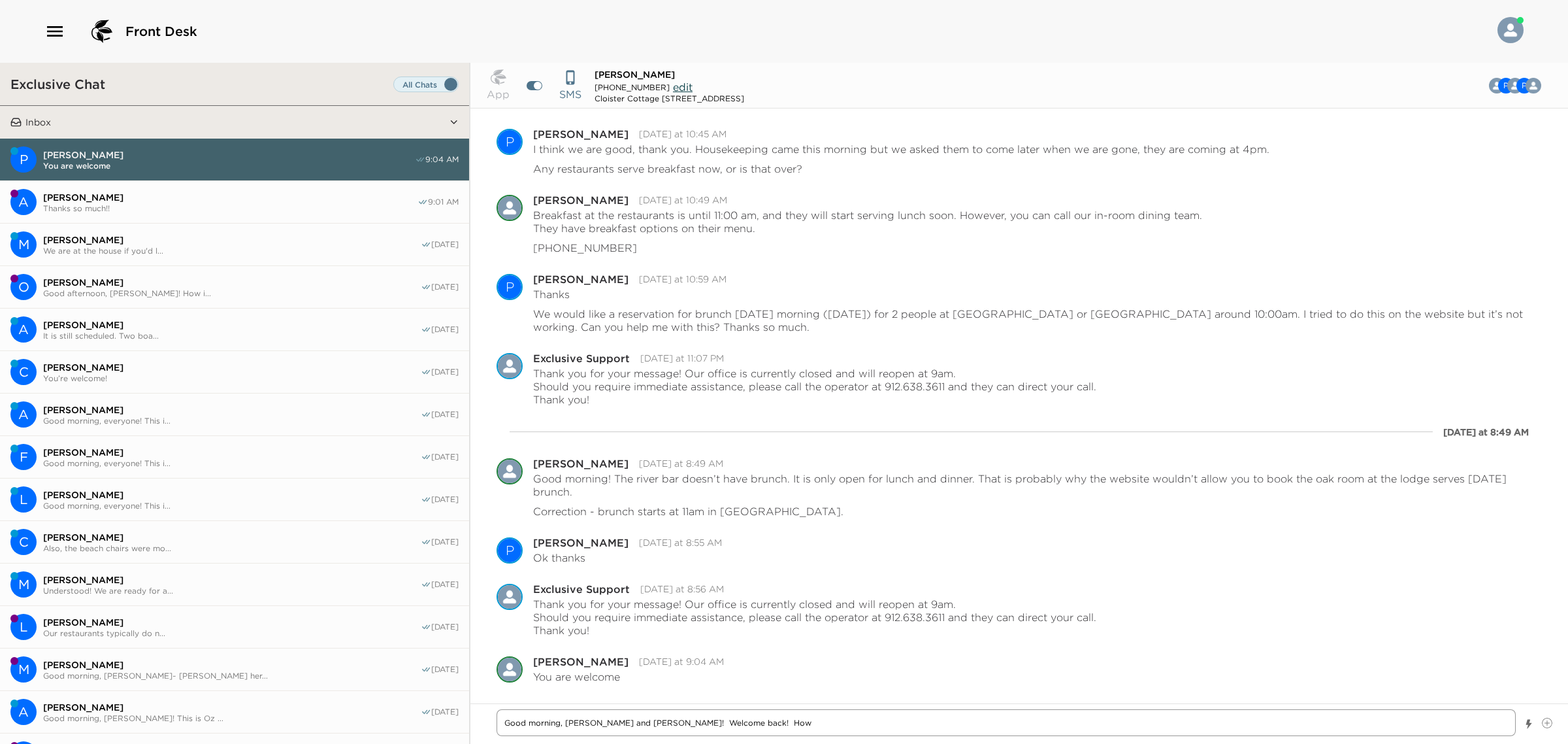
type textarea "Good morning, [PERSON_NAME] and [PERSON_NAME]! Welcome back! How"
type textarea "x"
type textarea "Good morning, [PERSON_NAME] and [PERSON_NAME]! Welcome back! How w"
type textarea "x"
type textarea "Good morning, [PERSON_NAME] and [PERSON_NAME]! Welcome back! How wa"
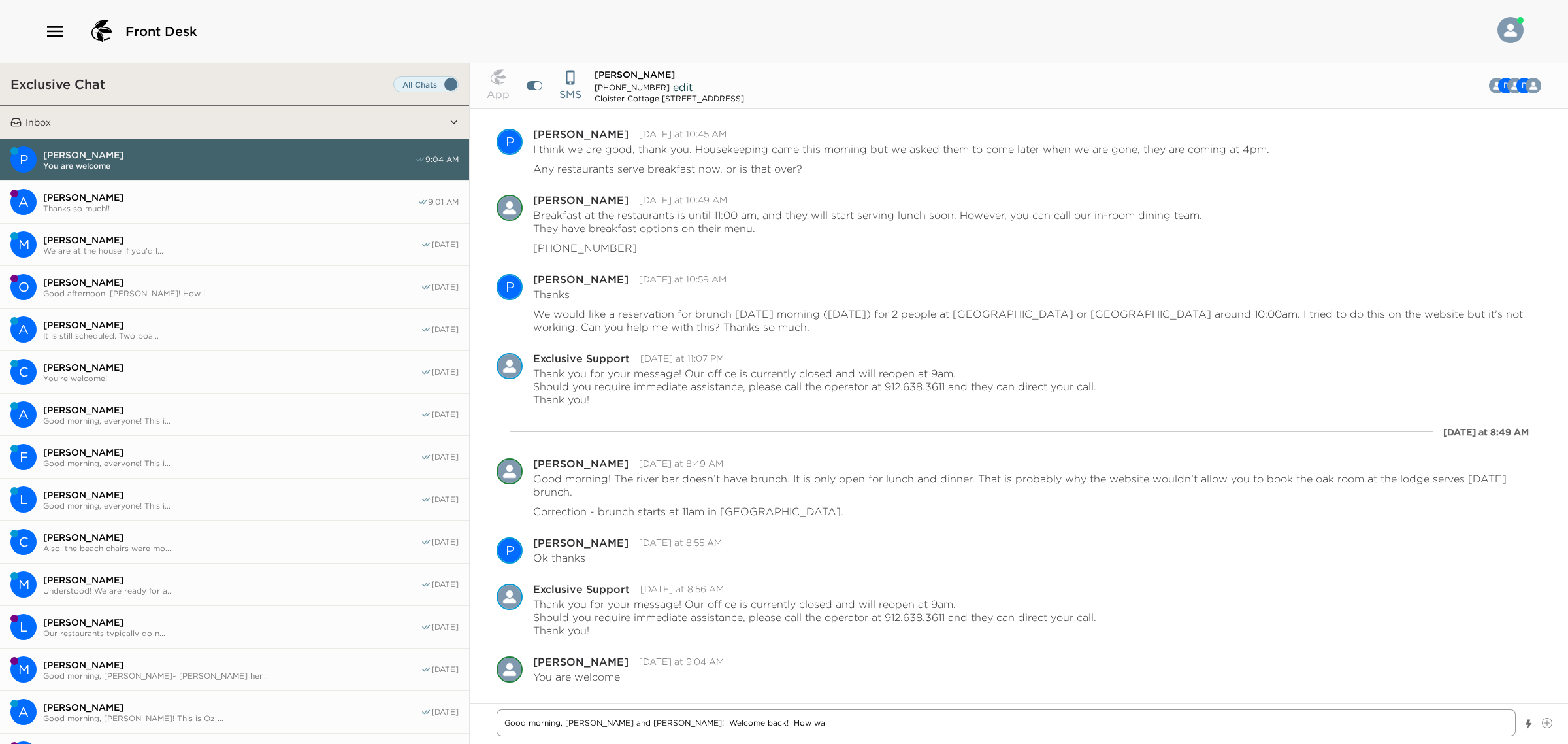
type textarea "x"
type textarea "Good morning, [PERSON_NAME] and [PERSON_NAME]! Welcome back! How was"
type textarea "x"
type textarea "Good morning, [PERSON_NAME] and [PERSON_NAME]! Welcome back! How wa"
type textarea "x"
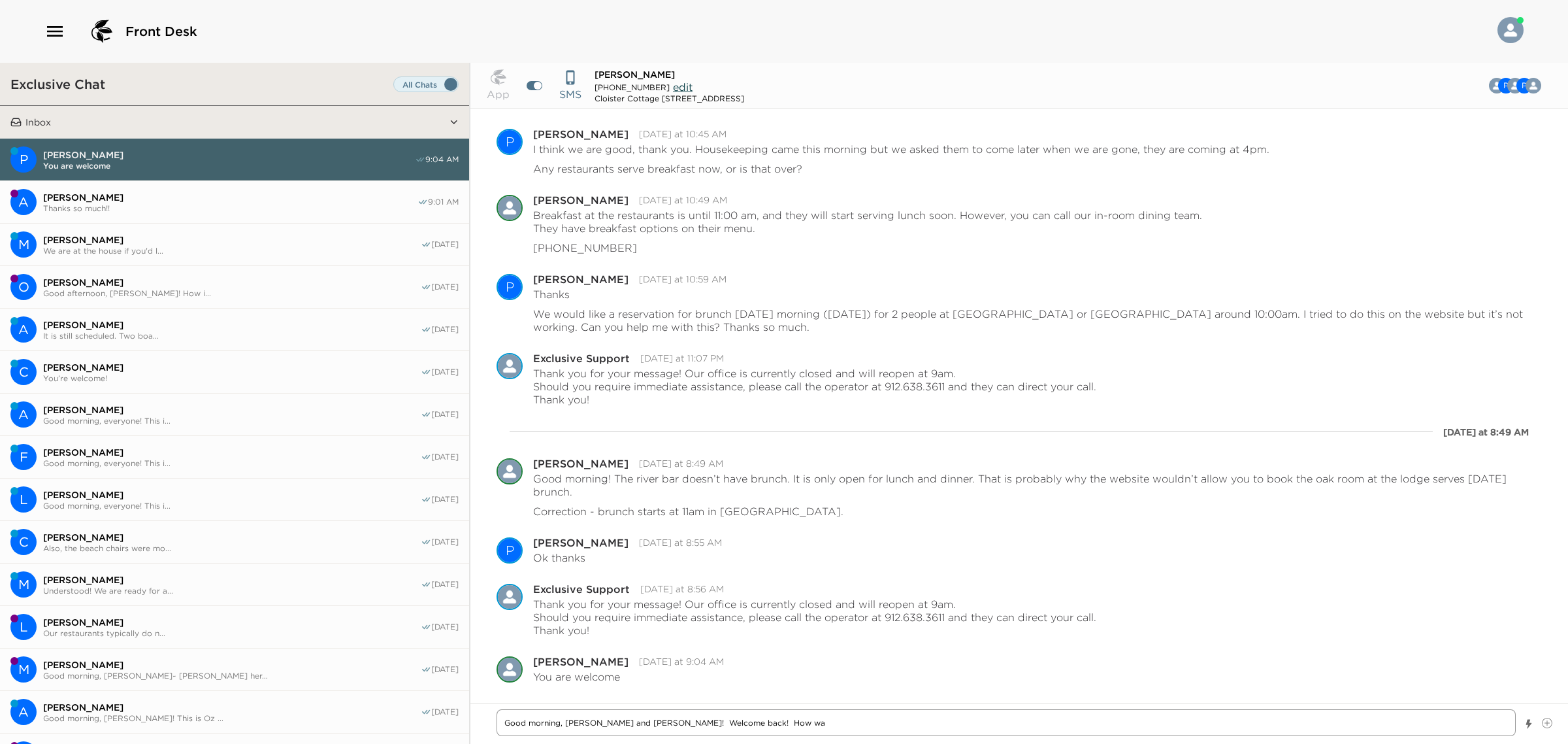
type textarea "Good morning, [PERSON_NAME] and [PERSON_NAME]! Welcome back! How w"
type textarea "x"
type textarea "Good morning, [PERSON_NAME] and [PERSON_NAME]! Welcome back! How wh"
type textarea "x"
type textarea "Good morning, [PERSON_NAME] and [PERSON_NAME]! Welcome back! How wha"
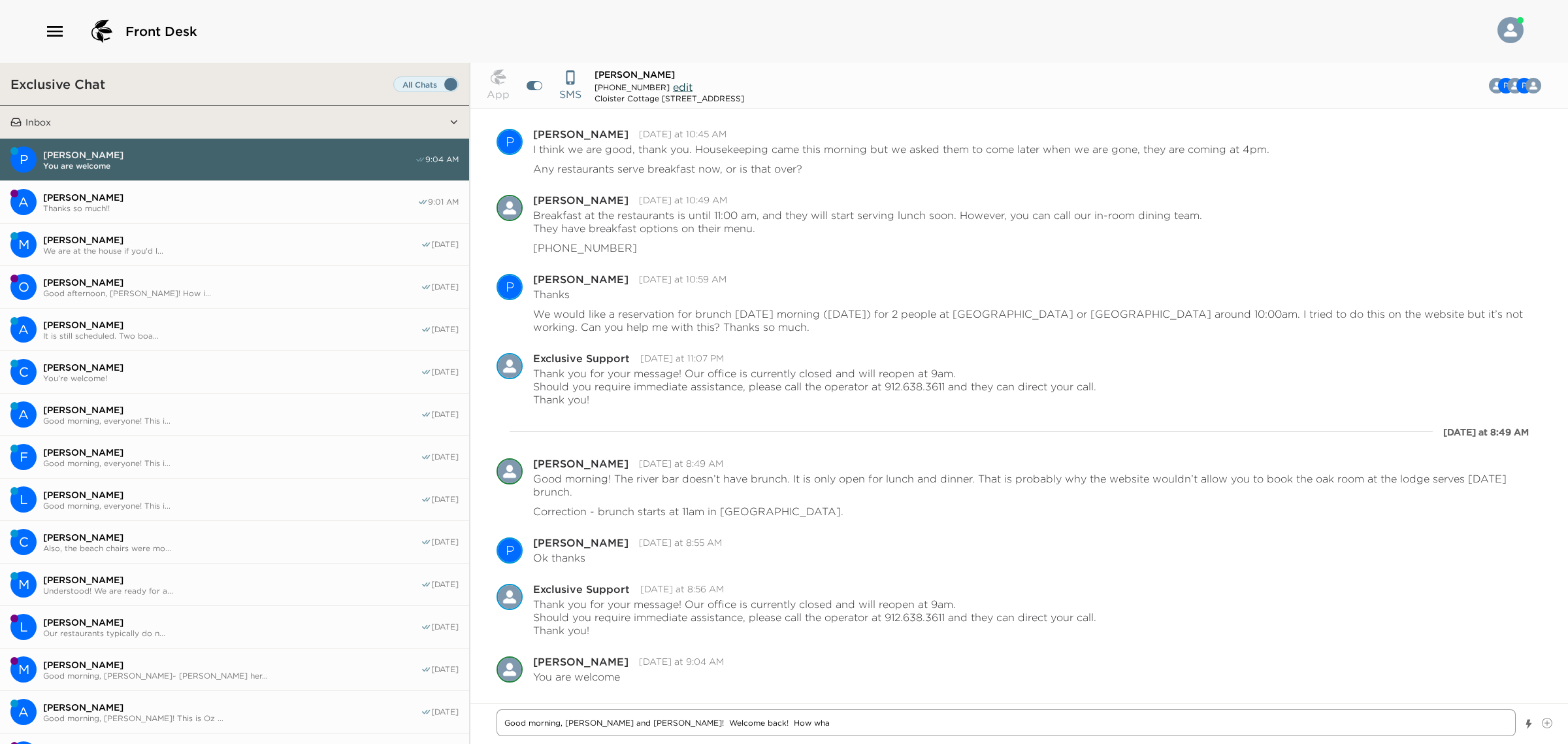
type textarea "x"
type textarea "Good morning, [PERSON_NAME] and [PERSON_NAME]! Welcome back! How wh"
type textarea "x"
type textarea "Good morning, [PERSON_NAME] and [PERSON_NAME]! Welcome back! How w"
type textarea "x"
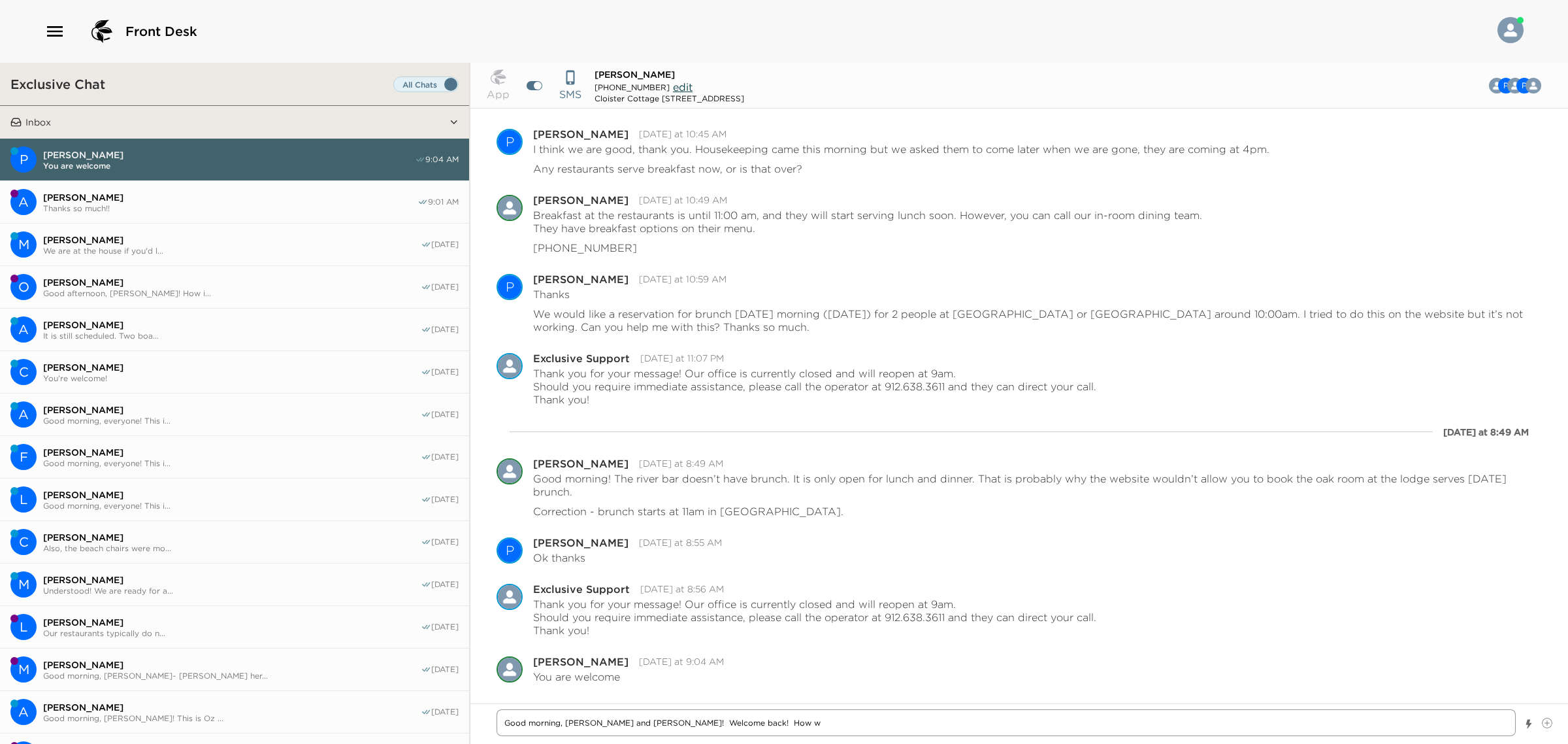
type textarea "Good morning, [PERSON_NAME] and [PERSON_NAME]! Welcome back! How"
type textarea "x"
type textarea "Good morning, [PERSON_NAME] and [PERSON_NAME]! Welcome back! How h"
type textarea "x"
type textarea "Good morning, [PERSON_NAME] and [PERSON_NAME]! Welcome back! How ha"
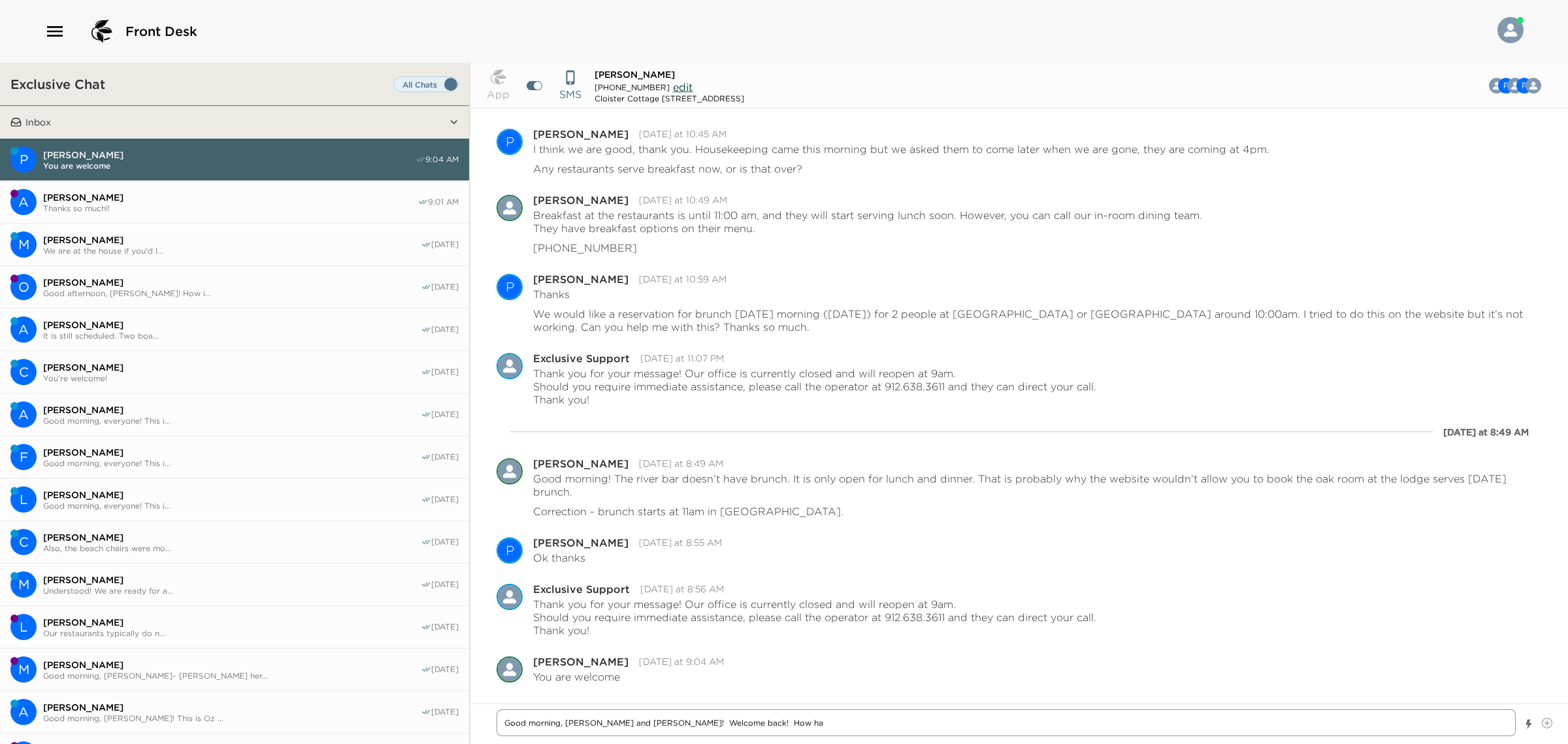
type textarea "x"
type textarea "Good morning, [PERSON_NAME] and [PERSON_NAME]! Welcome back! How has"
type textarea "x"
type textarea "Good morning, [PERSON_NAME] and [PERSON_NAME]! Welcome back! How has"
type textarea "x"
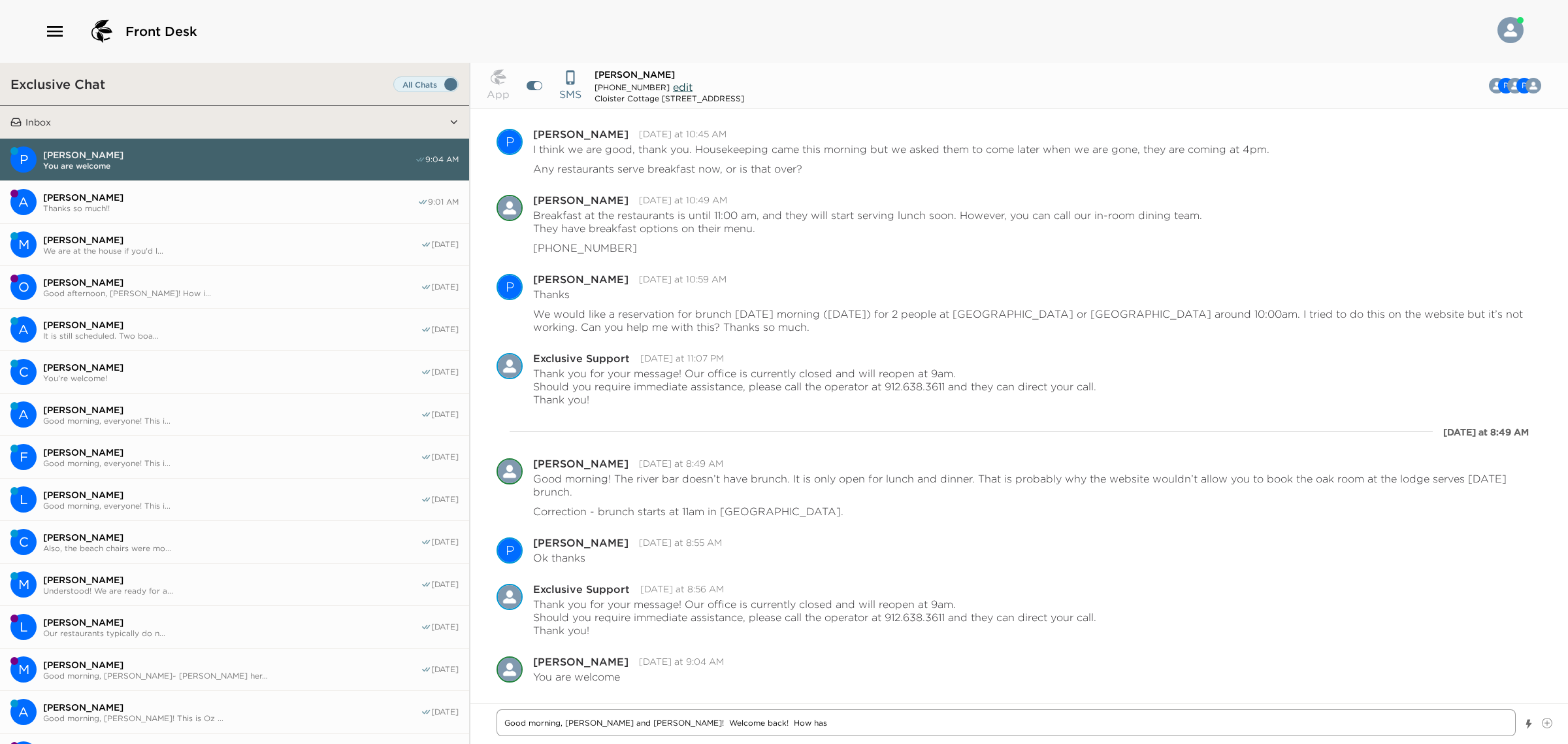
type textarea "Good morning, [PERSON_NAME] and [PERSON_NAME]! Welcome back! How has y"
type textarea "x"
type textarea "Good morning, [PERSON_NAME] and [PERSON_NAME]! Welcome back! How has yo"
type textarea "x"
type textarea "Good morning, [PERSON_NAME] and [PERSON_NAME]! Welcome back! How has you"
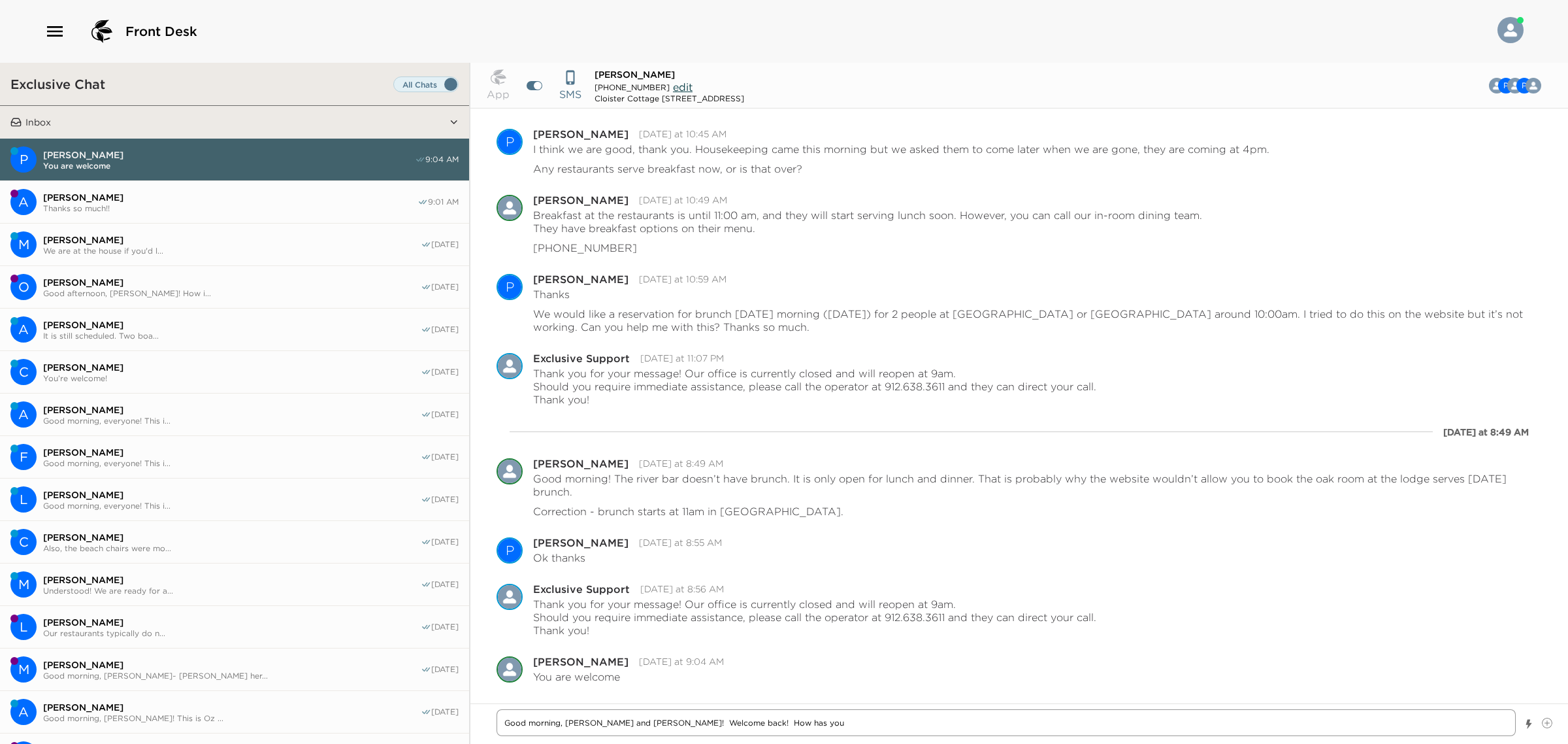
type textarea "x"
type textarea "Good morning, [PERSON_NAME] and [PERSON_NAME]! Welcome back! How has your"
type textarea "x"
type textarea "Good morning, [PERSON_NAME] and [PERSON_NAME]! Welcome back! How has your"
type textarea "x"
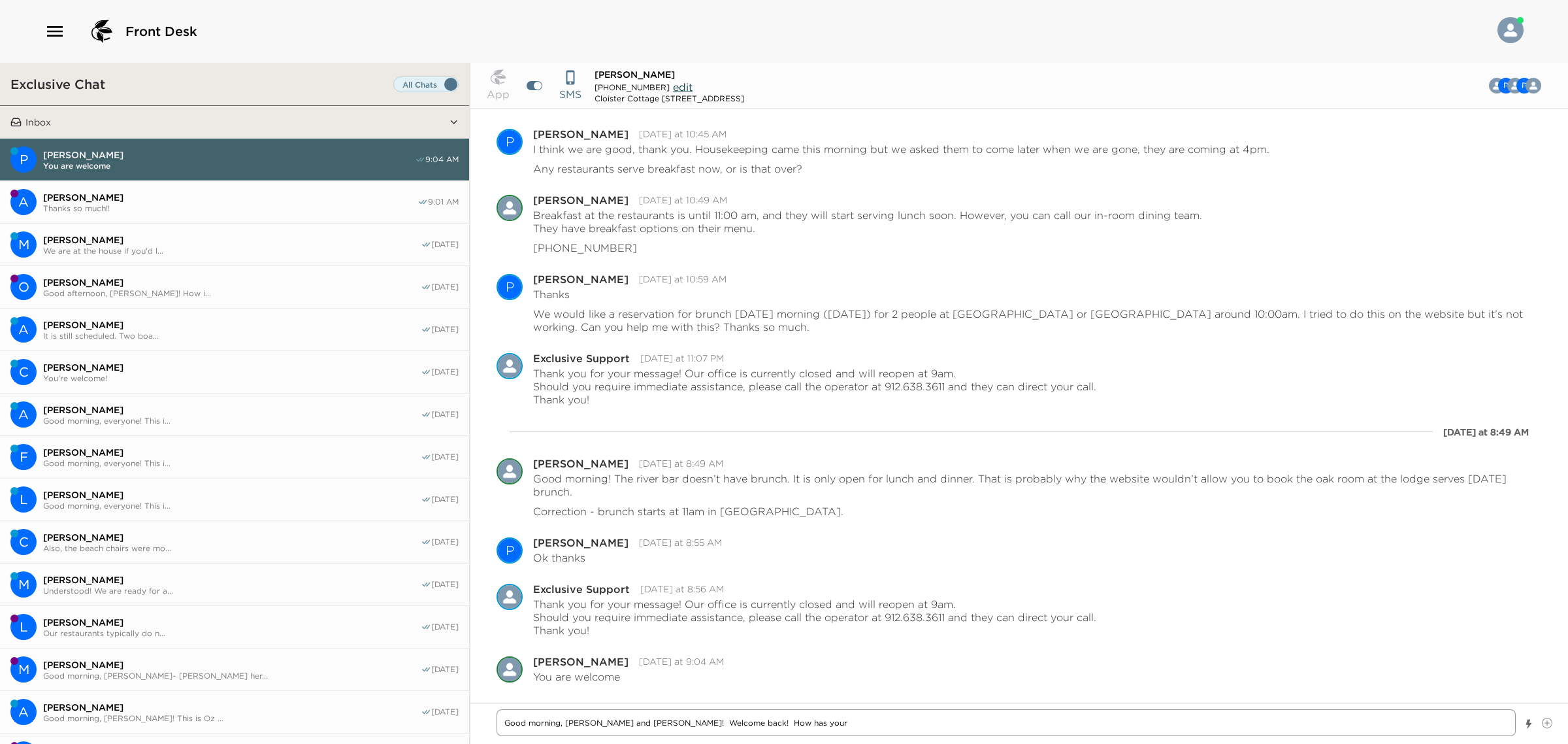
type textarea "Good morning, [PERSON_NAME] and [PERSON_NAME]! Welcome back! How has your w"
type textarea "x"
type textarea "Good morning, [PERSON_NAME] and [PERSON_NAME]! Welcome back! How has your we"
type textarea "x"
type textarea "Good morning, [PERSON_NAME] and [PERSON_NAME]! Welcome back! How has your wee"
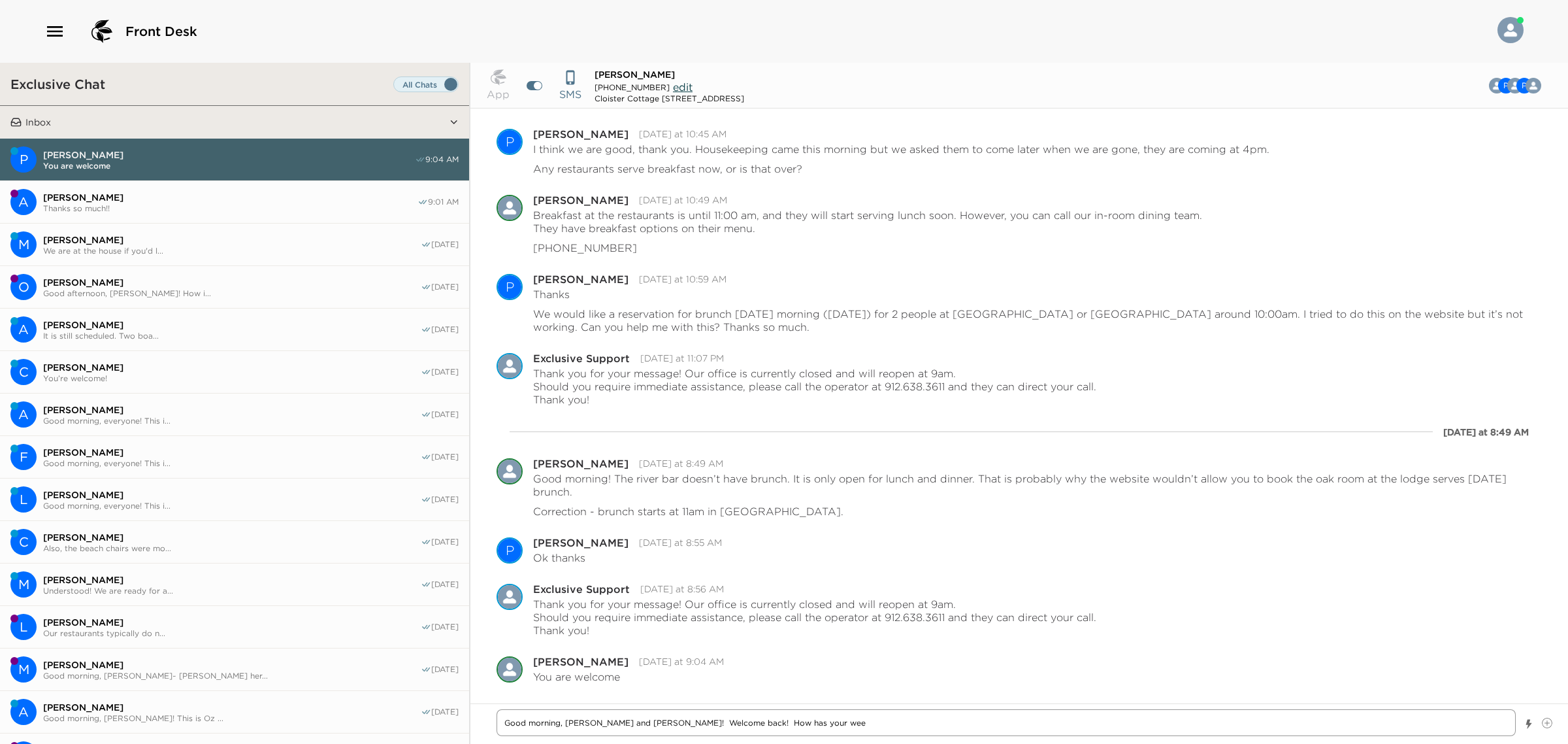
type textarea "x"
type textarea "Good morning, [PERSON_NAME] and [PERSON_NAME]! Welcome back! How has your weee"
type textarea "x"
type textarea "Good morning, [PERSON_NAME] and [PERSON_NAME]! Welcome back! How has your wee"
type textarea "x"
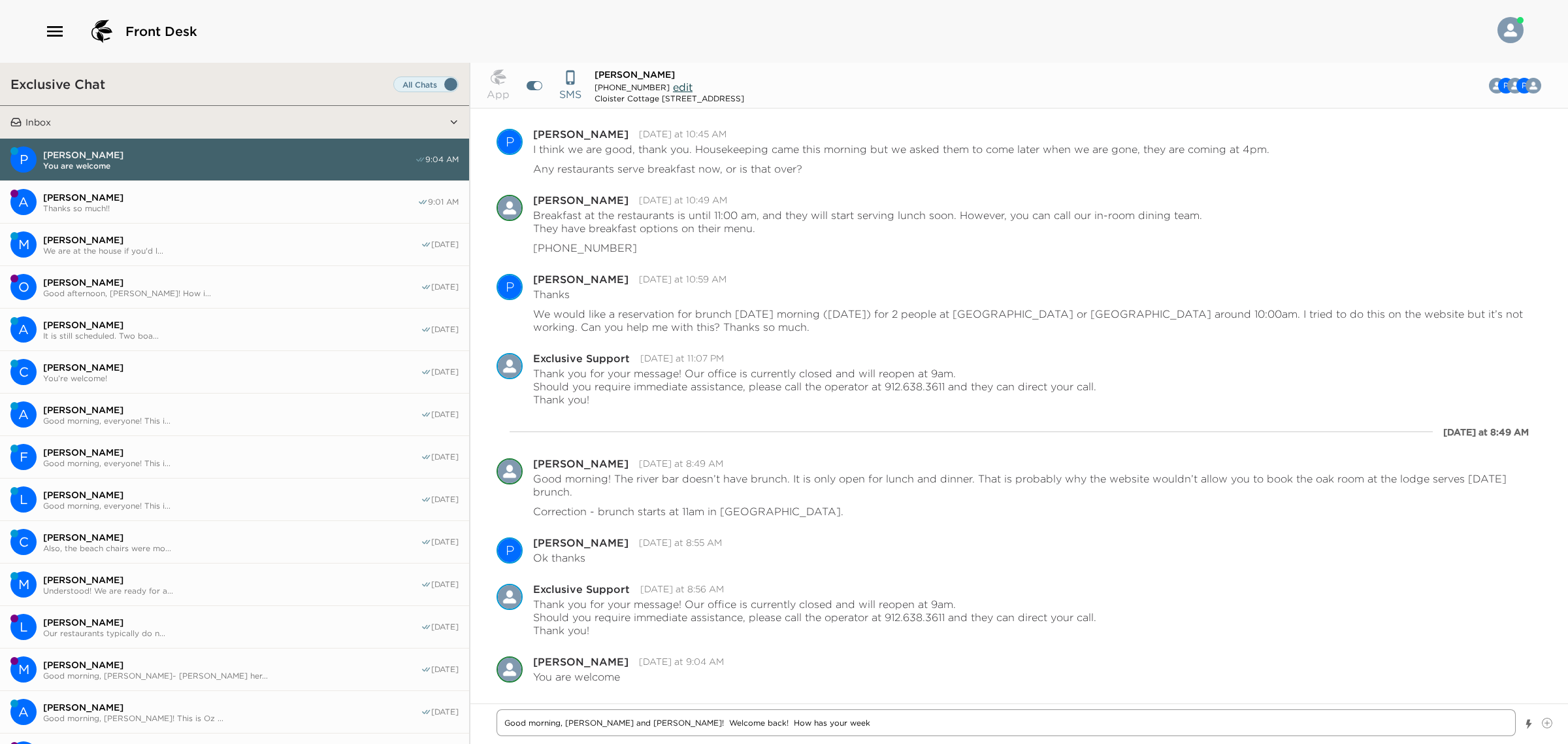
type textarea "Good morning, [PERSON_NAME] and [PERSON_NAME]! Welcome back! How has your weeke"
type textarea "x"
type textarea "Good morning, [PERSON_NAME] and [PERSON_NAME]! Welcome back! How has your weeken"
type textarea "x"
type textarea "Good morning, [PERSON_NAME] and [PERSON_NAME]! Welcome back! How has your weeke…"
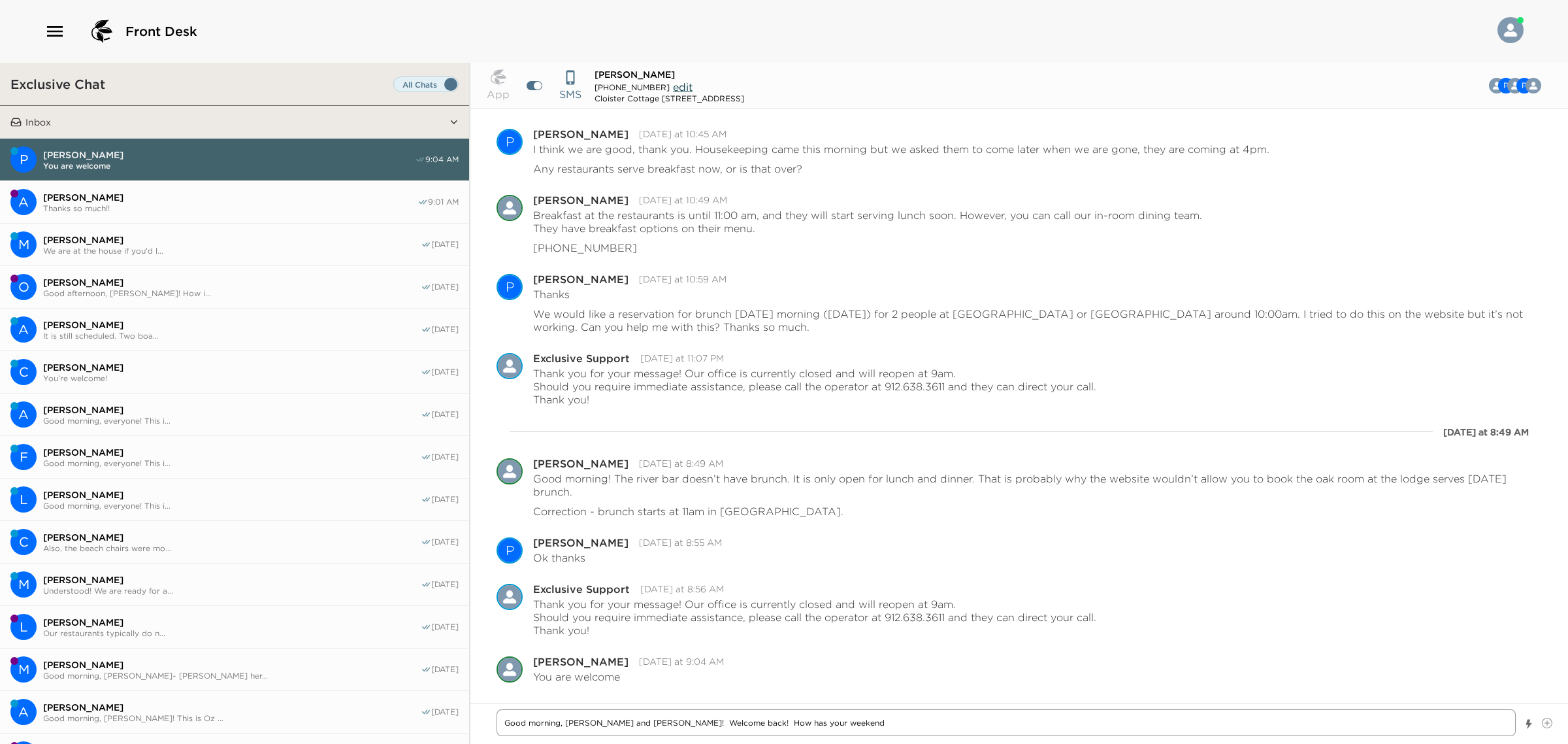
type textarea "x"
type textarea "Good morning, [PERSON_NAME] and [PERSON_NAME]! Welcome back! How has your weeke…"
type textarea "x"
type textarea "Good morning, [PERSON_NAME] and [PERSON_NAME]! Welcome back! How has your weeke…"
type textarea "x"
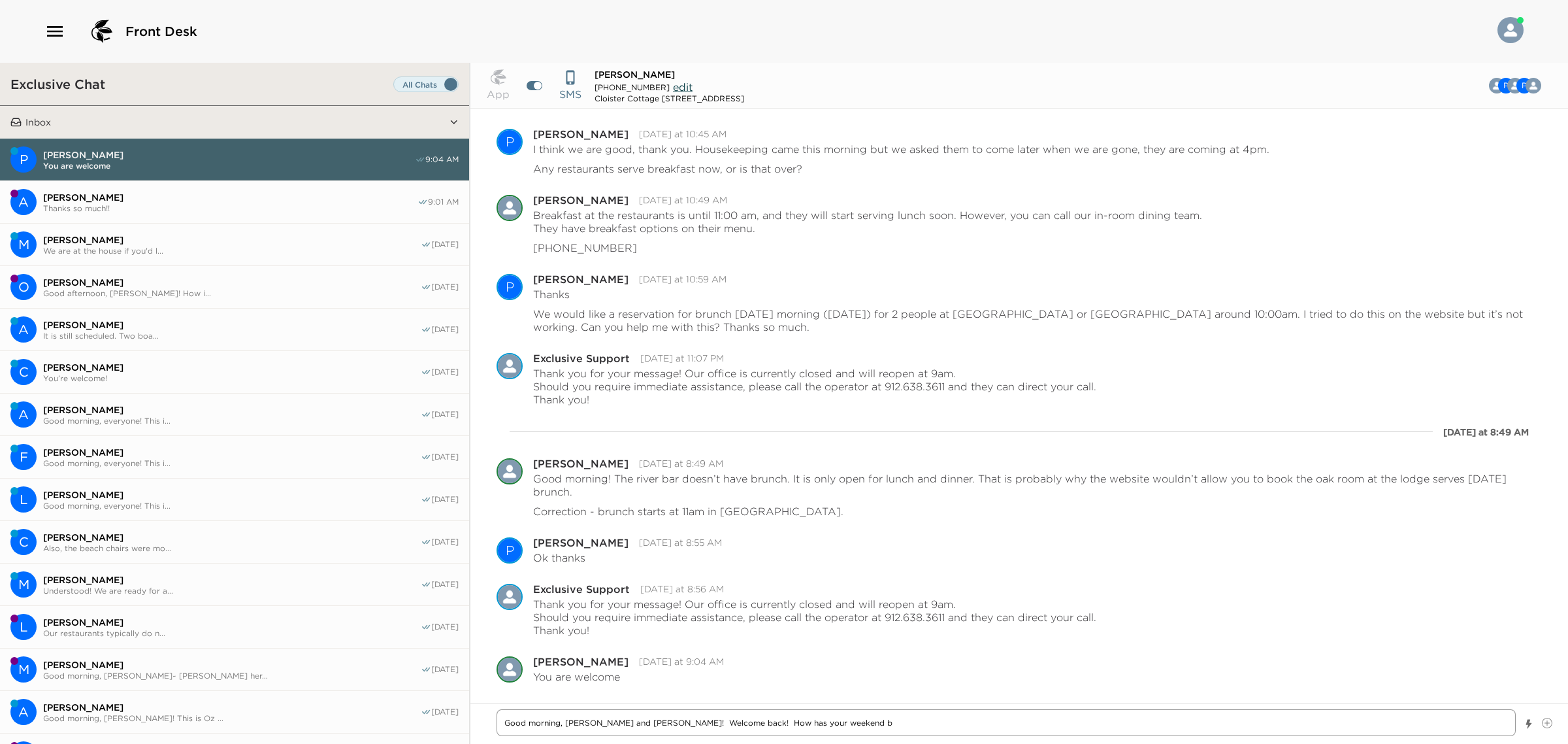
type textarea "Good morning, [PERSON_NAME] and [PERSON_NAME]! Welcome back! How has your weeke…"
type textarea "x"
type textarea "Good morning, [PERSON_NAME] and [PERSON_NAME]! Welcome back! How has your weeke…"
type textarea "x"
type textarea "Good morning, [PERSON_NAME] and [PERSON_NAME]! Welcome back! How has your weeke…"
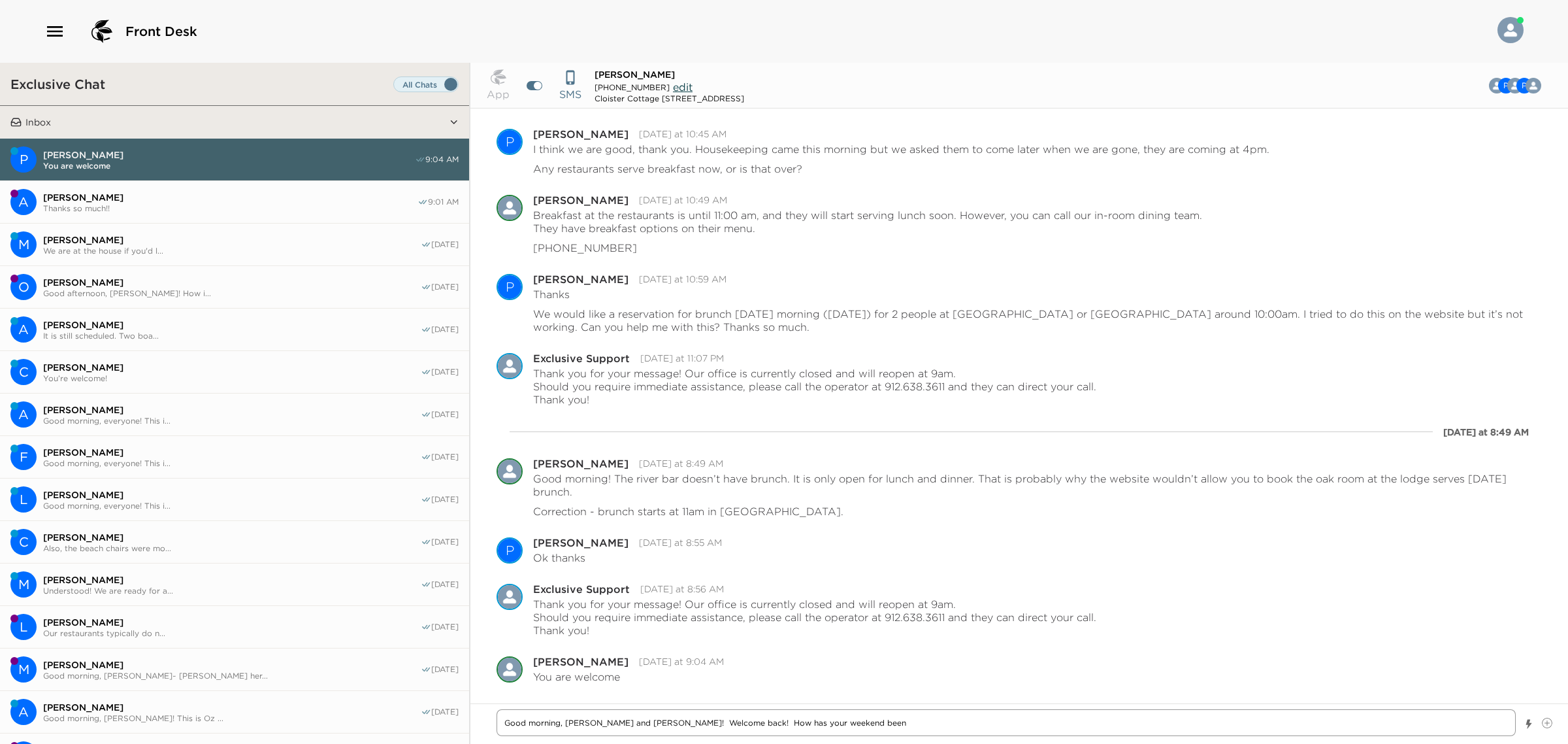
type textarea "x"
type textarea "Good morning, [PERSON_NAME] and [PERSON_NAME]! Welcome back! How has your weeke…"
type textarea "x"
type textarea "Good morning, [PERSON_NAME] and [PERSON_NAME]! Welcome back! How has your weeke…"
type textarea "x"
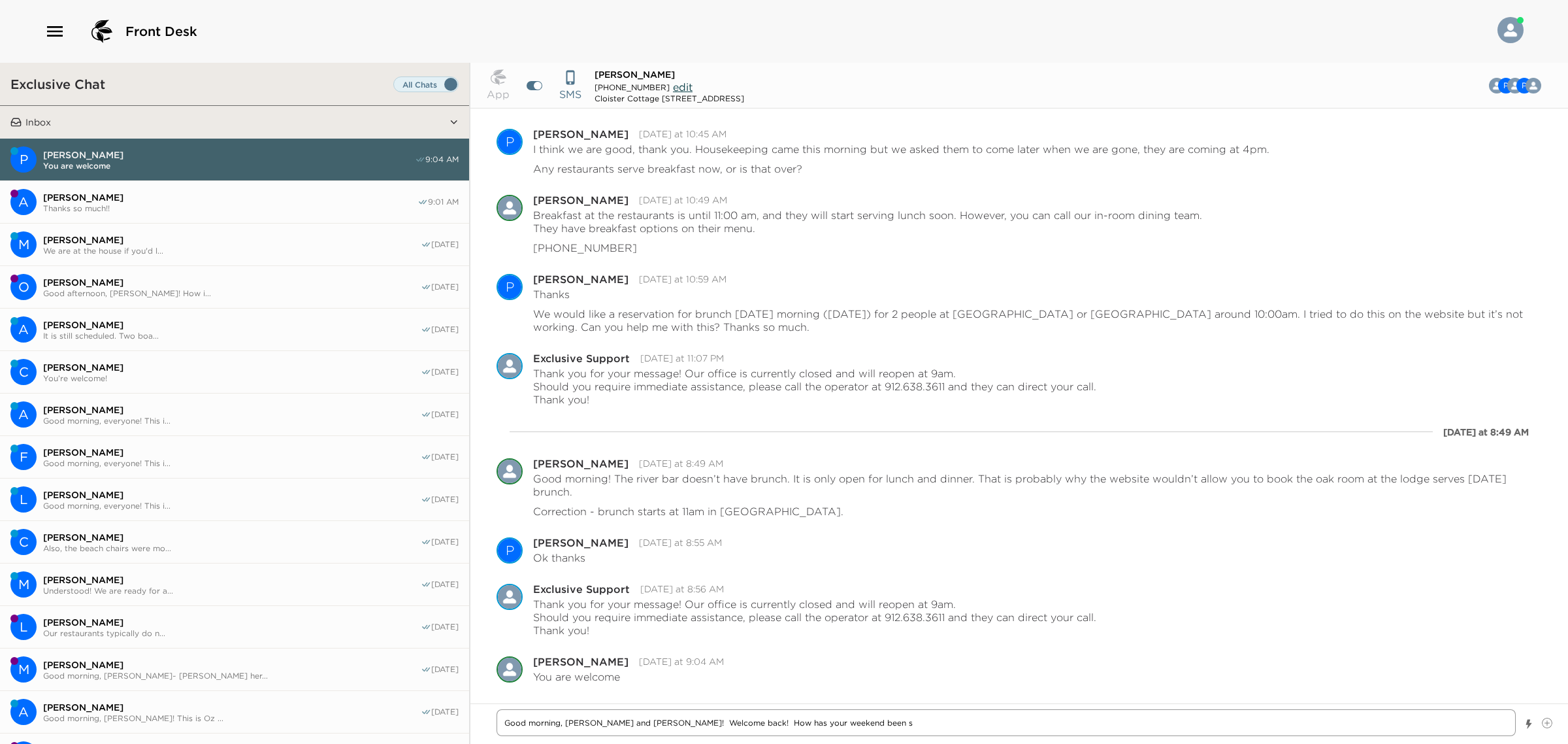
type textarea "Good morning, [PERSON_NAME] and [PERSON_NAME]! Welcome back! How has your weeke…"
type textarea "x"
type textarea "Good morning, [PERSON_NAME] and [PERSON_NAME]! Welcome back! How has your weeke…"
type textarea "x"
type textarea "Good morning, [PERSON_NAME] and [PERSON_NAME]! Welcome back! How has your weeke…"
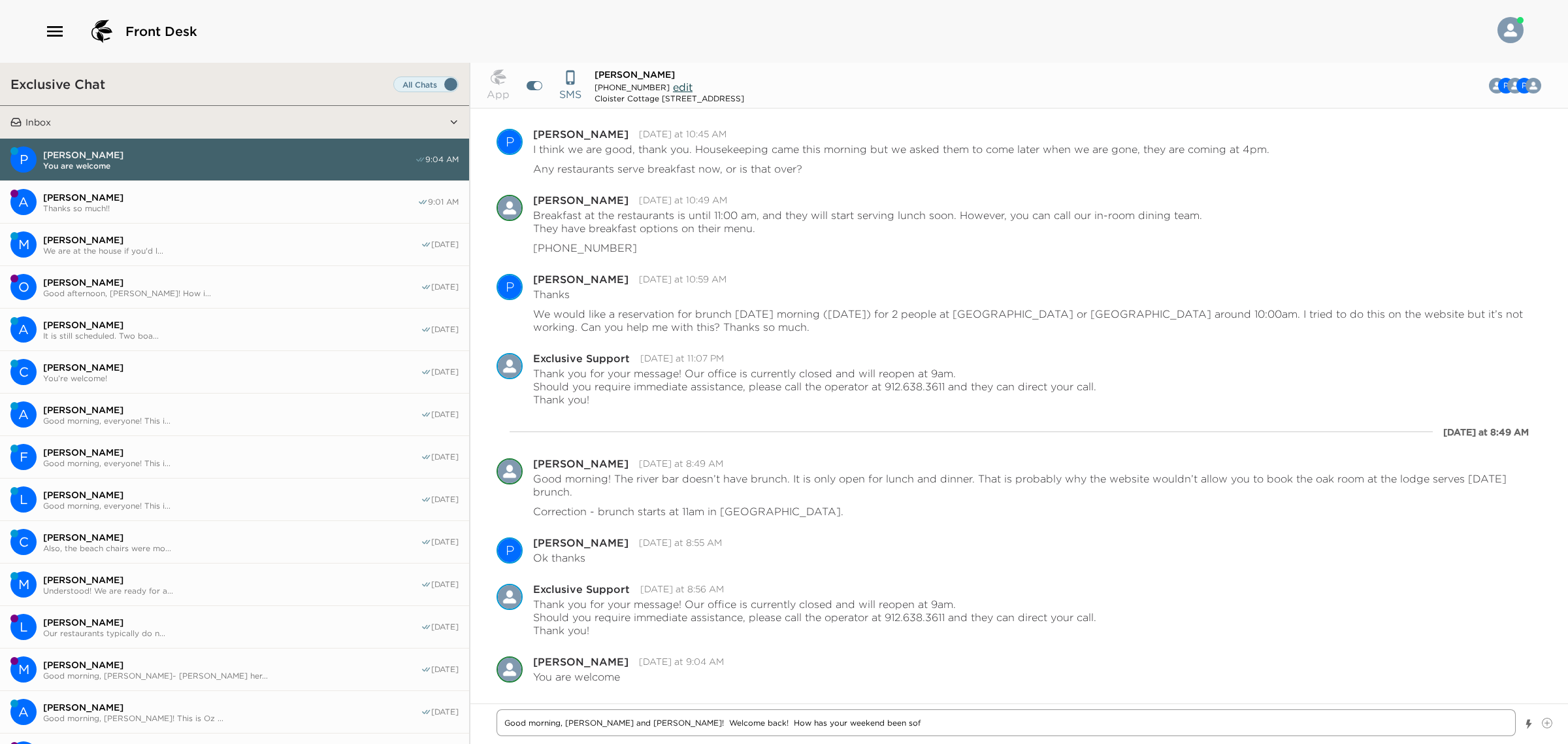
type textarea "x"
type textarea "Good morning, [PERSON_NAME] and [PERSON_NAME]! Welcome back! How has your weeke…"
type textarea "x"
type textarea "Good morning, [PERSON_NAME] and [PERSON_NAME]! Welcome back! How has your weeke…"
type textarea "x"
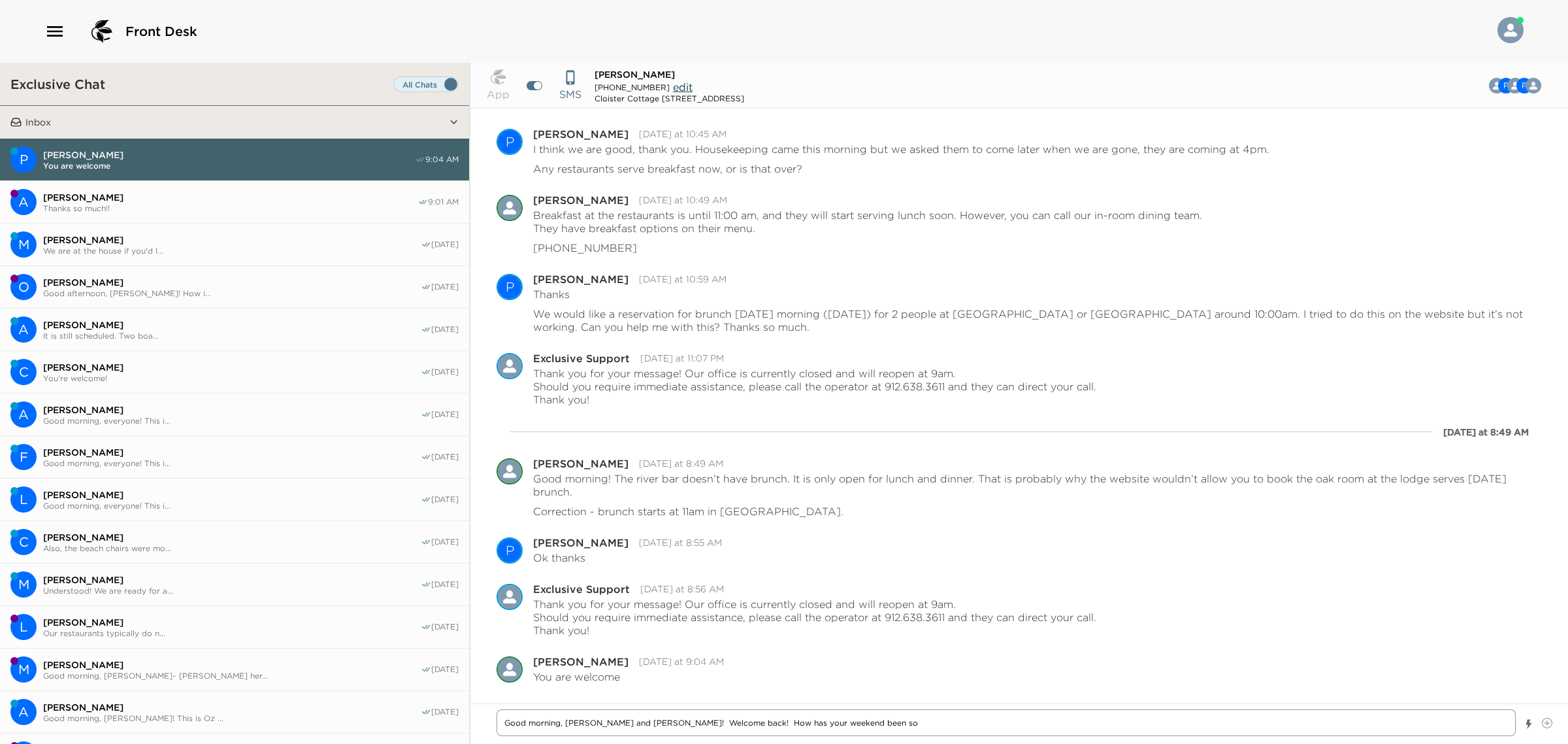
type textarea "Good morning, [PERSON_NAME] and [PERSON_NAME]! Welcome back! How has your weeke…"
type textarea "x"
type textarea "Good morning, [PERSON_NAME] and [PERSON_NAME]! Welcome back! How has your weeke…"
type textarea "x"
type textarea "Good morning, [PERSON_NAME] and [PERSON_NAME]! Welcome back! How has your weeke…"
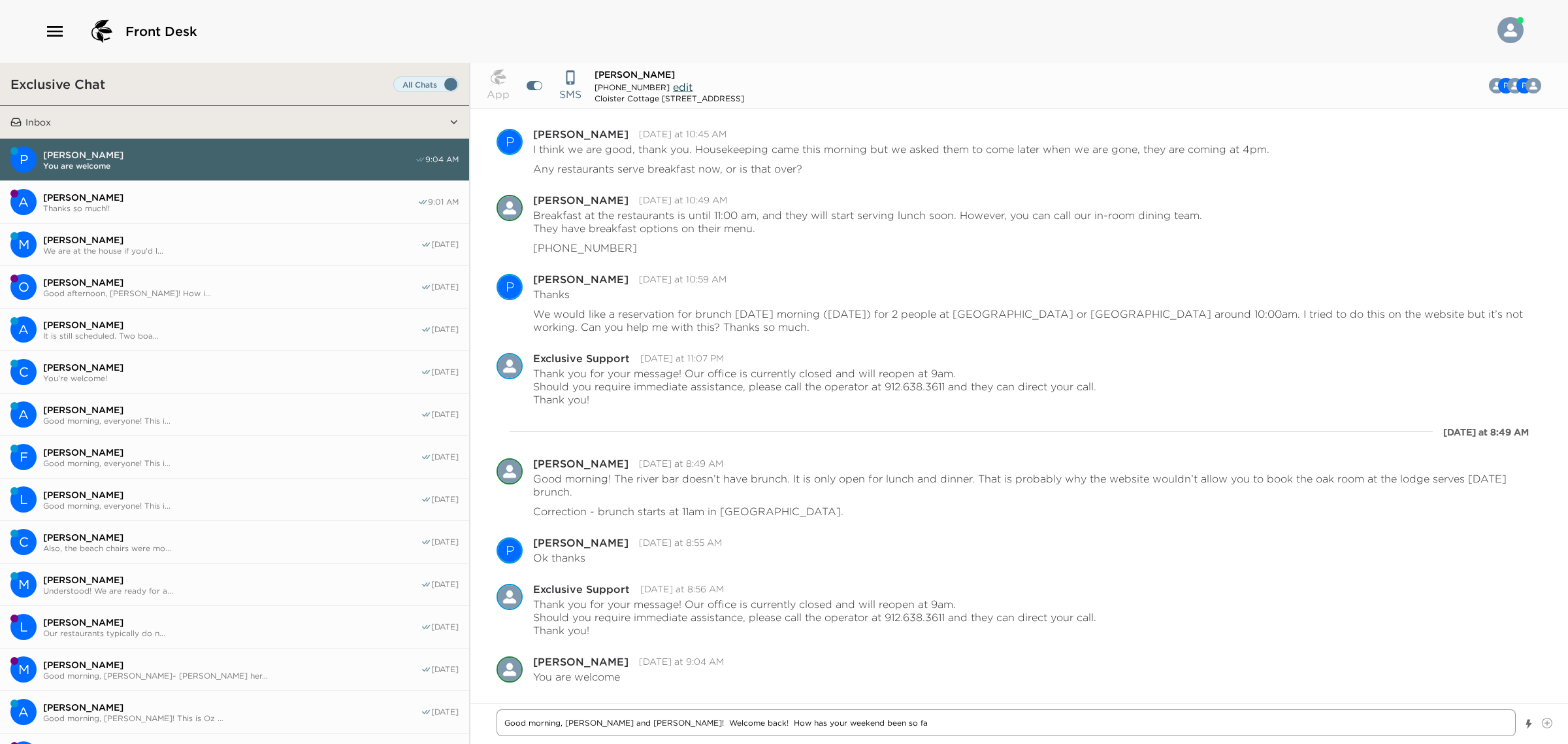
type textarea "x"
type textarea "Good morning, [PERSON_NAME] and [PERSON_NAME]! Welcome back! How has your weeke…"
type textarea "x"
type textarea "Good morning, [PERSON_NAME] and [PERSON_NAME]! Welcome back! How has your weeke…"
type textarea "x"
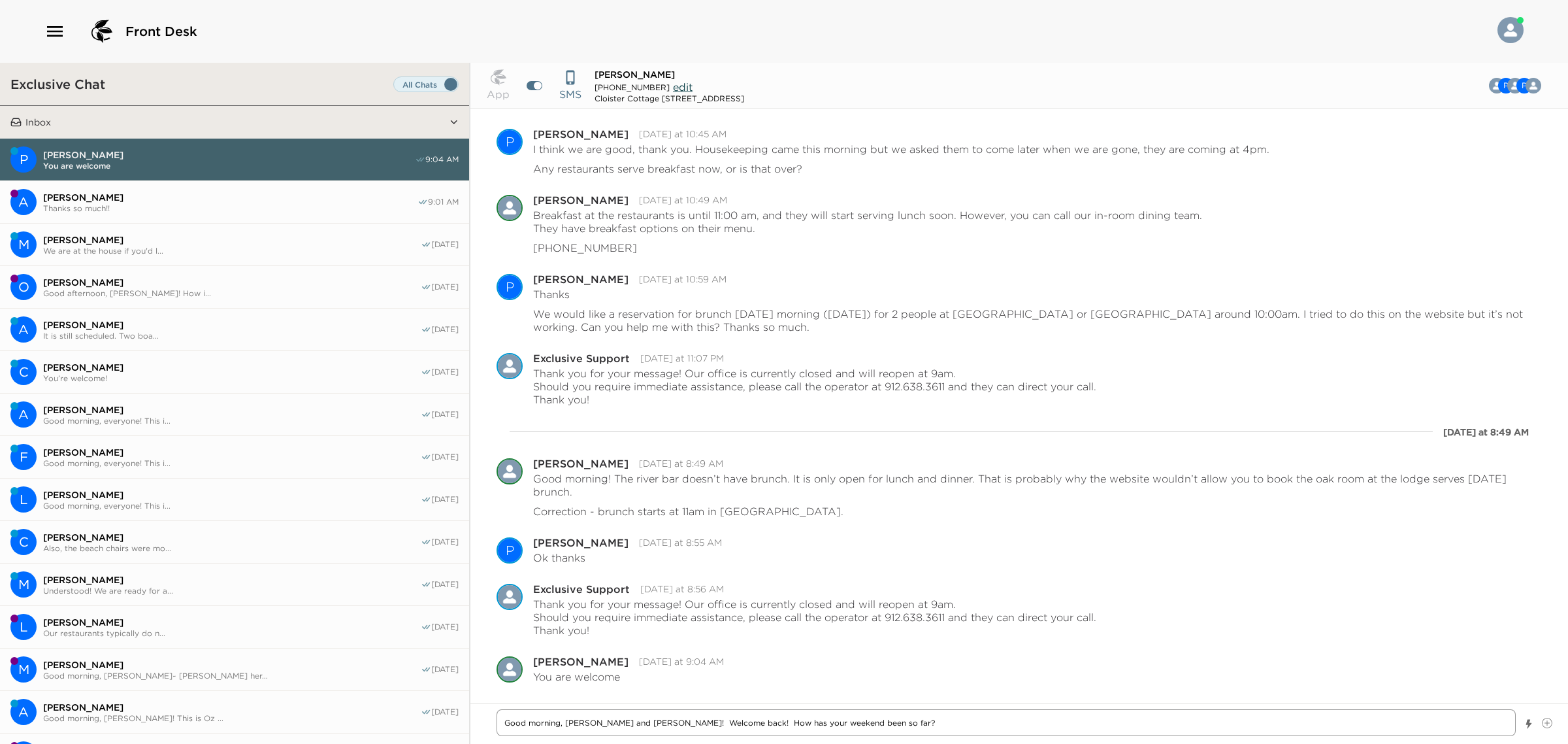
type textarea "Good morning, [PERSON_NAME] and [PERSON_NAME]! TWelcome back! How has your week…"
type textarea "x"
type textarea "Good morning, [PERSON_NAME] and [PERSON_NAME]! ThWelcome back! How has your wee…"
type textarea "x"
type textarea "Good morning, [PERSON_NAME] and [PERSON_NAME]! ThiWelcome back! How has your we…"
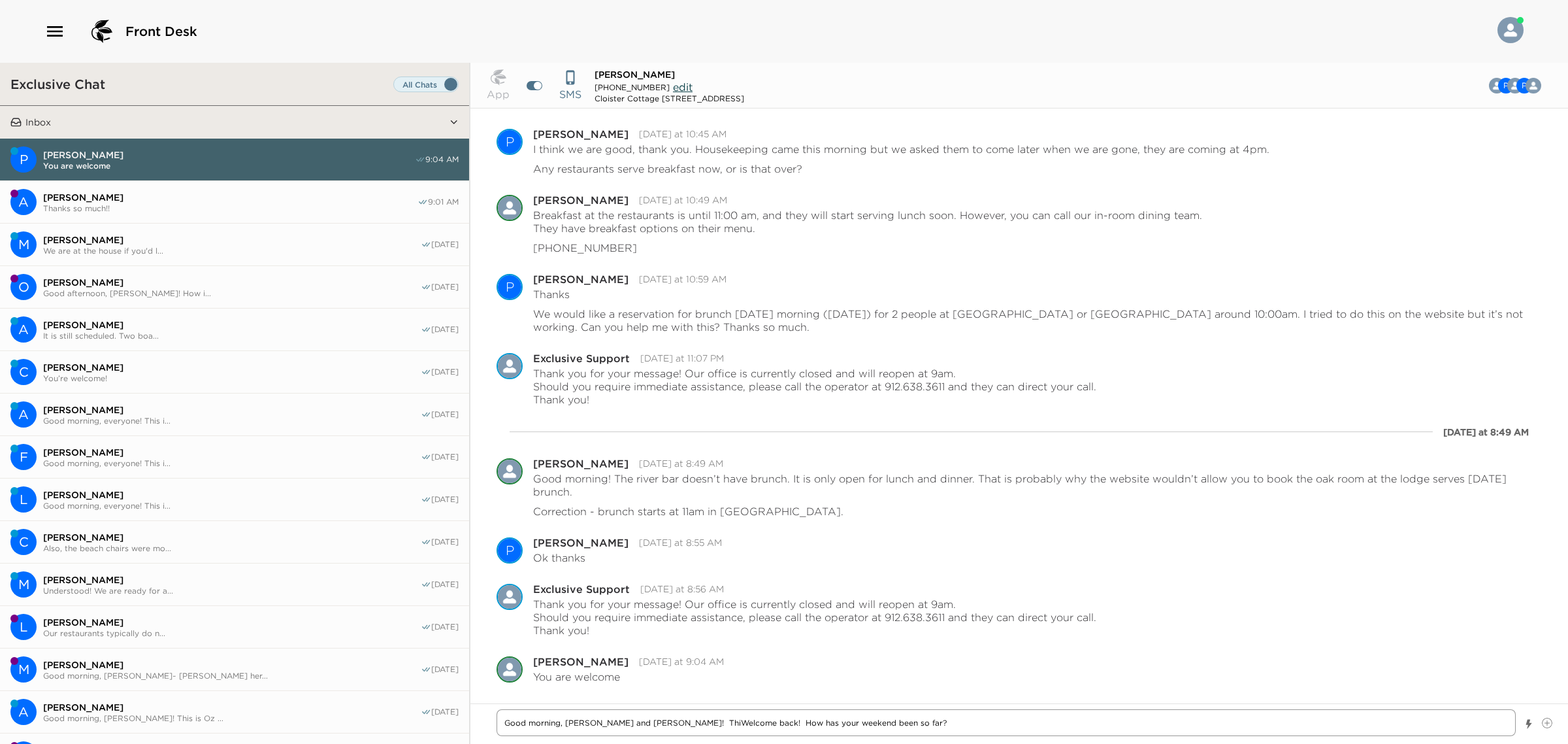
type textarea "x"
type textarea "Good morning, [PERSON_NAME] and [PERSON_NAME]! ThisWelcome back! How has your w…"
type textarea "x"
type textarea "Good morning, [PERSON_NAME] and [PERSON_NAME]! This Welcome back! How has your …"
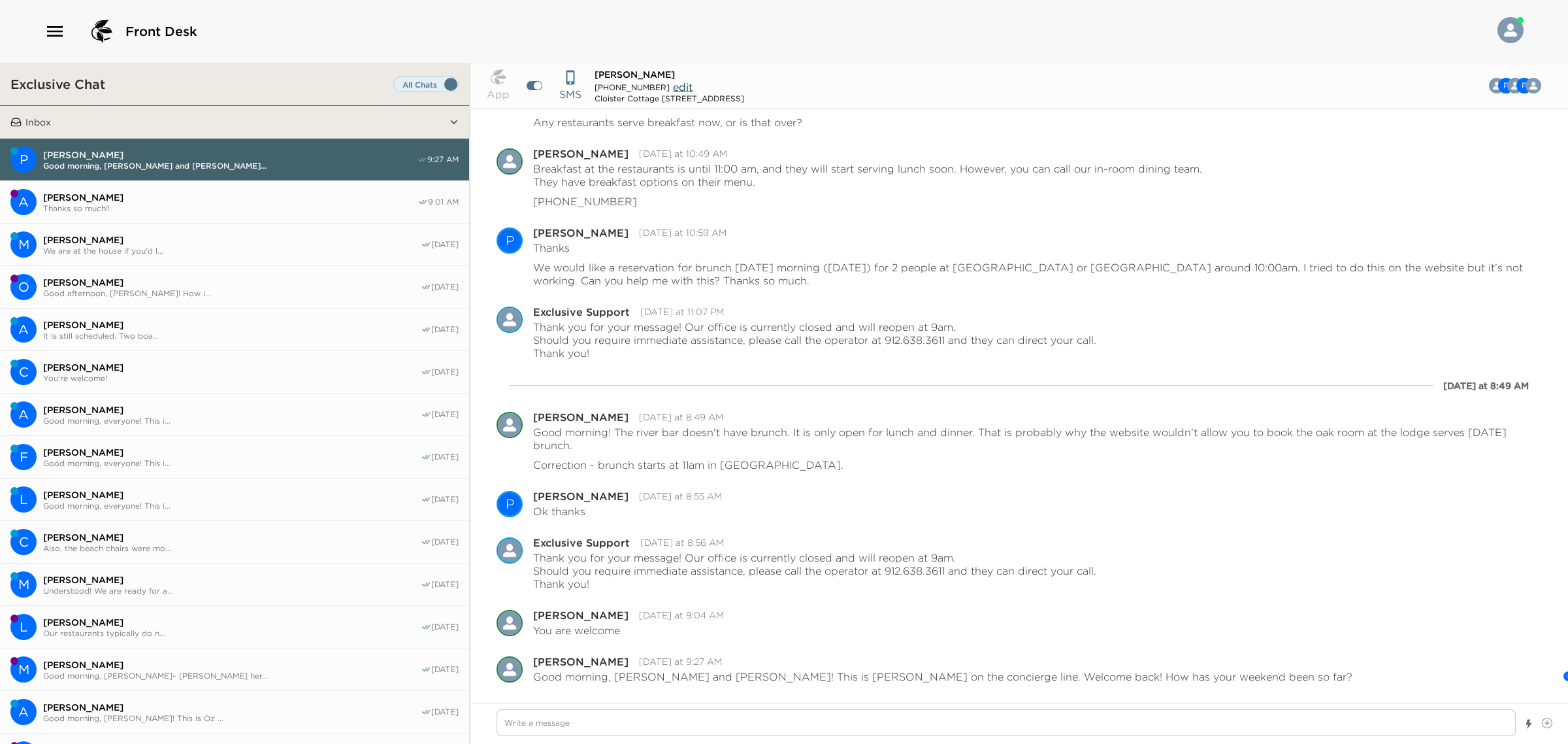
click at [229, 203] on span "Thanks so much!!" at bounding box center [230, 208] width 374 height 10
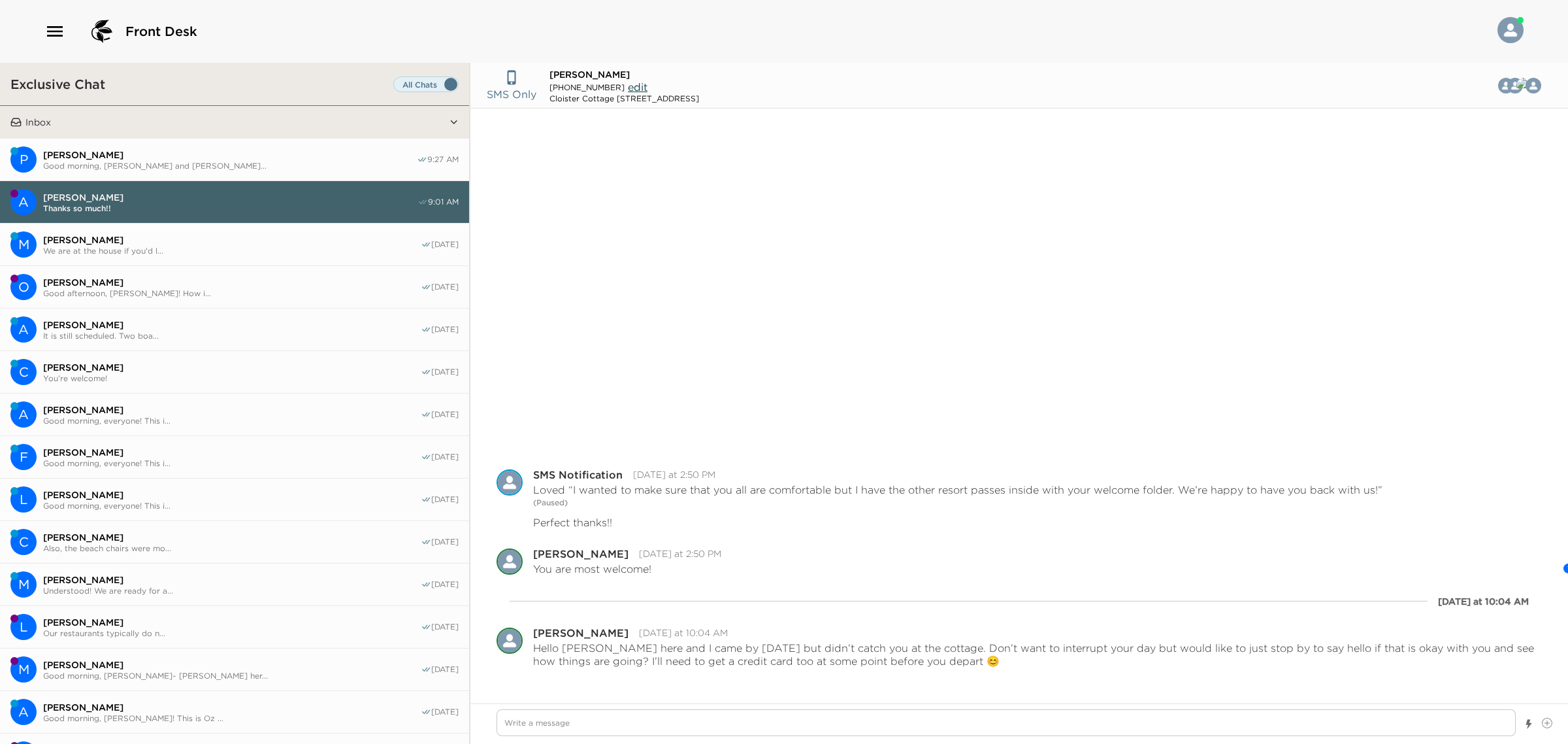
scroll to position [394, 0]
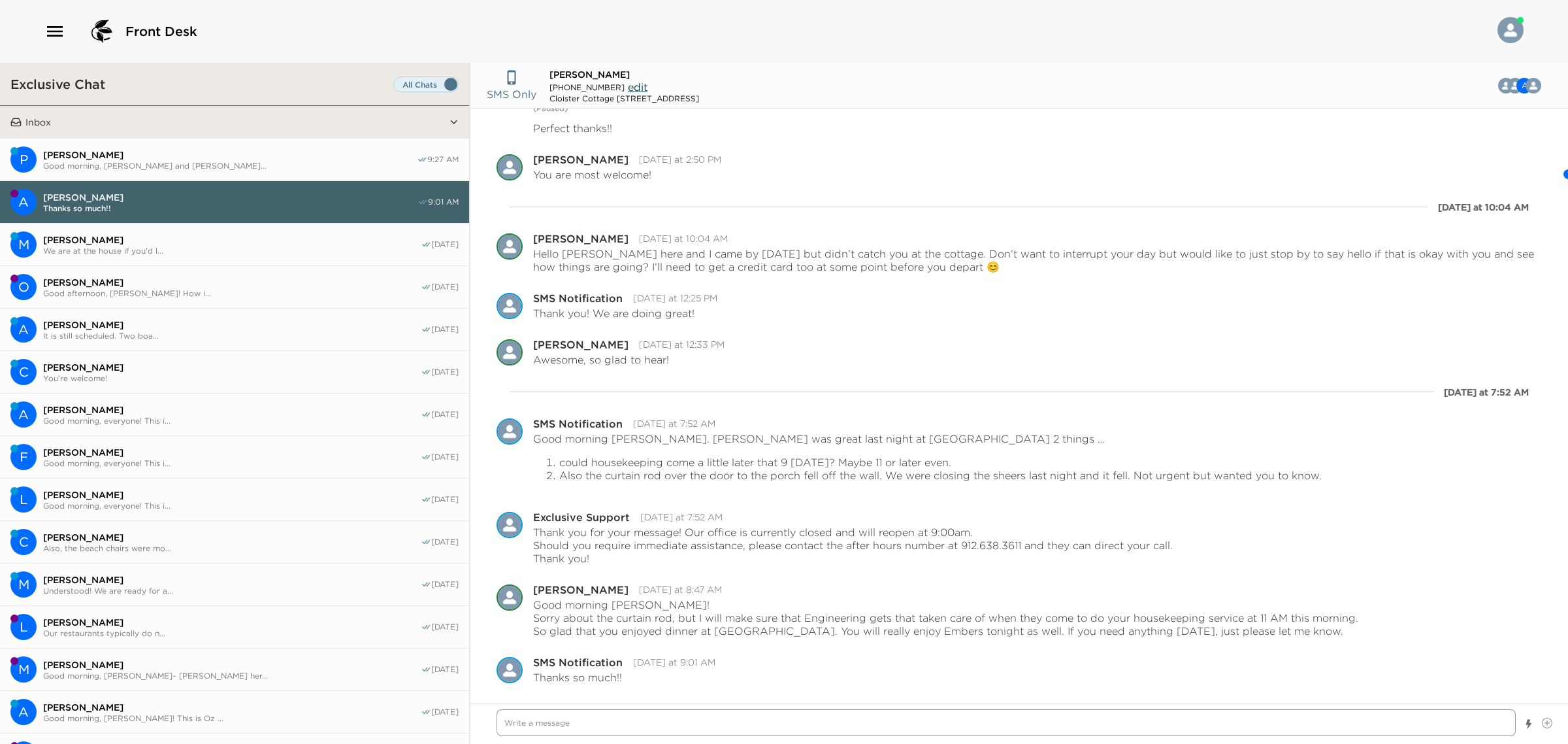
click at [621, 729] on textarea "Write a message" at bounding box center [1006, 722] width 1019 height 27
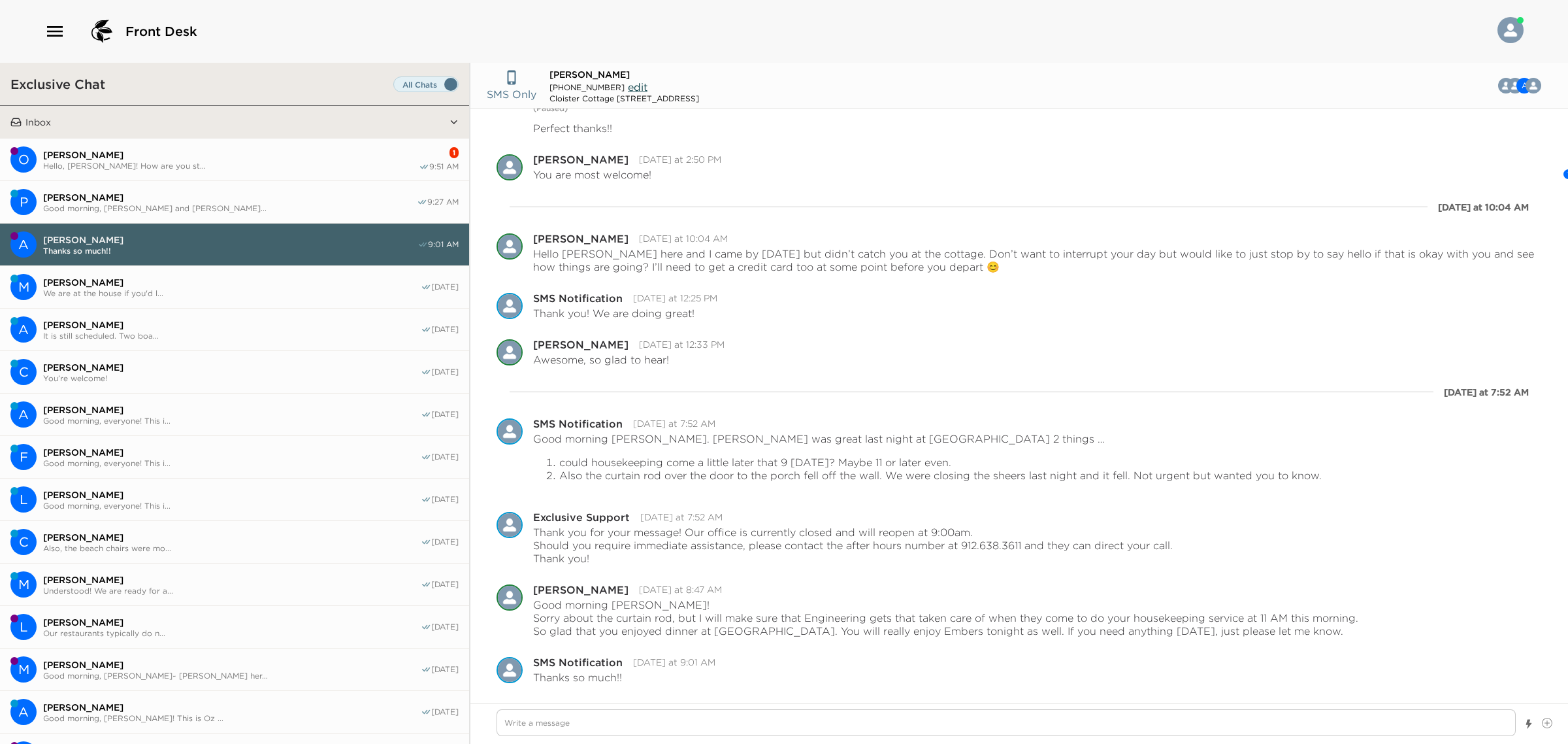
click at [46, 42] on div "Front Desk" at bounding box center [120, 31] width 153 height 32
click at [117, 162] on span "Hello, [PERSON_NAME]! How are you st..." at bounding box center [231, 165] width 376 height 10
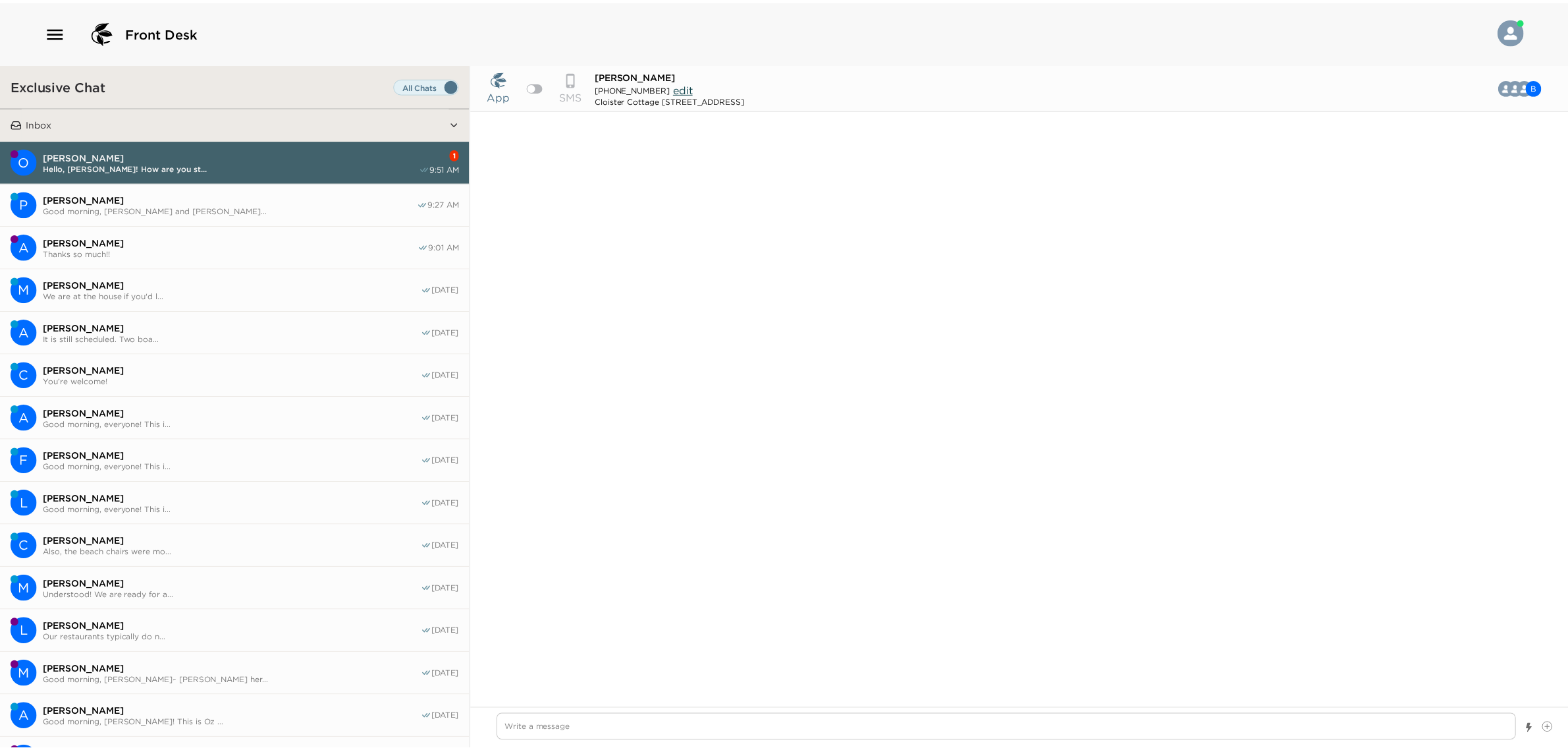
scroll to position [1538, 0]
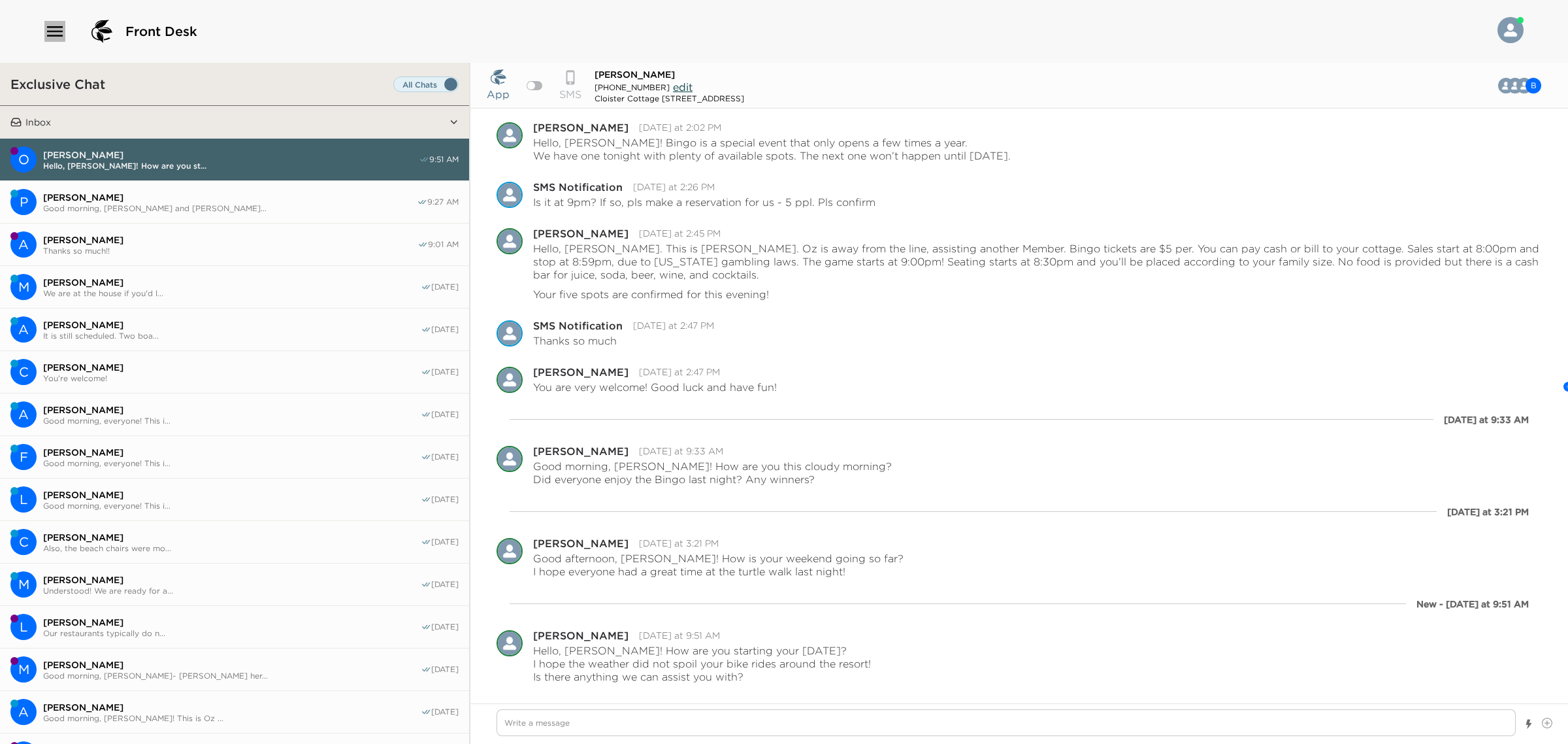
click at [56, 41] on icon "button" at bounding box center [54, 31] width 21 height 21
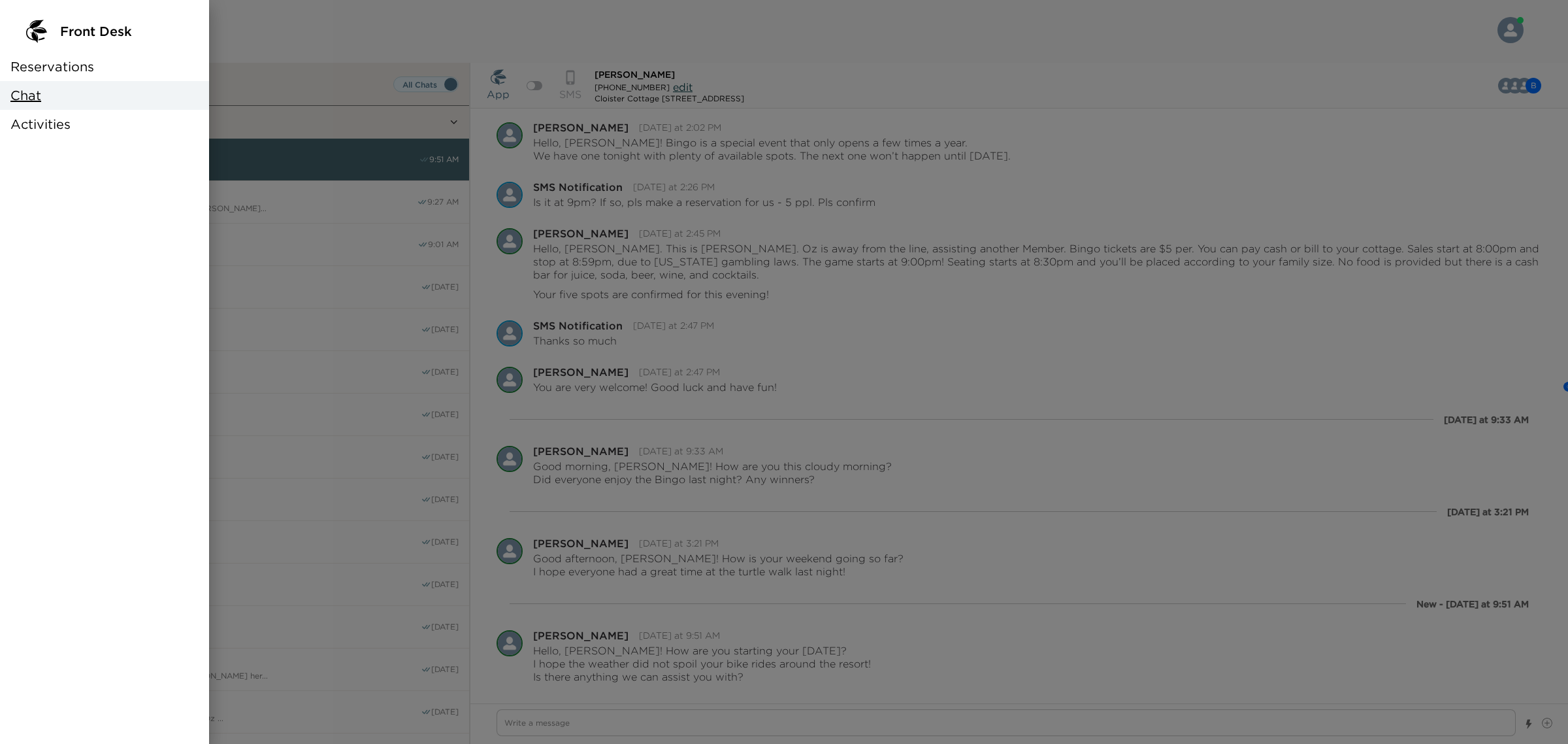
click at [51, 65] on span "Reservations" at bounding box center [52, 67] width 84 height 18
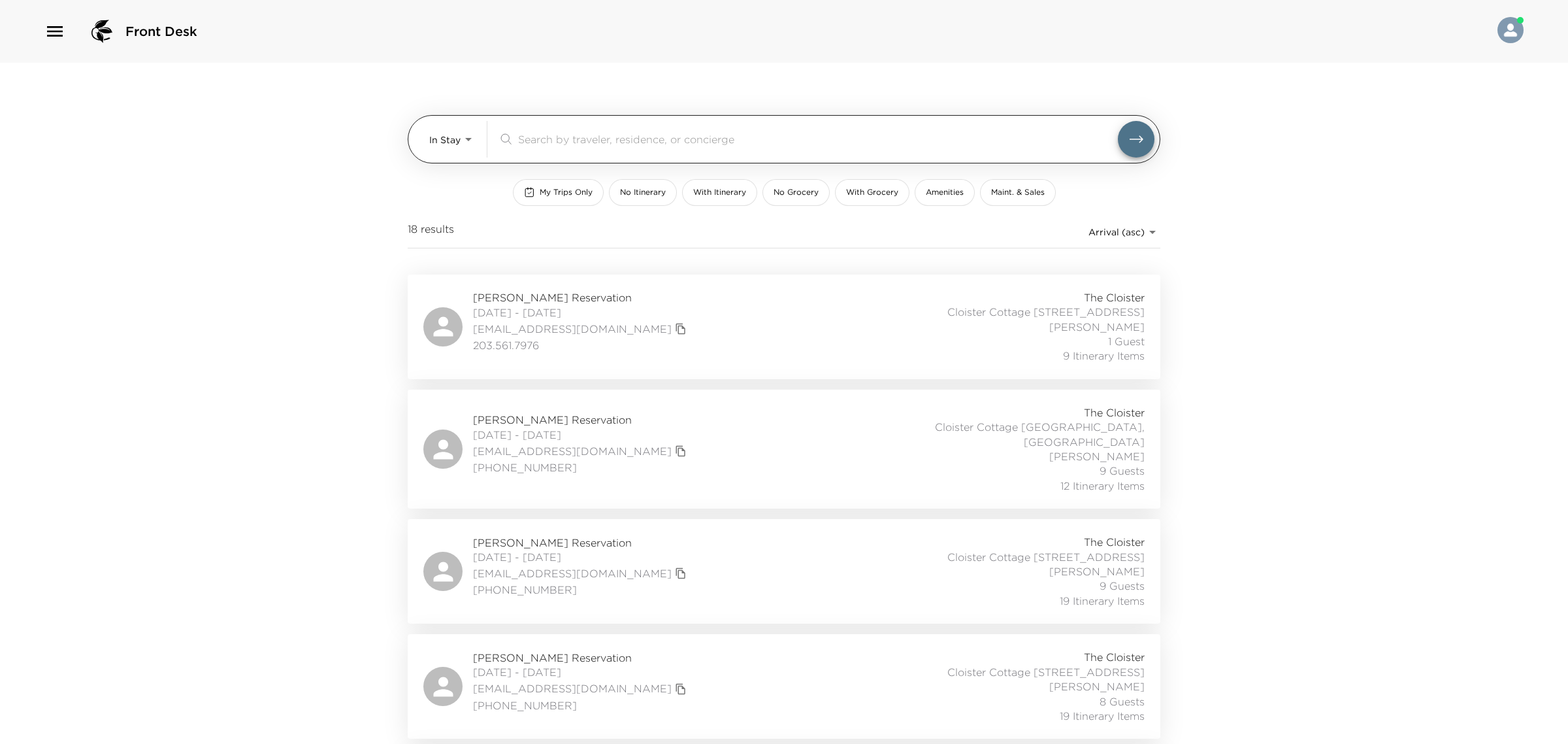
click at [446, 147] on body "Front Desk In Stay In-Stay ​ My Trips Only No Itinerary With Itinerary No Groce…" at bounding box center [784, 372] width 1568 height 744
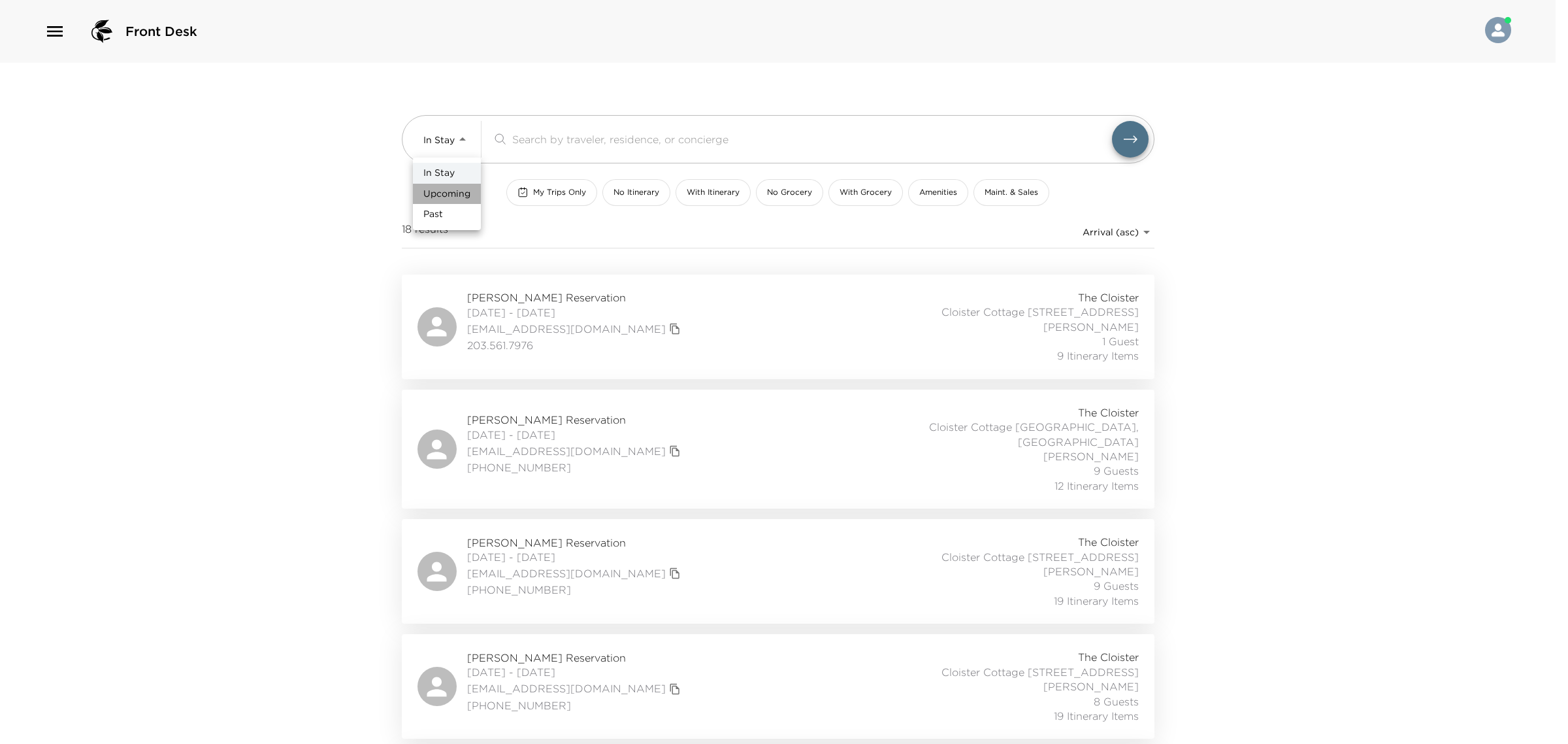
drag, startPoint x: 447, startPoint y: 192, endPoint x: 481, endPoint y: 162, distance: 45.3
click at [448, 192] on span "Upcoming" at bounding box center [446, 193] width 47 height 13
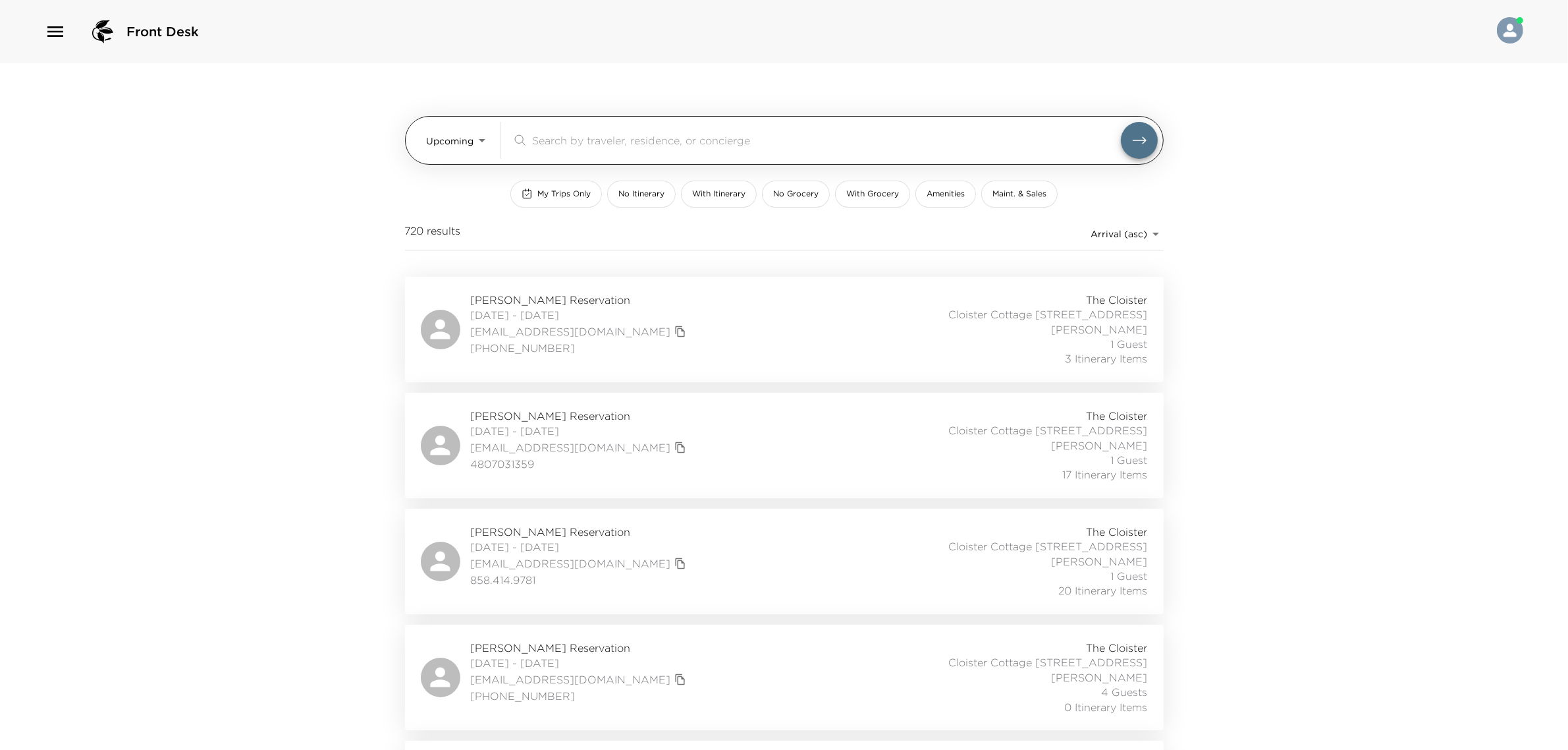
click at [545, 130] on div "​" at bounding box center [835, 140] width 646 height 36
click at [545, 132] on input "search" at bounding box center [826, 139] width 589 height 15
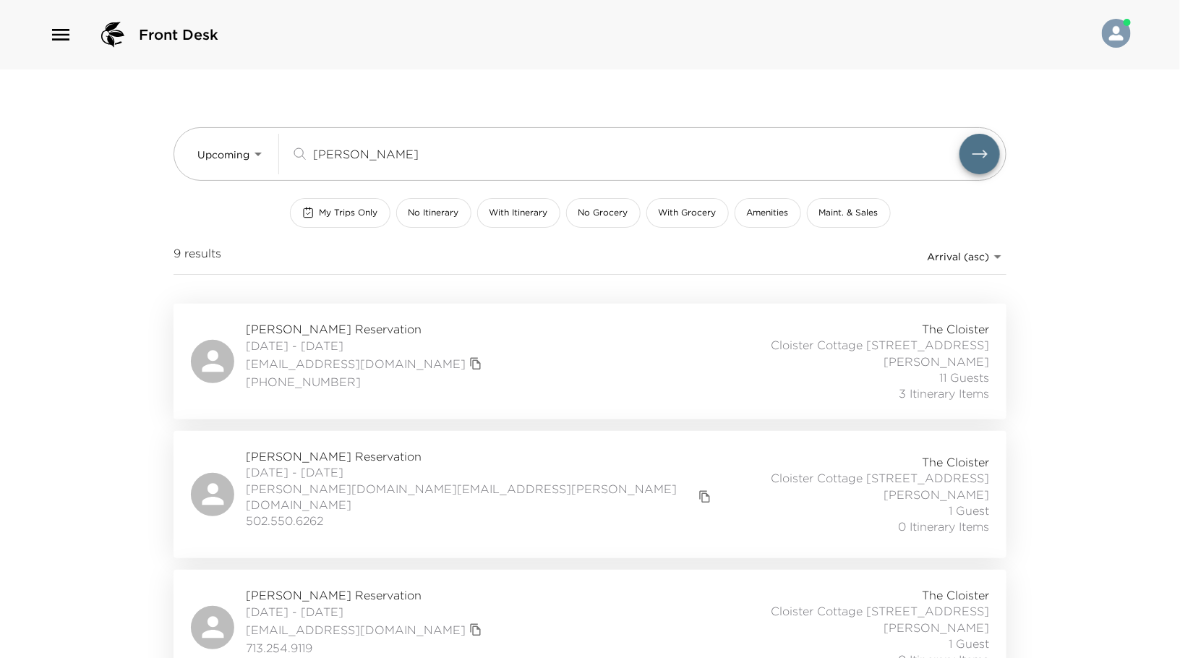
click at [12, 123] on div "Front Desk Upcoming Upcoming [PERSON_NAME] ​ My Trips Only No Itinerary With It…" at bounding box center [590, 329] width 1180 height 658
